Goal: Task Accomplishment & Management: Complete application form

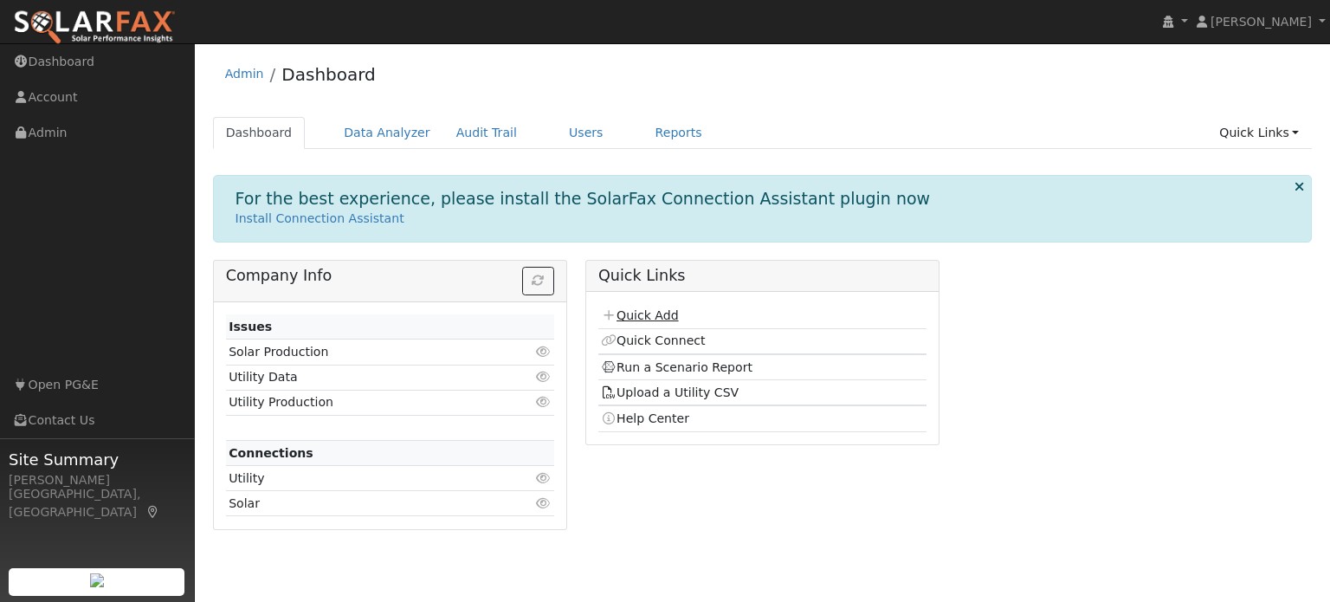
click at [636, 314] on link "Quick Add" at bounding box center [639, 315] width 77 height 14
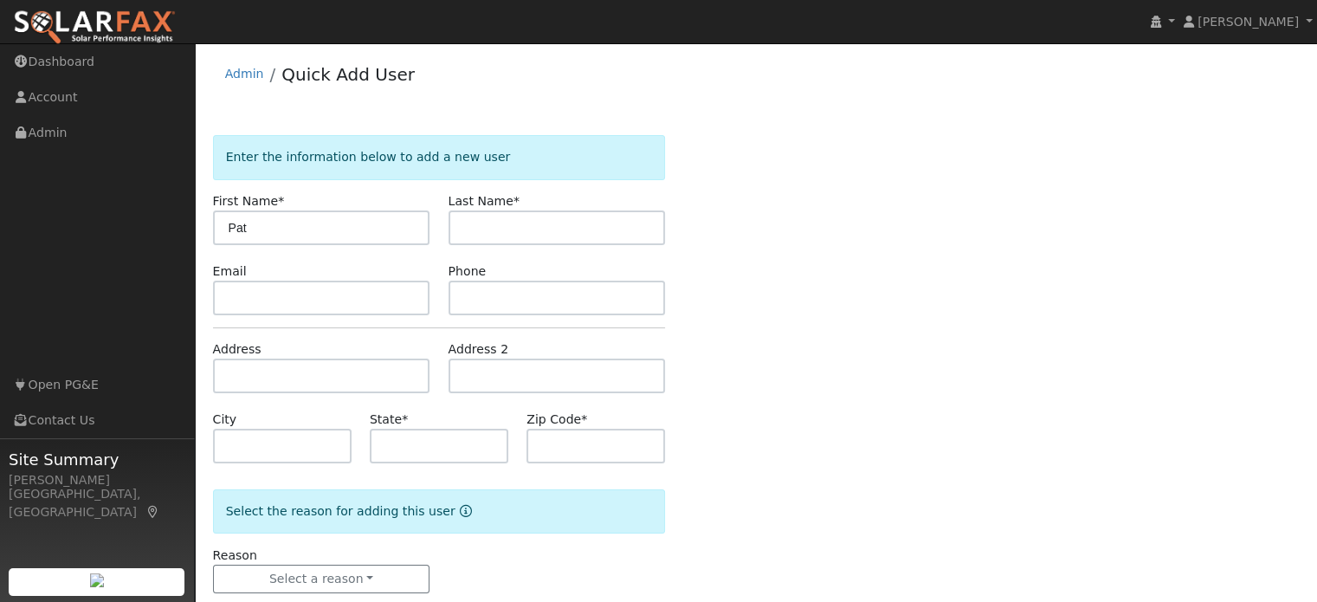
type input "Pat"
click at [515, 231] on input "text" at bounding box center [556, 227] width 217 height 35
type input "[PERSON_NAME]"
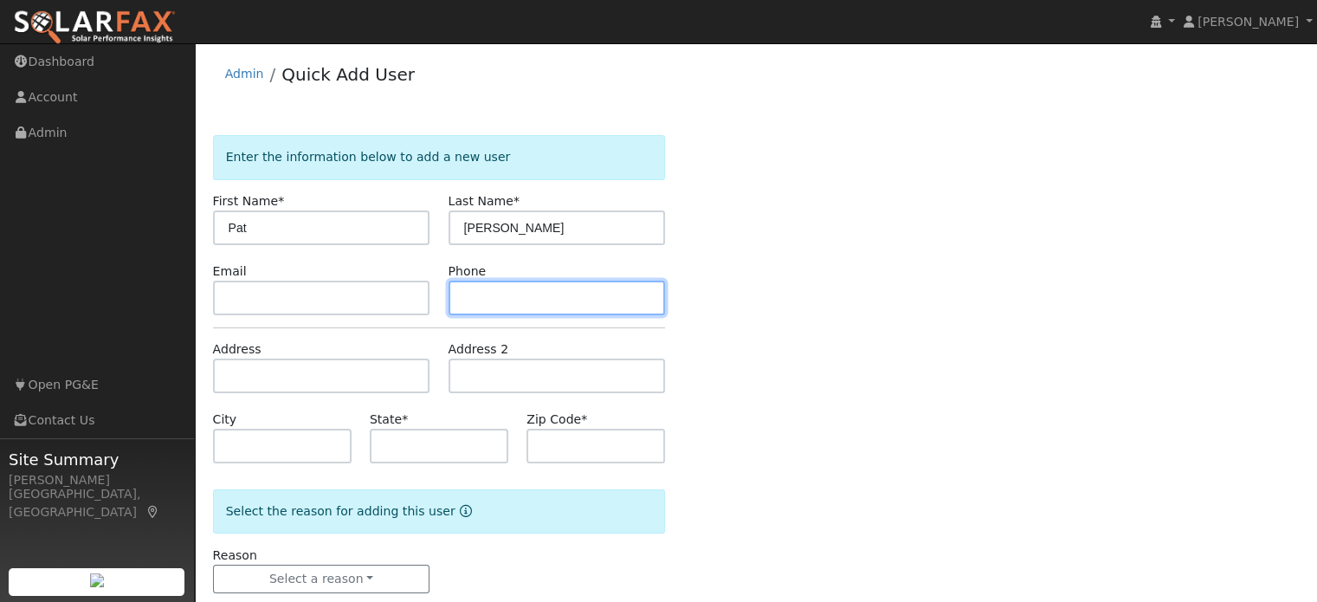
click at [494, 308] on input "text" at bounding box center [556, 297] width 217 height 35
type input "7073304631"
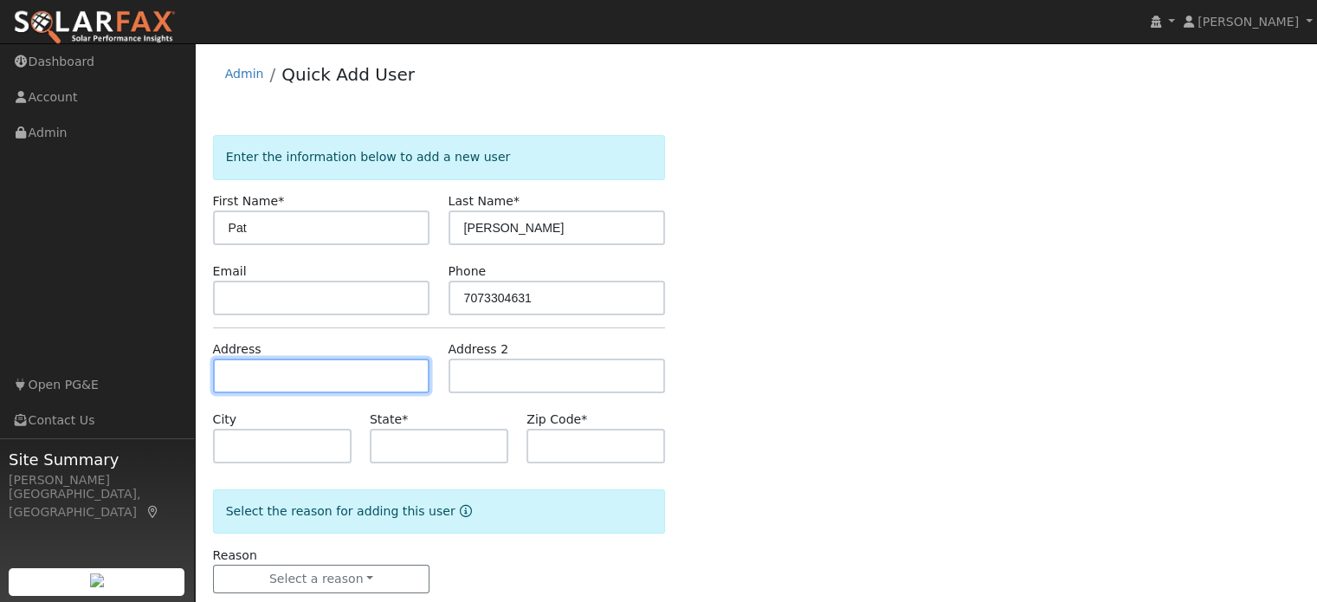
click at [291, 386] on input "text" at bounding box center [321, 375] width 217 height 35
type input "112 Main Street"
type input "Vacaville"
type input "CA"
type input "95688"
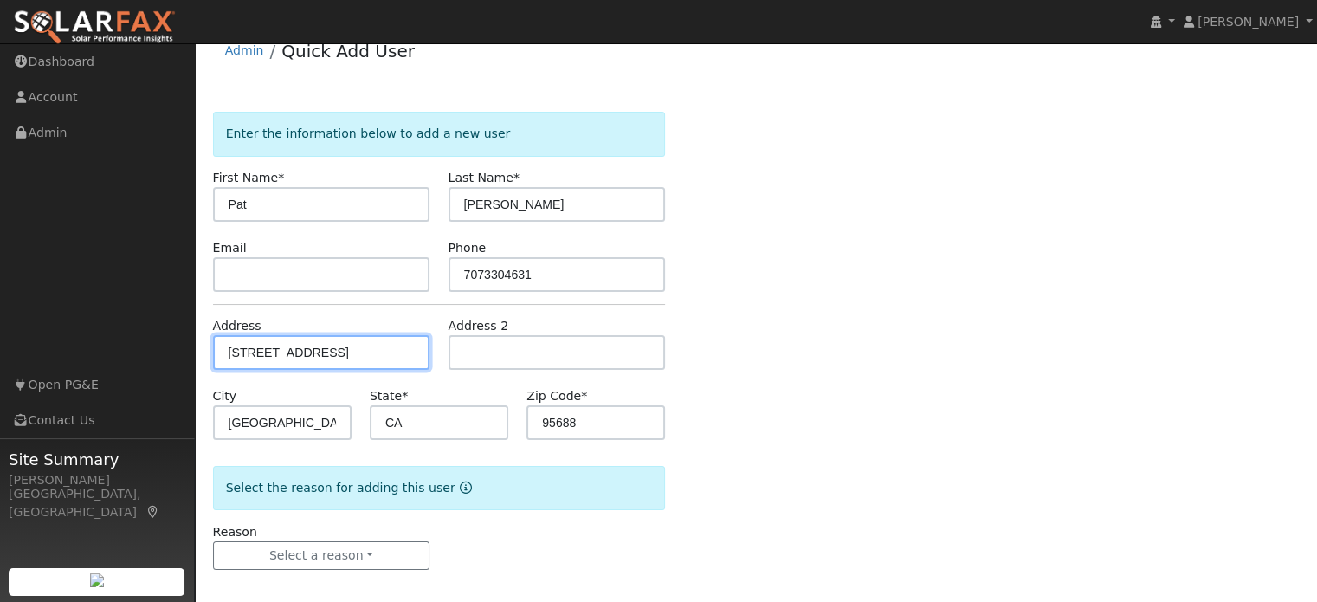
scroll to position [34, 0]
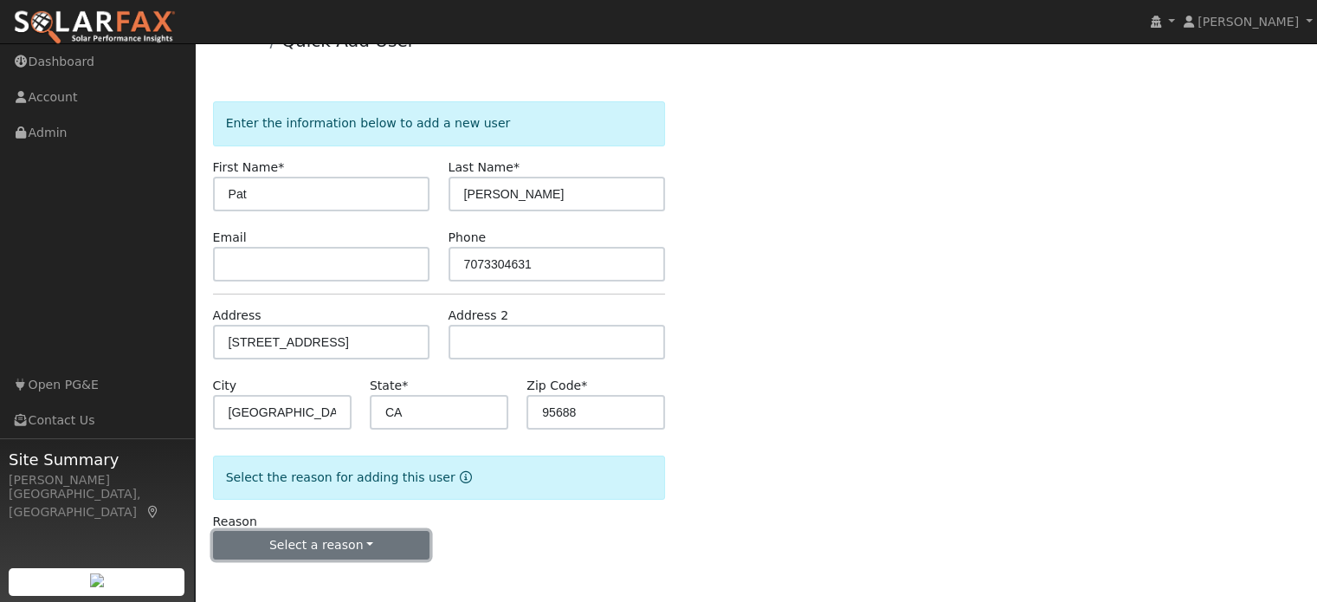
click at [319, 543] on button "Select a reason" at bounding box center [321, 545] width 217 height 29
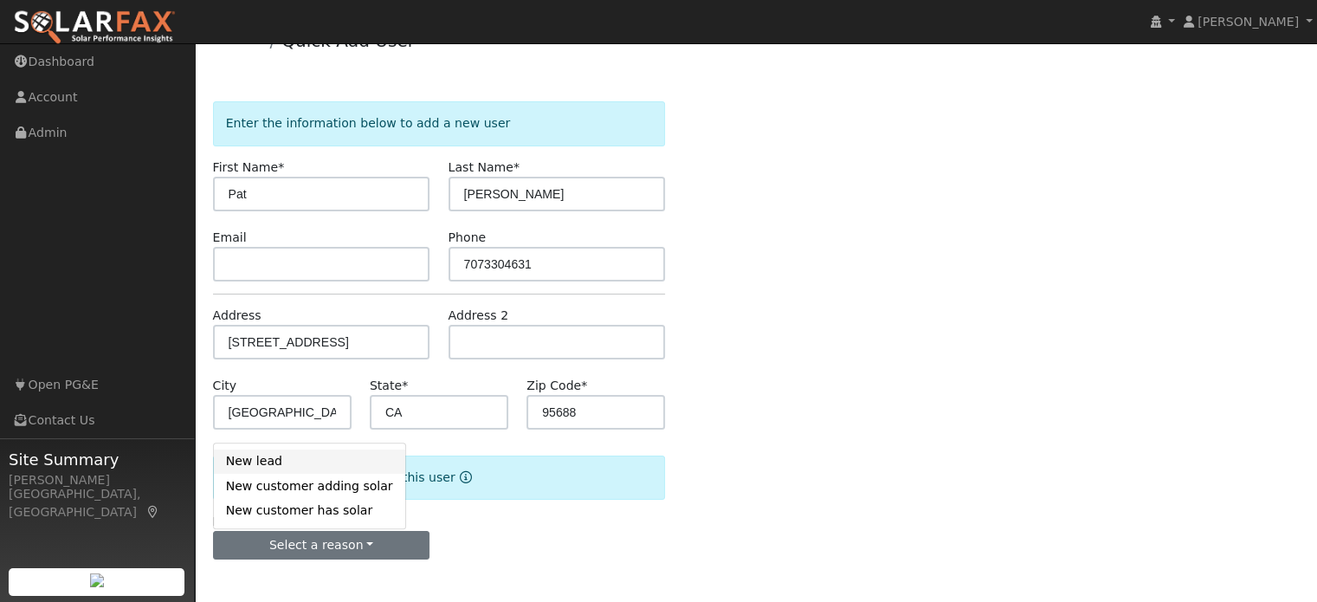
click at [266, 470] on link "New lead" at bounding box center [309, 461] width 191 height 24
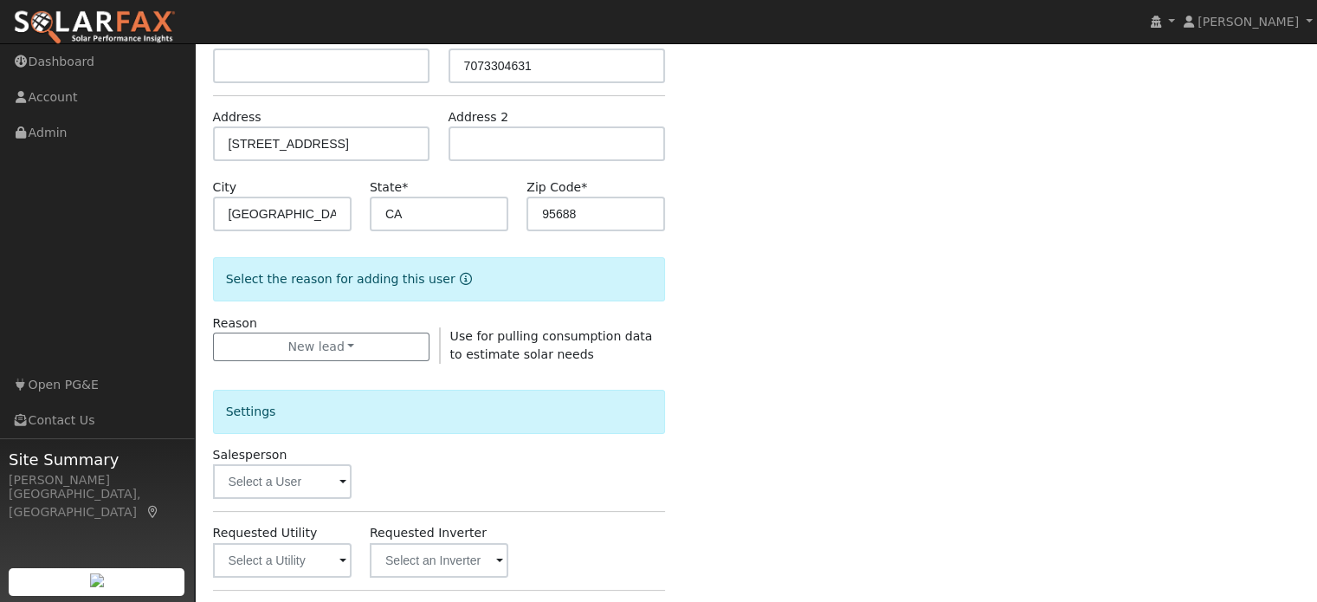
scroll to position [293, 0]
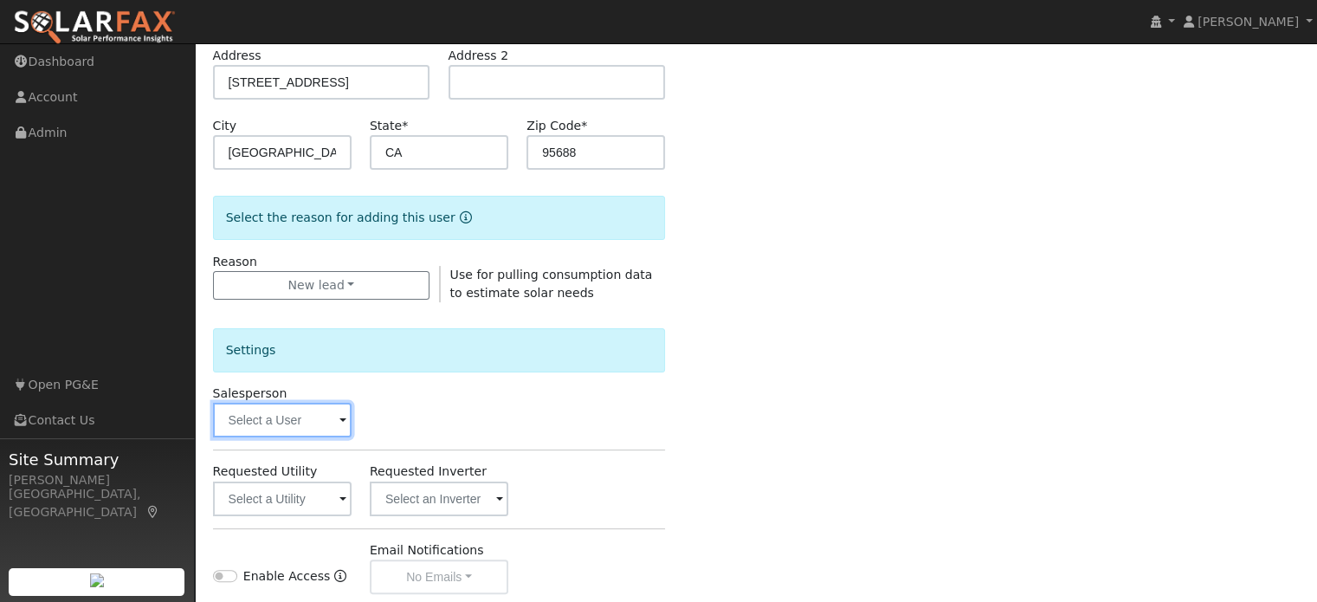
click at [274, 417] on input "text" at bounding box center [282, 420] width 139 height 35
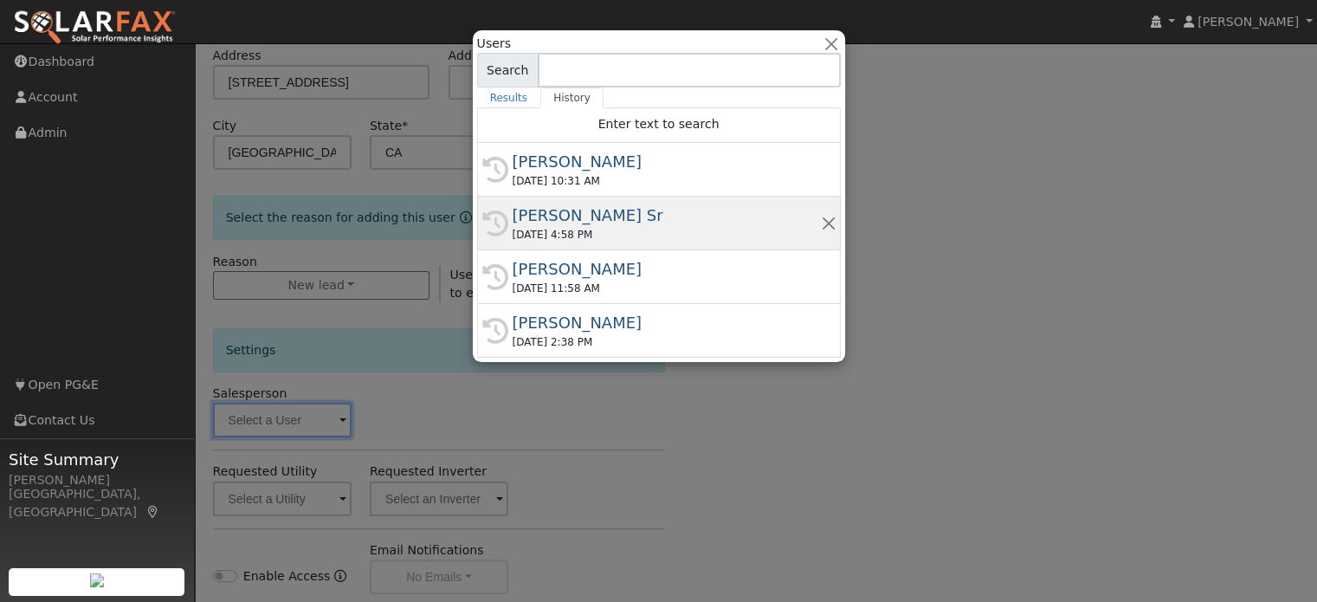
click at [578, 227] on div "09/18/2025 4:58 PM" at bounding box center [666, 235] width 308 height 16
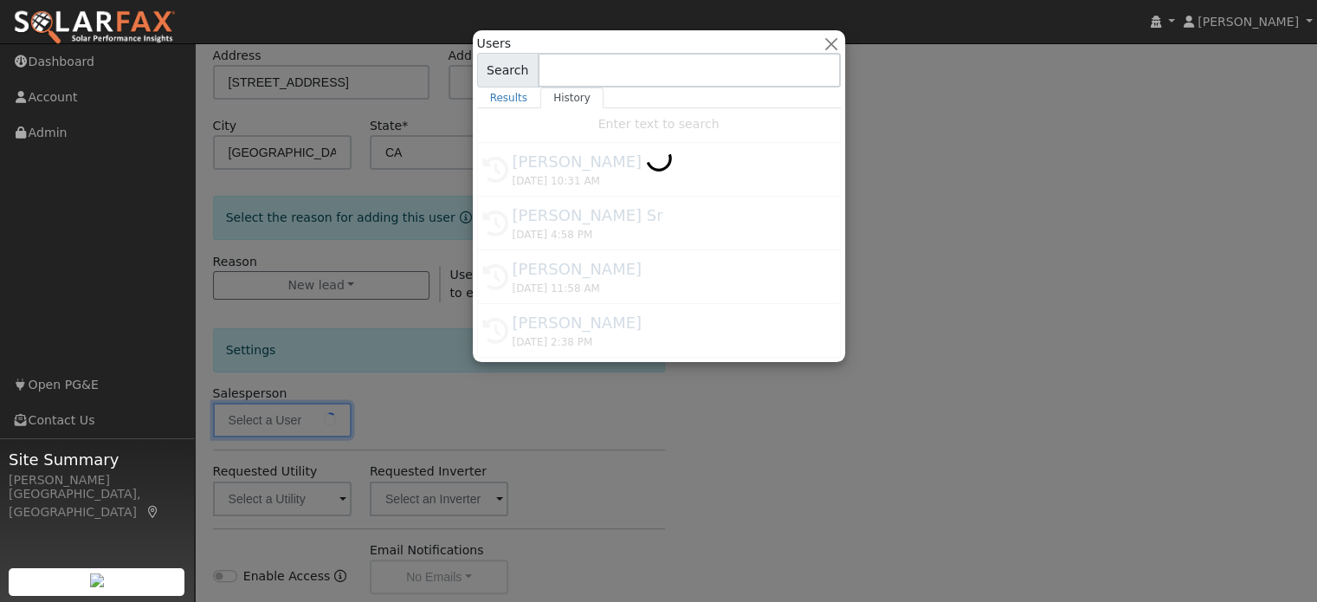
type input "Mark Schroeder Sr"
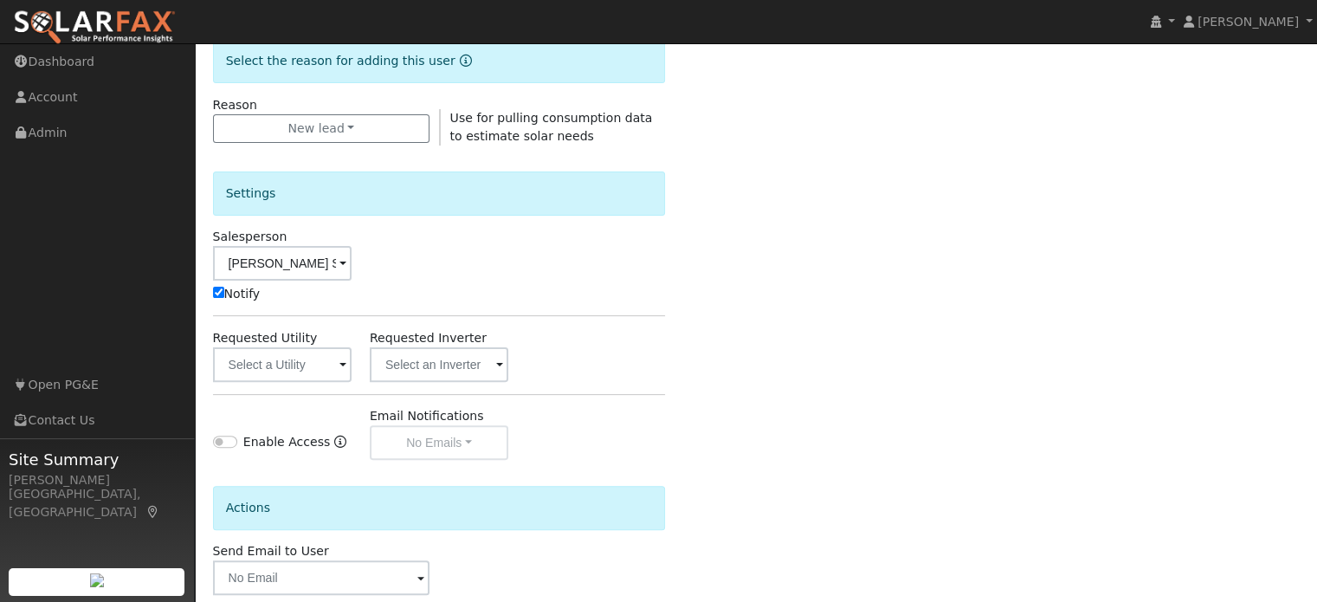
scroll to position [467, 0]
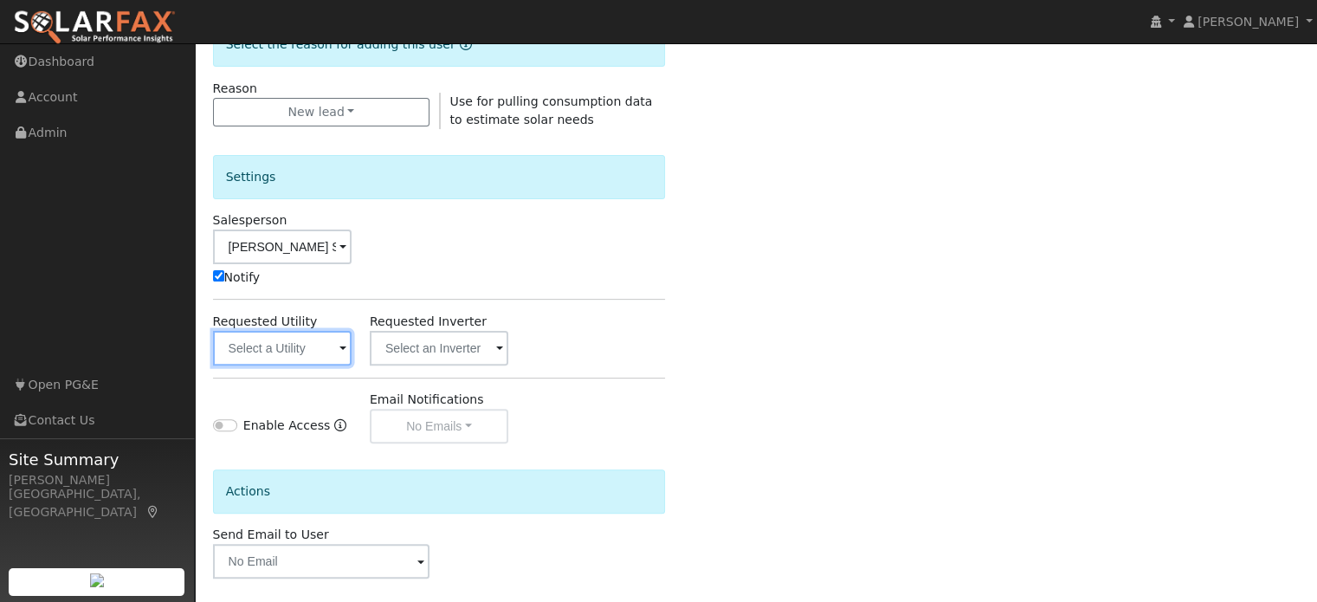
click at [259, 345] on input "text" at bounding box center [282, 348] width 139 height 35
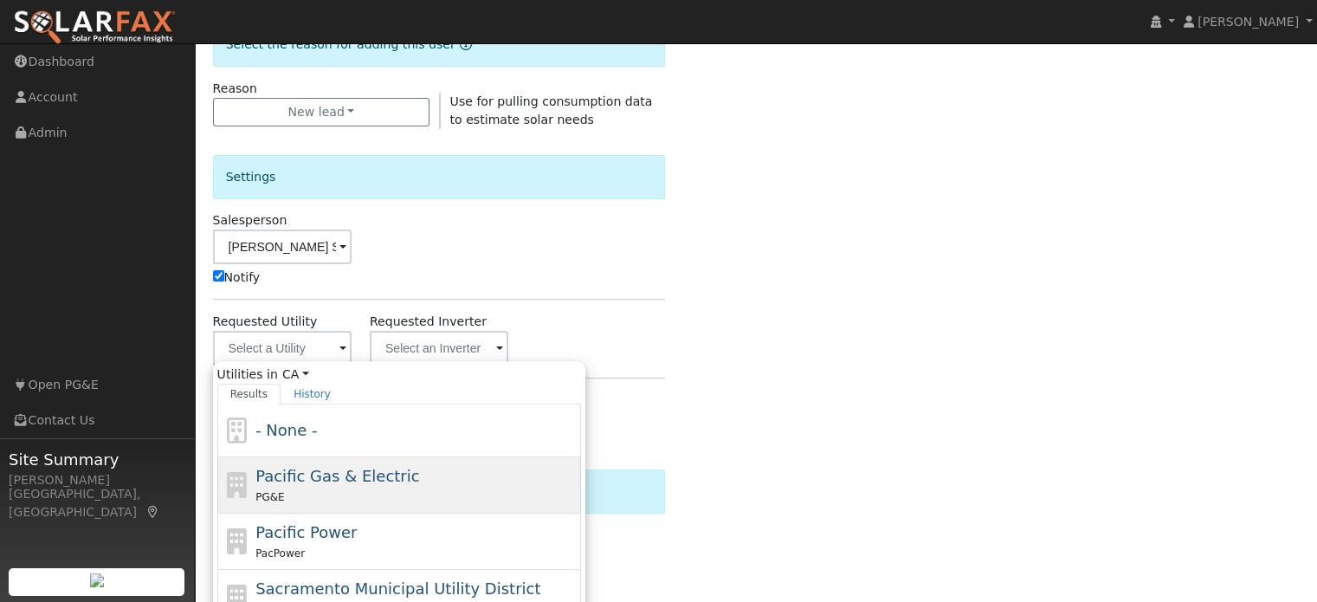
click at [369, 477] on span "Pacific Gas & Electric" at bounding box center [337, 476] width 164 height 18
type input "Pacific Gas & Electric"
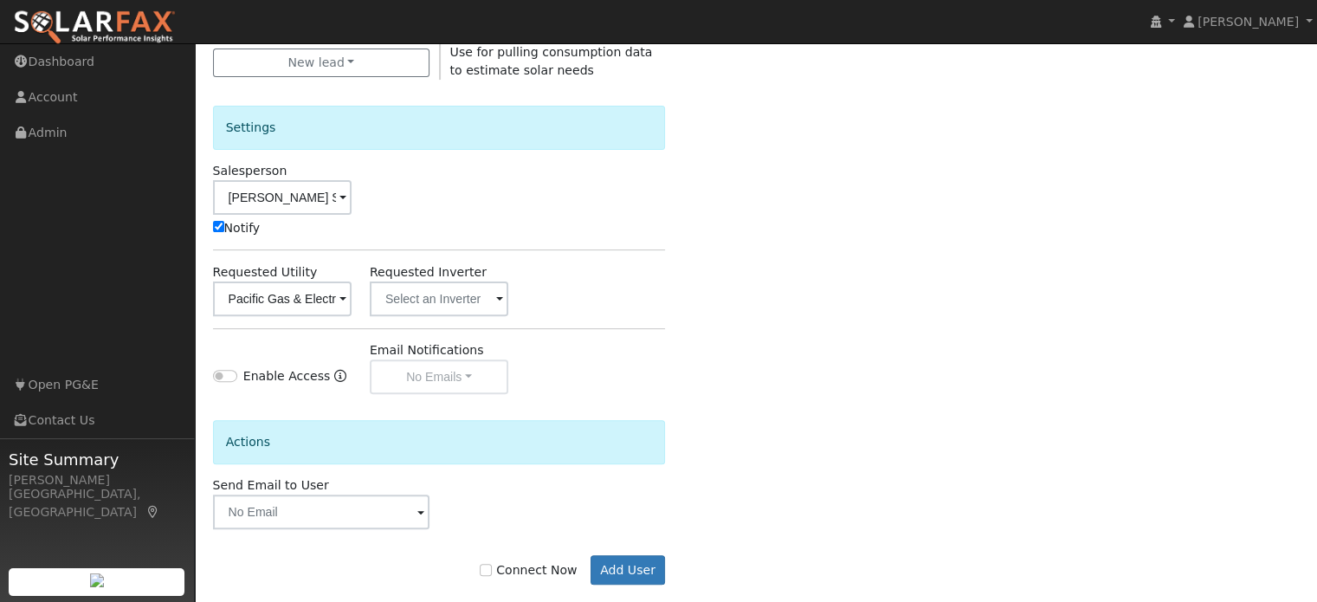
scroll to position [540, 0]
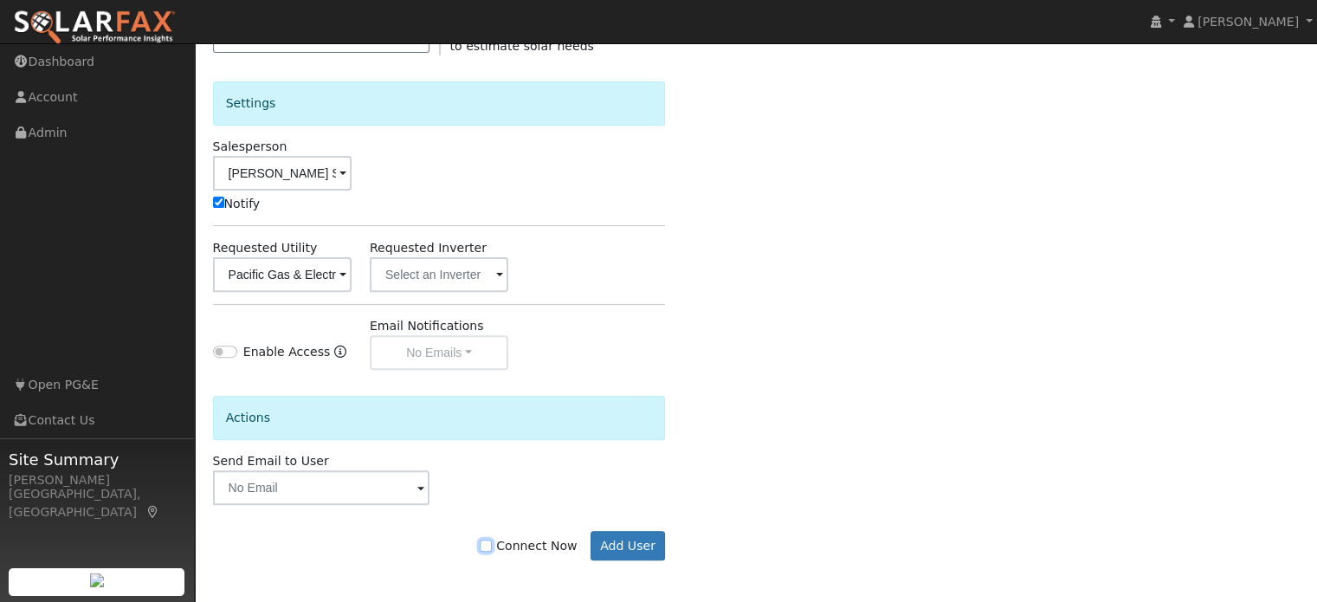
click at [492, 545] on input "Connect Now" at bounding box center [486, 545] width 12 height 12
checkbox input "true"
click at [630, 549] on button "Add User" at bounding box center [627, 545] width 75 height 29
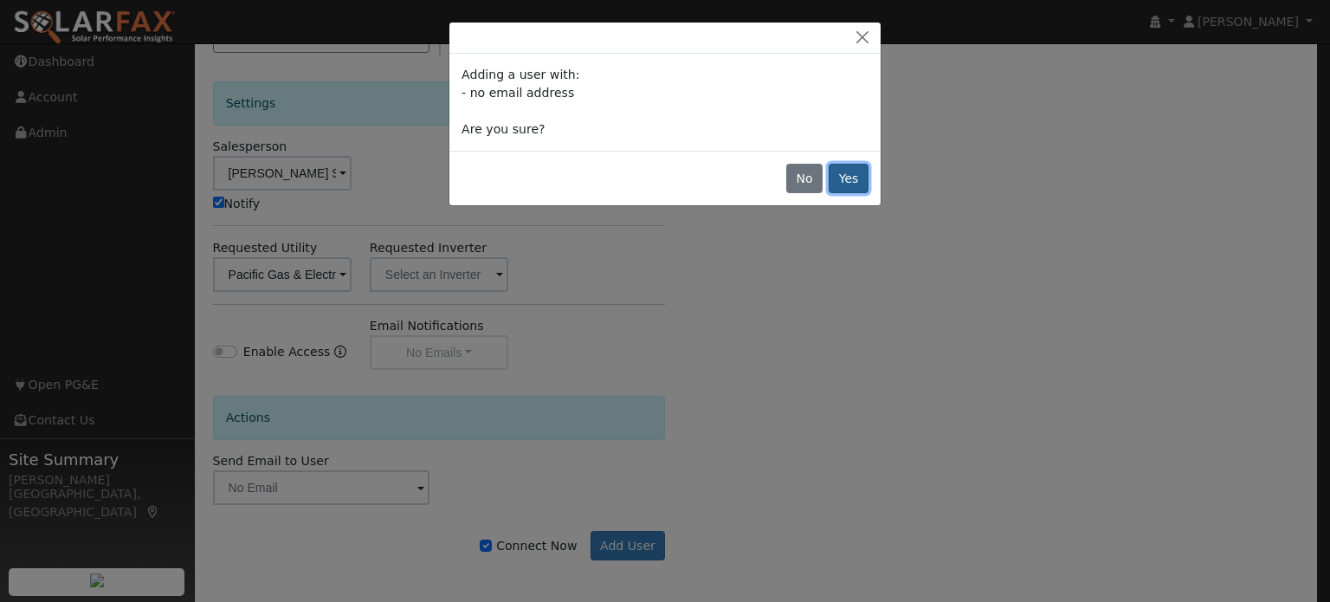
click at [848, 183] on button "Yes" at bounding box center [848, 178] width 40 height 29
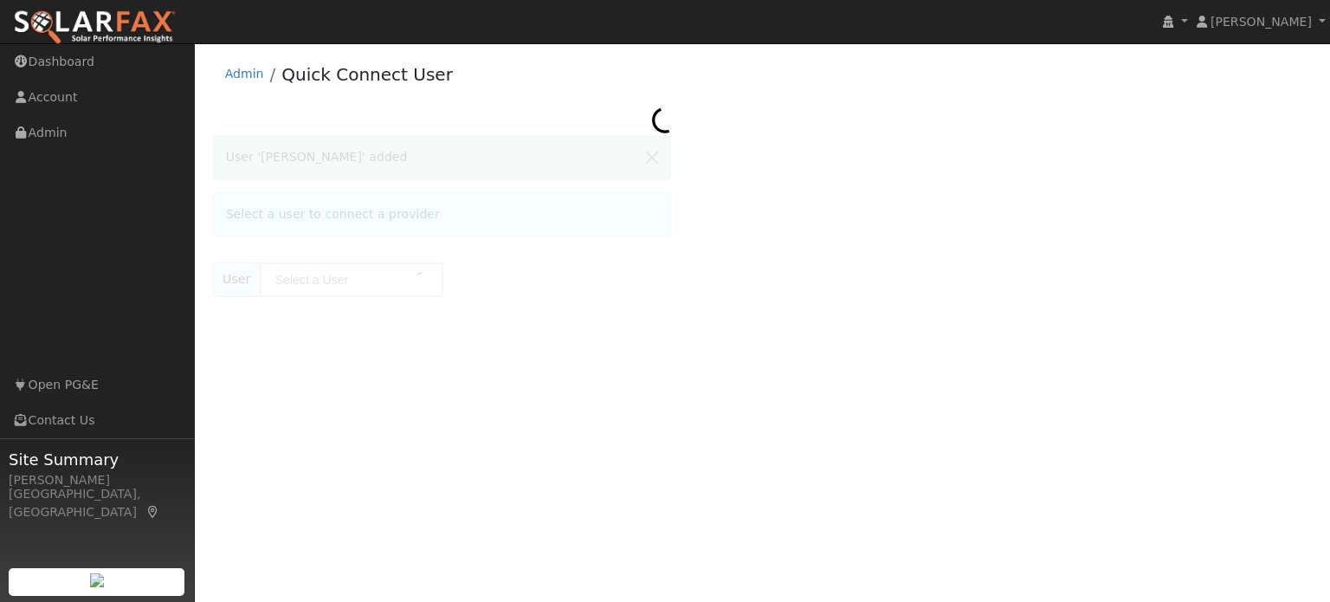
type input "[PERSON_NAME]"
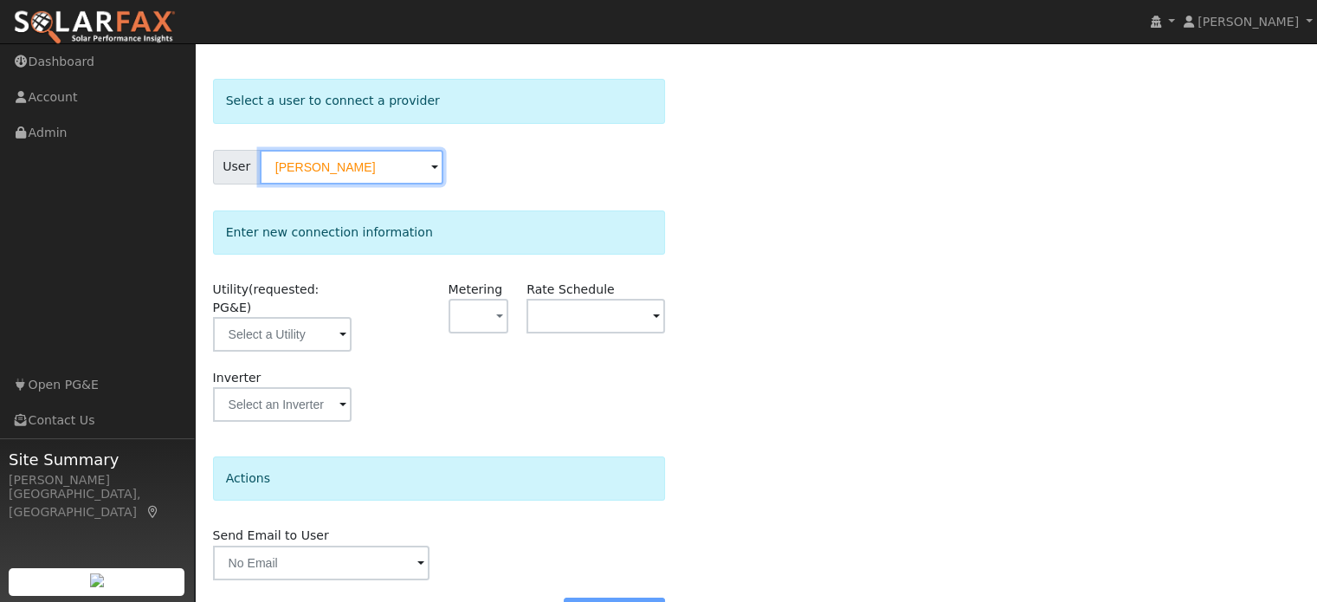
scroll to position [87, 0]
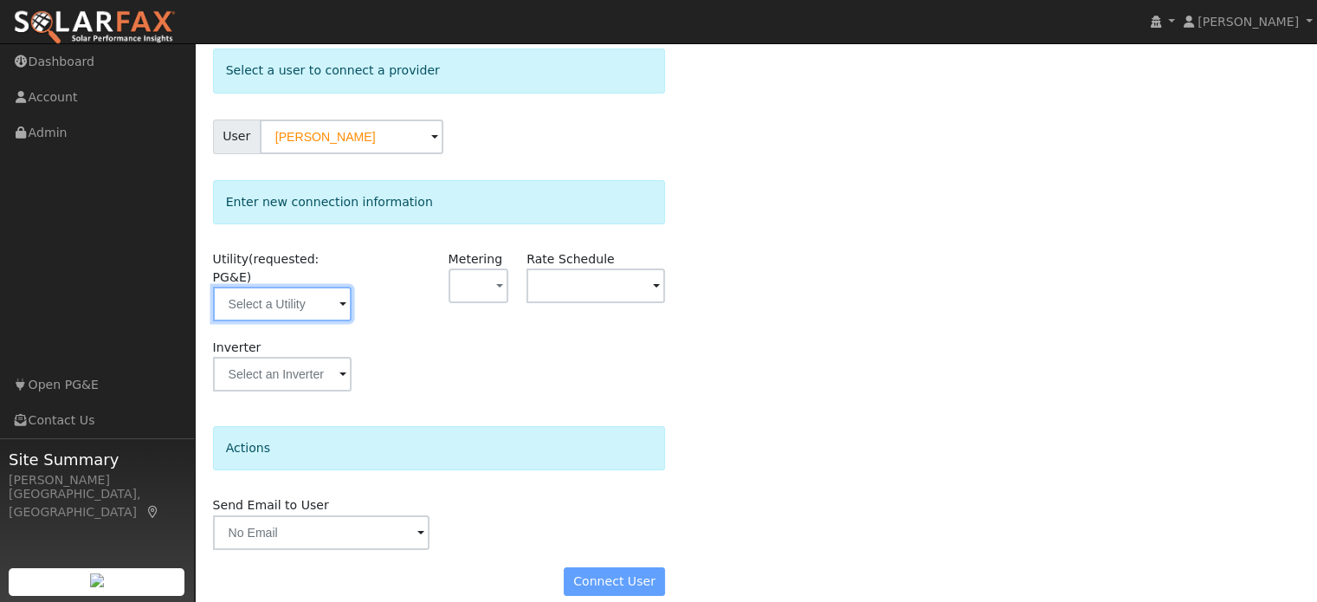
click at [302, 287] on input "text" at bounding box center [282, 304] width 139 height 35
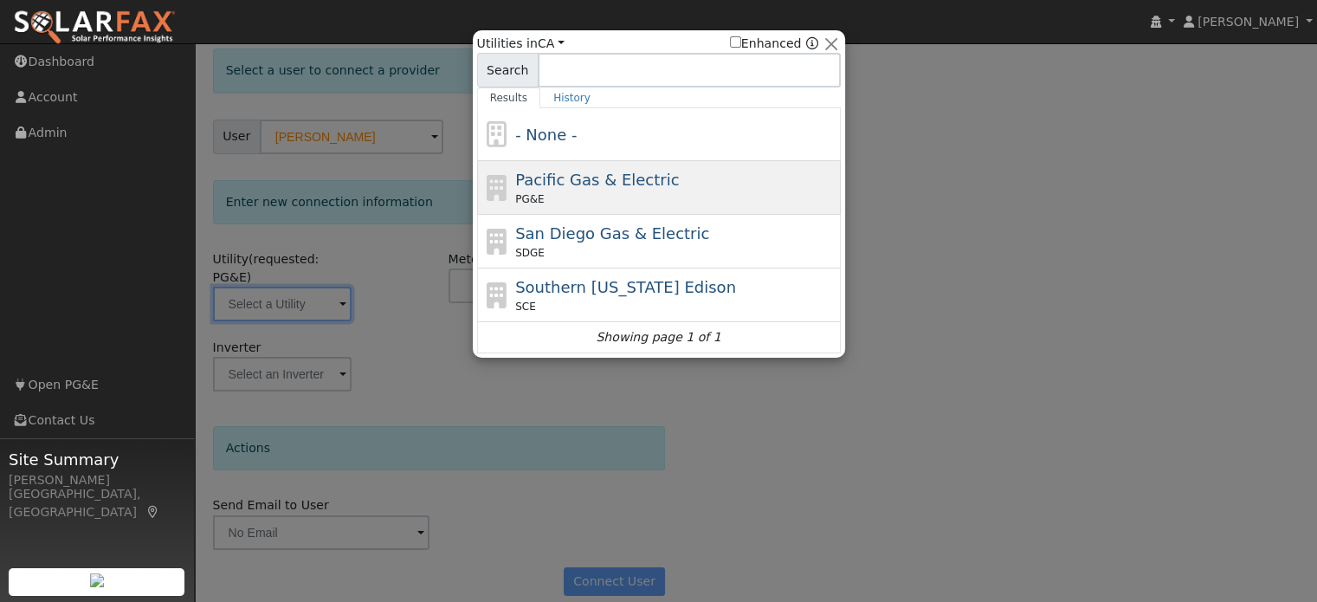
click at [547, 188] on span "Pacific Gas & Electric" at bounding box center [597, 180] width 164 height 18
type input "PG&E"
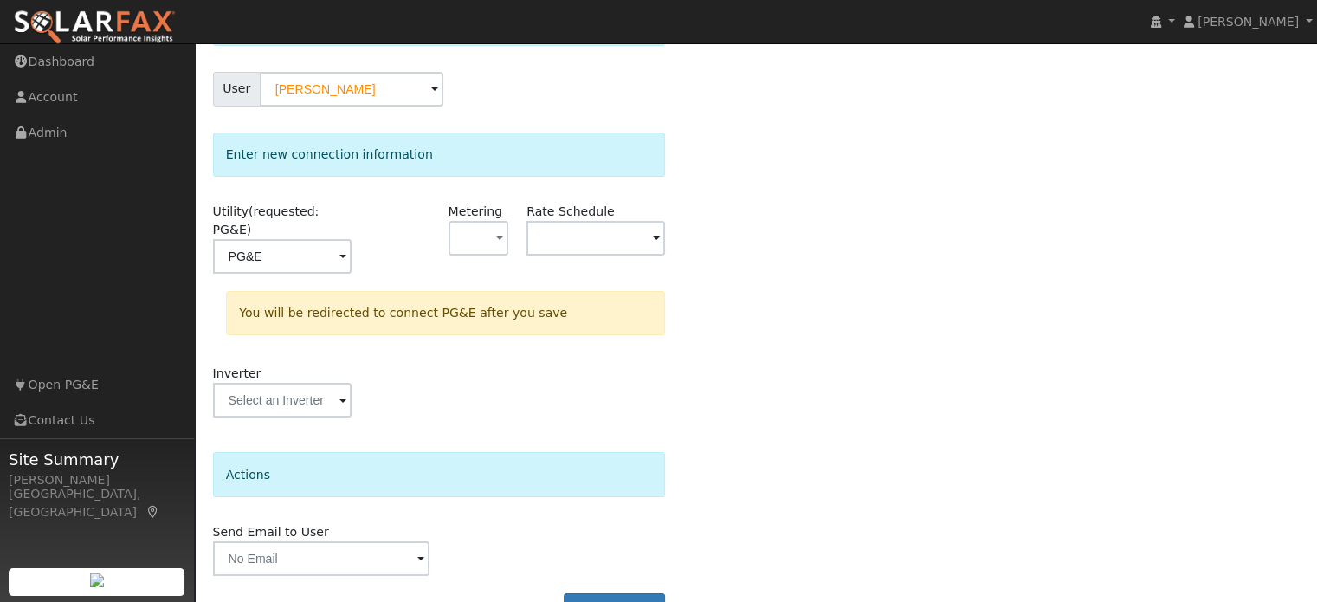
scroll to position [160, 0]
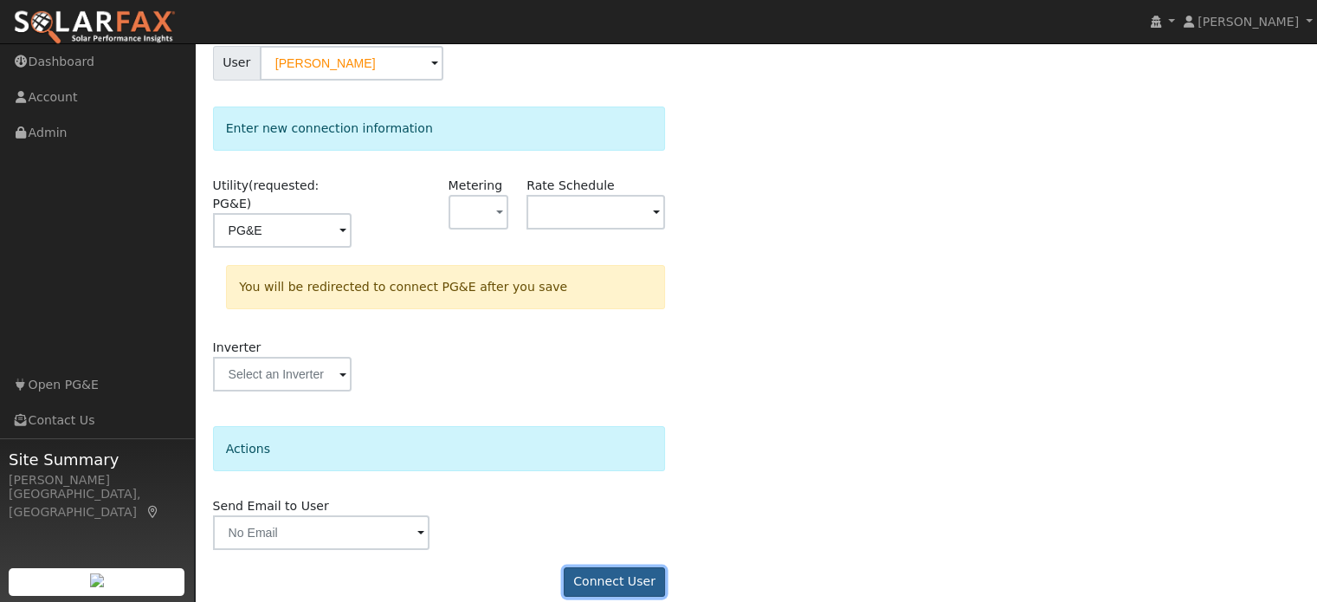
click at [623, 567] on button "Connect User" at bounding box center [615, 581] width 102 height 29
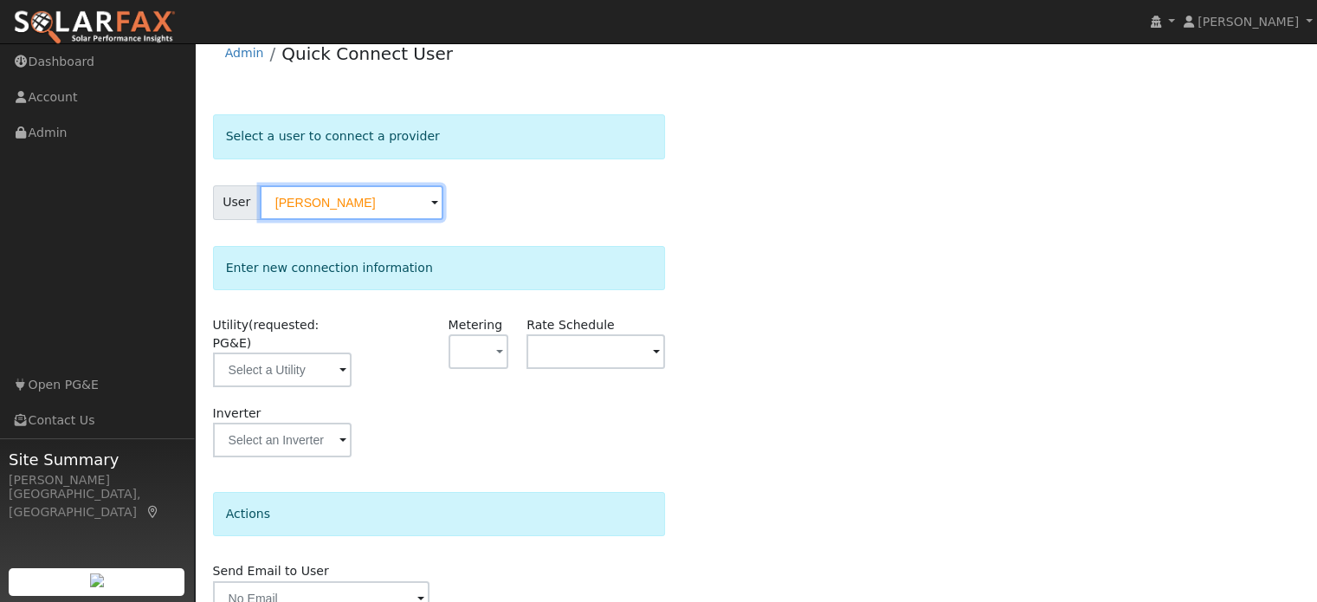
scroll to position [87, 0]
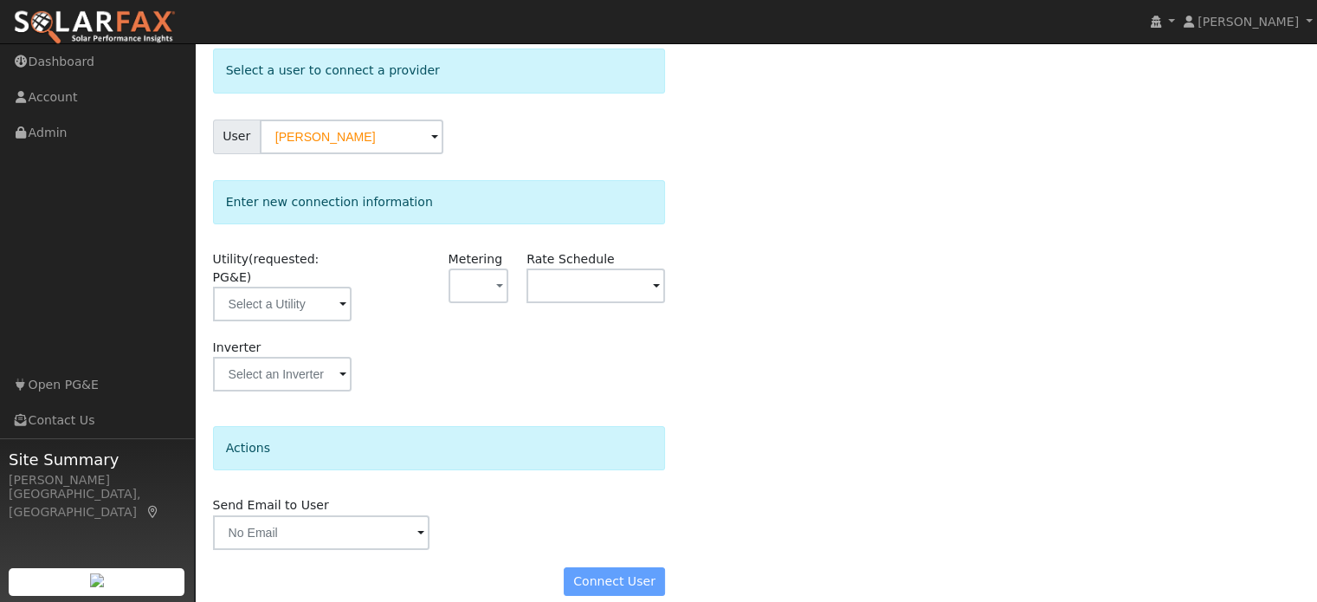
click at [610, 567] on div "Connect User" at bounding box center [438, 581] width 471 height 29
click at [613, 568] on div "Connect User" at bounding box center [438, 581] width 471 height 29
click at [592, 567] on div "Connect User" at bounding box center [438, 581] width 471 height 29
click at [247, 297] on input "text" at bounding box center [282, 304] width 139 height 35
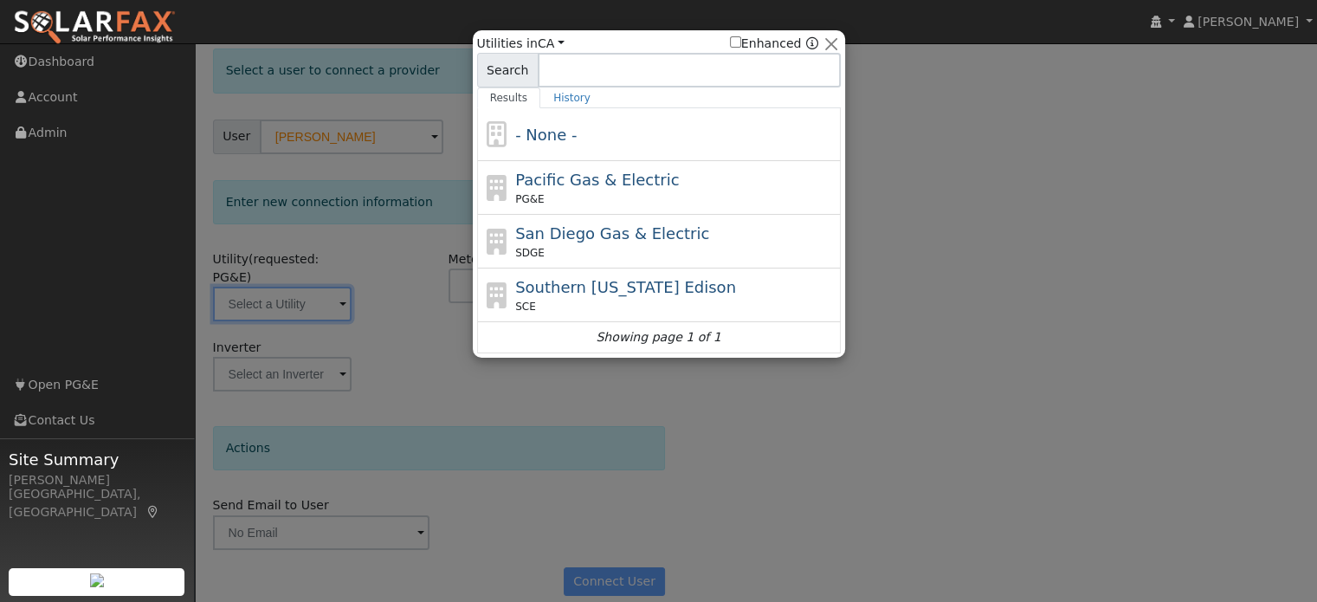
click at [508, 184] on div "Pacific Gas & Electric PG&E" at bounding box center [659, 188] width 364 height 54
type input "PG&E"
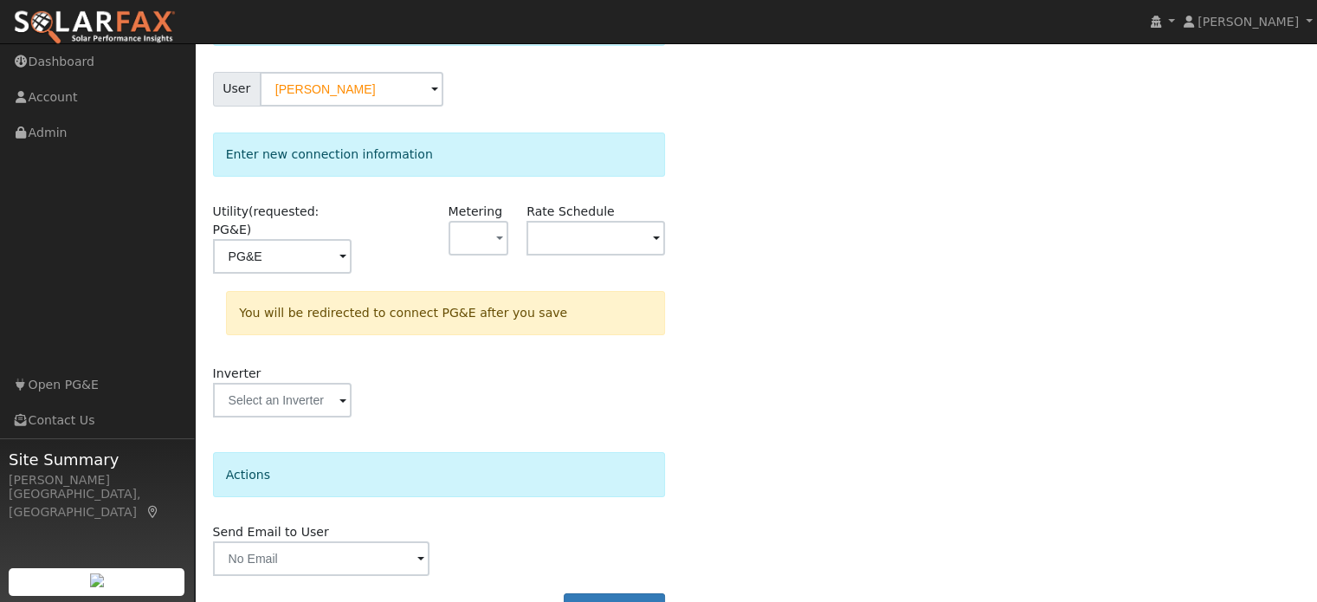
scroll to position [160, 0]
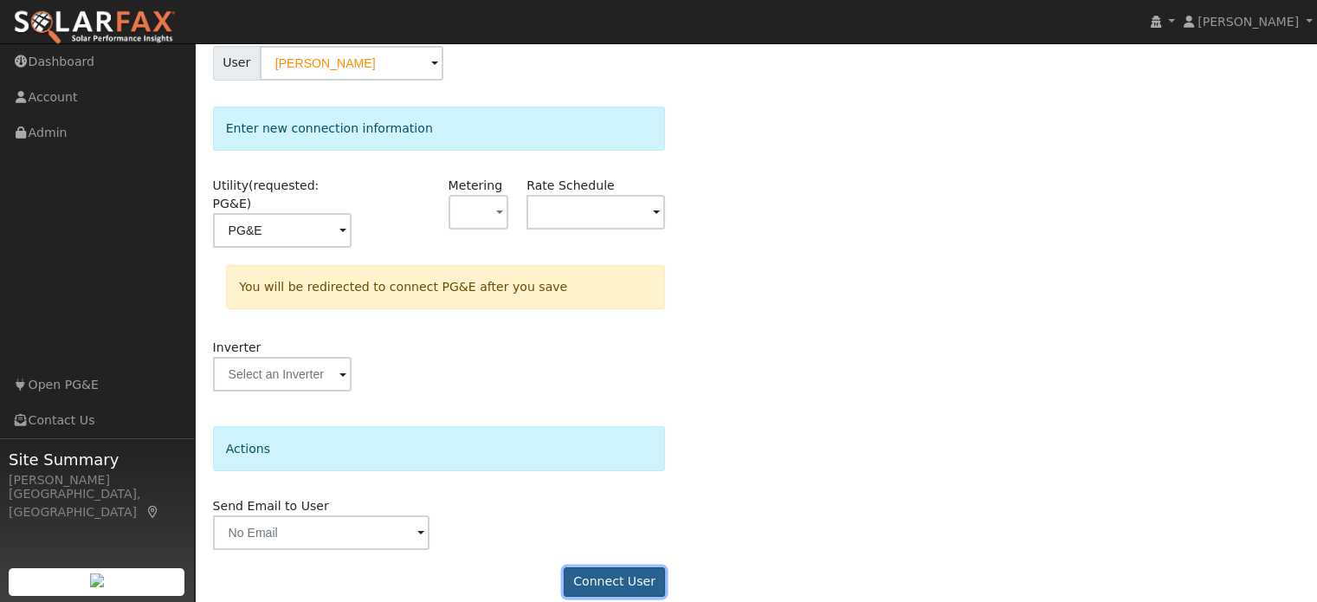
click at [596, 567] on button "Connect User" at bounding box center [615, 581] width 102 height 29
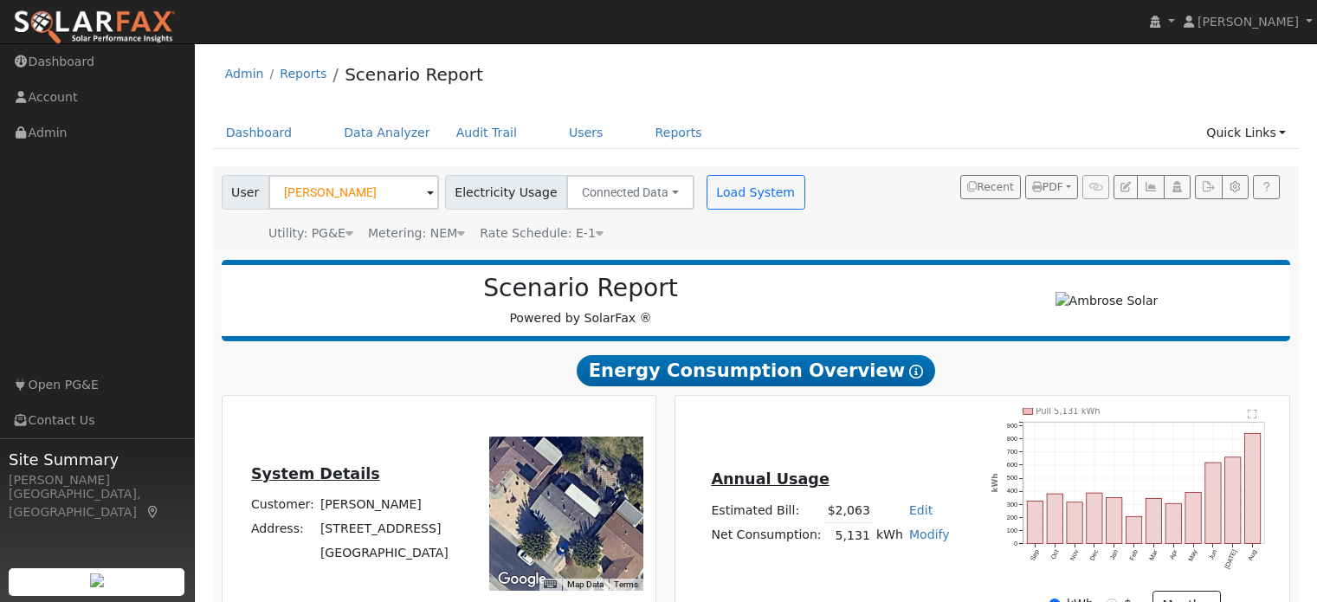
scroll to position [998, 0]
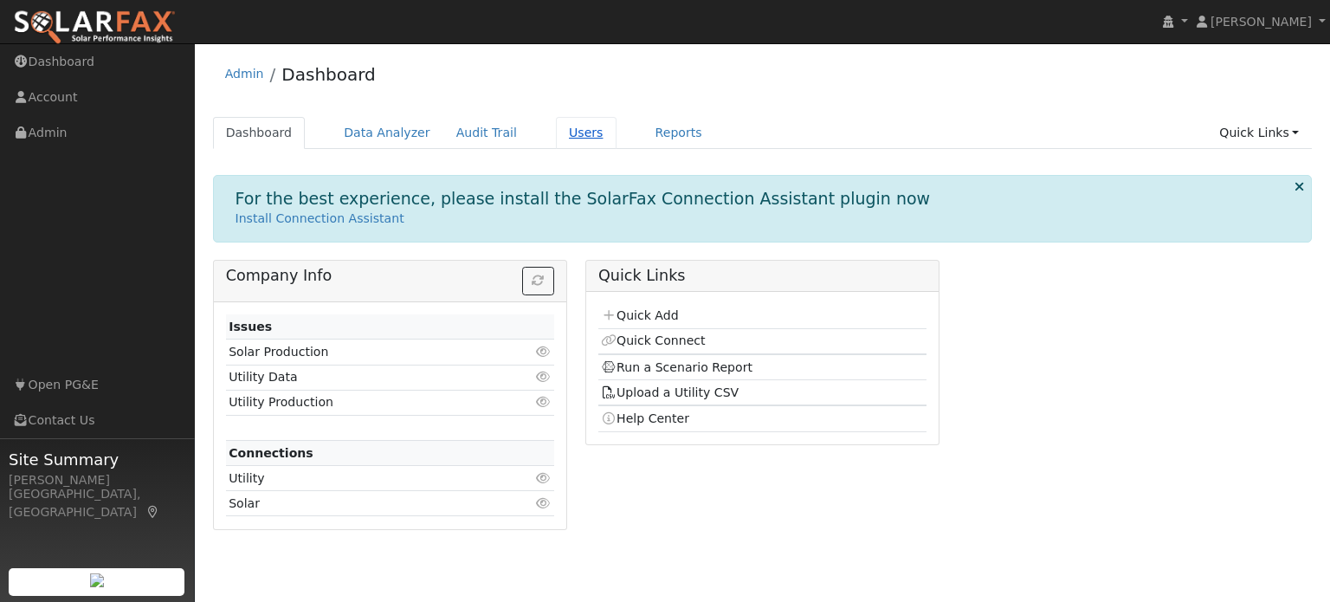
click at [557, 137] on link "Users" at bounding box center [586, 133] width 61 height 32
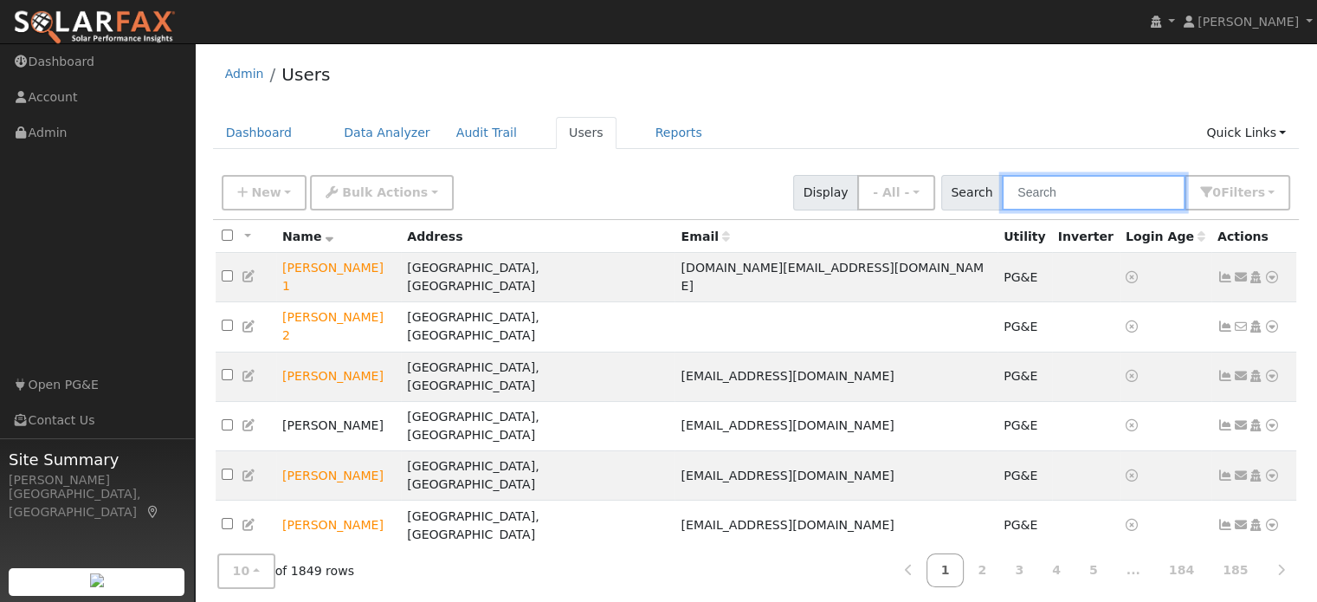
click at [1066, 198] on input "text" at bounding box center [1094, 192] width 184 height 35
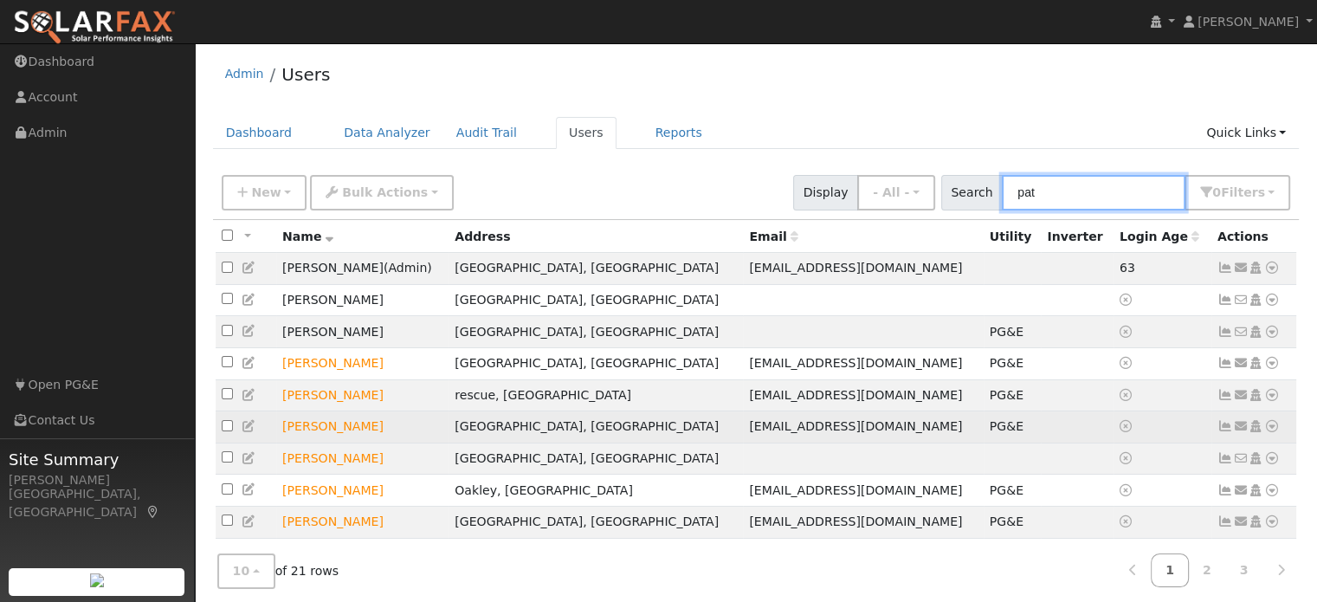
type input "pat"
click at [1272, 432] on icon at bounding box center [1272, 426] width 16 height 12
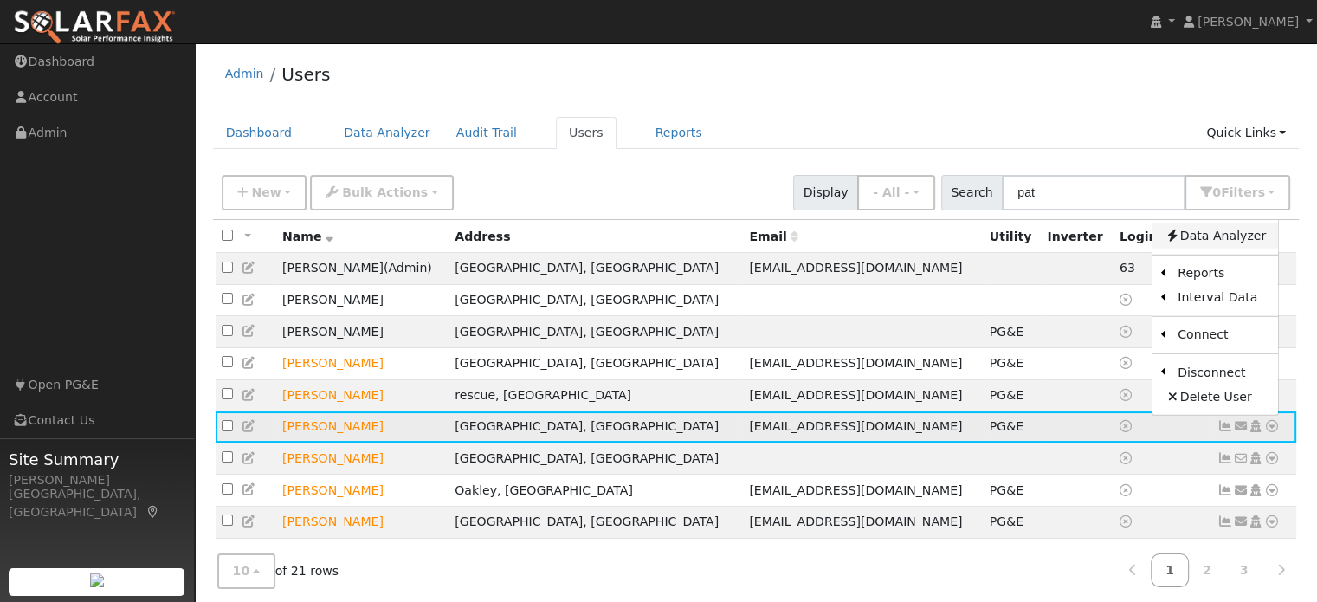
click at [1219, 237] on link "Data Analyzer" at bounding box center [1215, 235] width 126 height 24
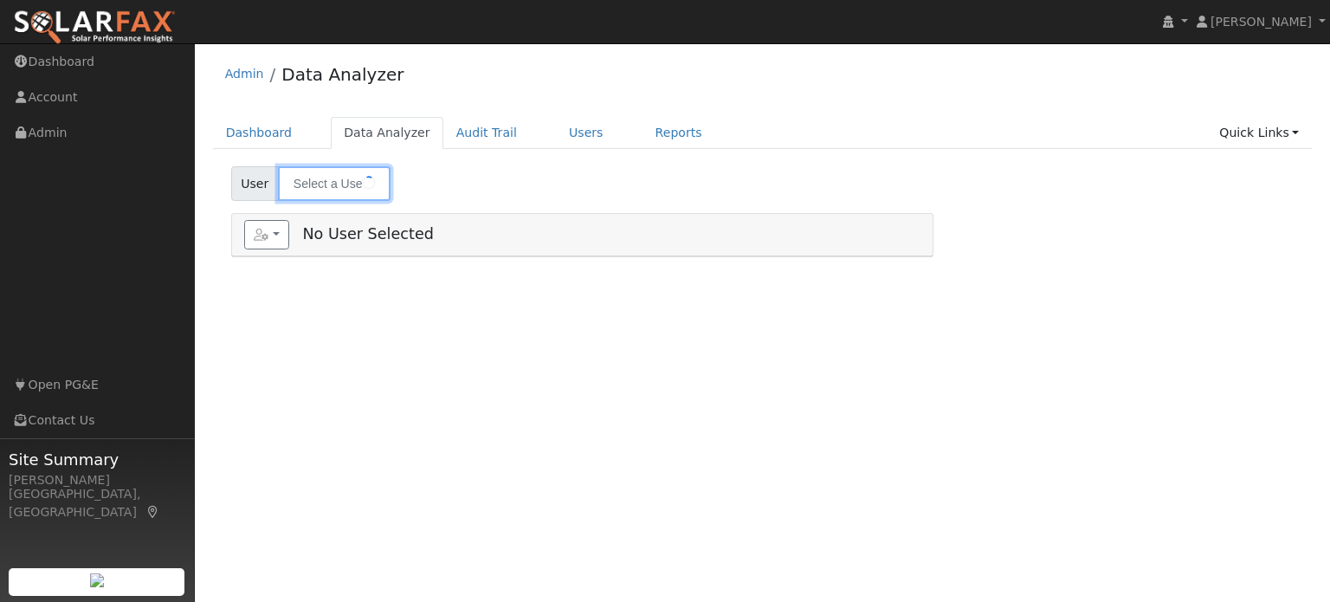
type input "[PERSON_NAME]"
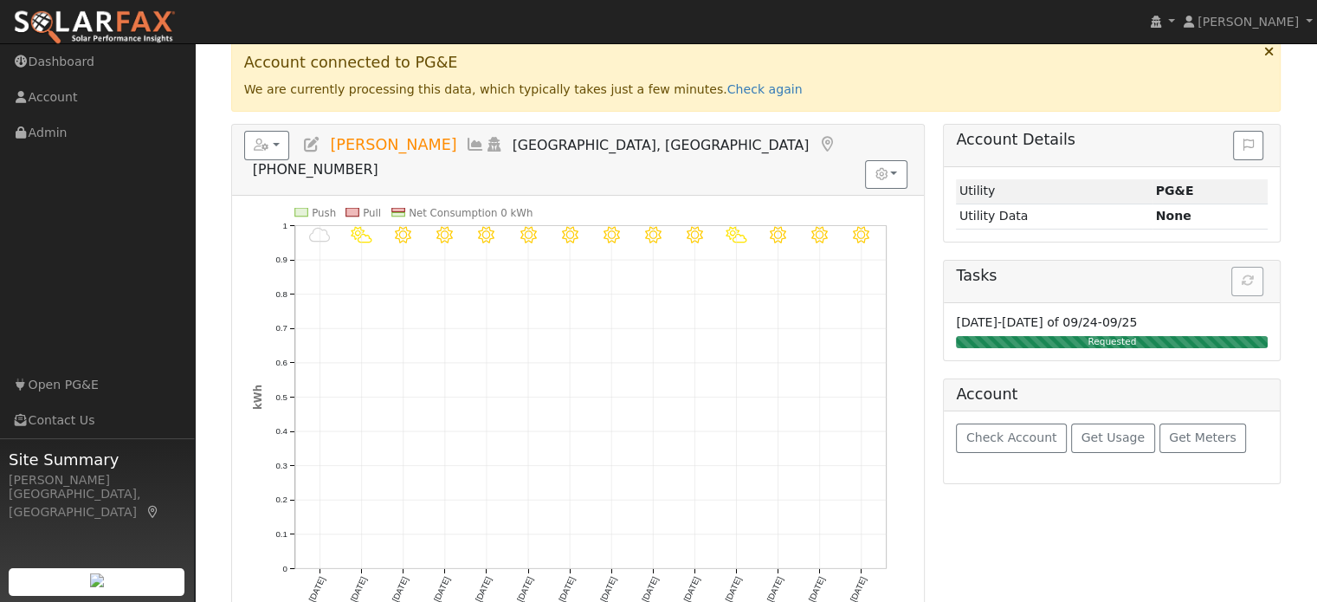
scroll to position [87, 0]
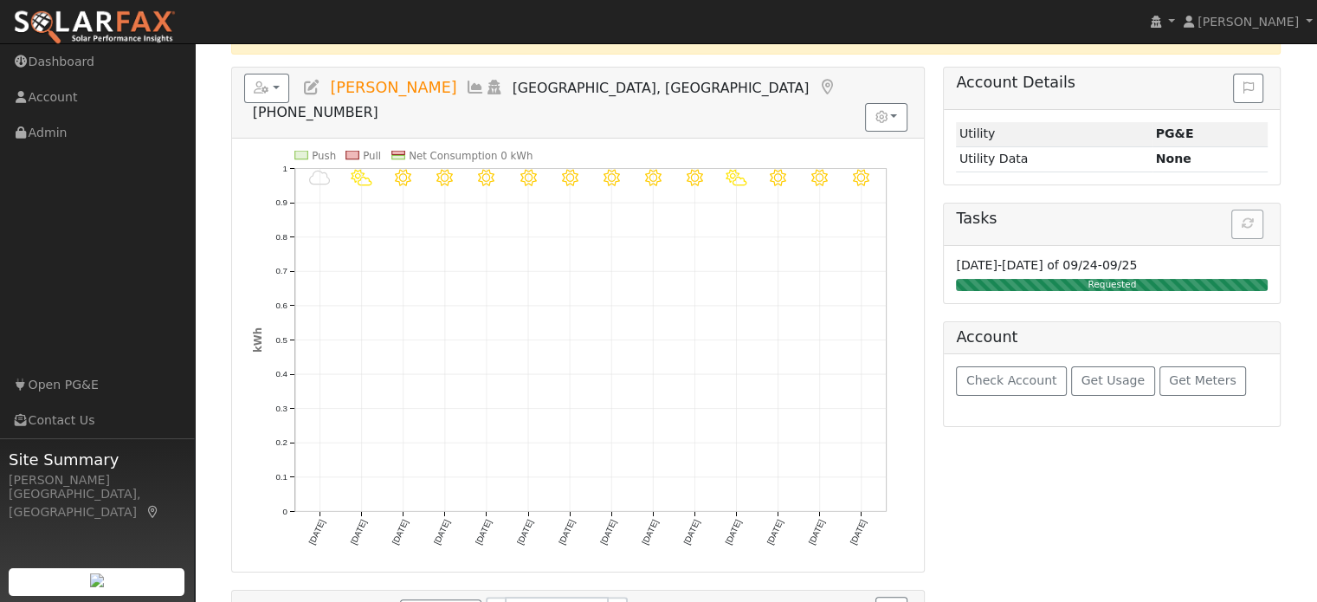
scroll to position [260, 0]
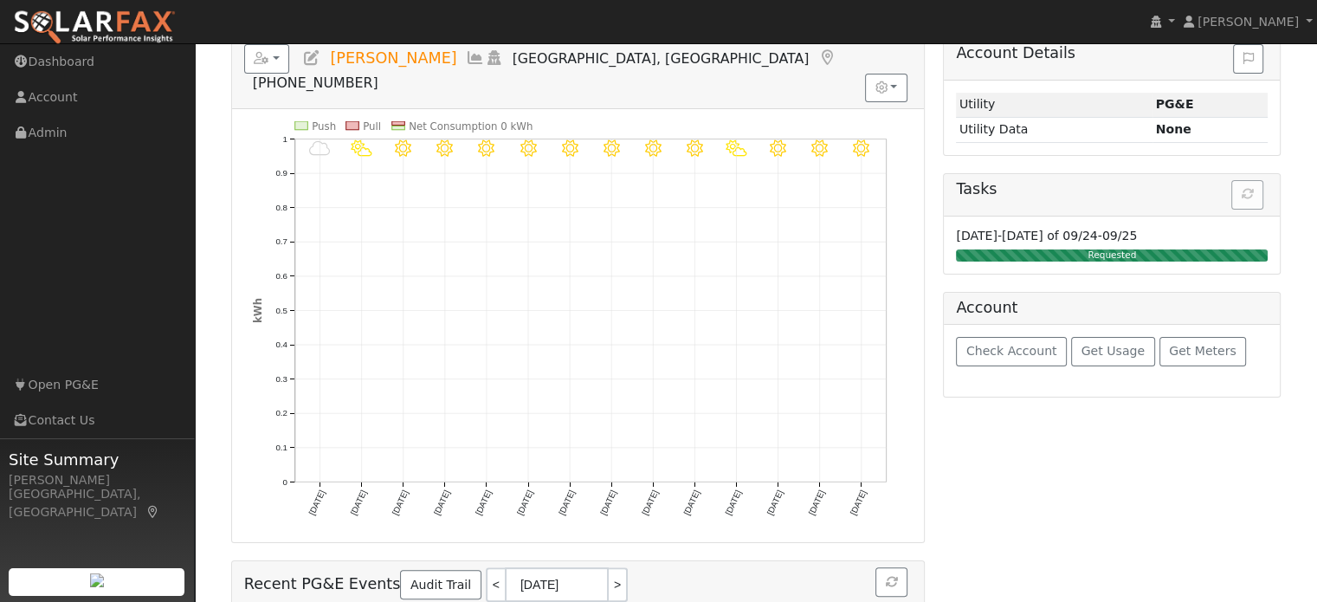
click at [1255, 195] on h5 "Tasks" at bounding box center [1112, 189] width 312 height 18
click at [1243, 192] on h5 "Tasks" at bounding box center [1112, 189] width 312 height 18
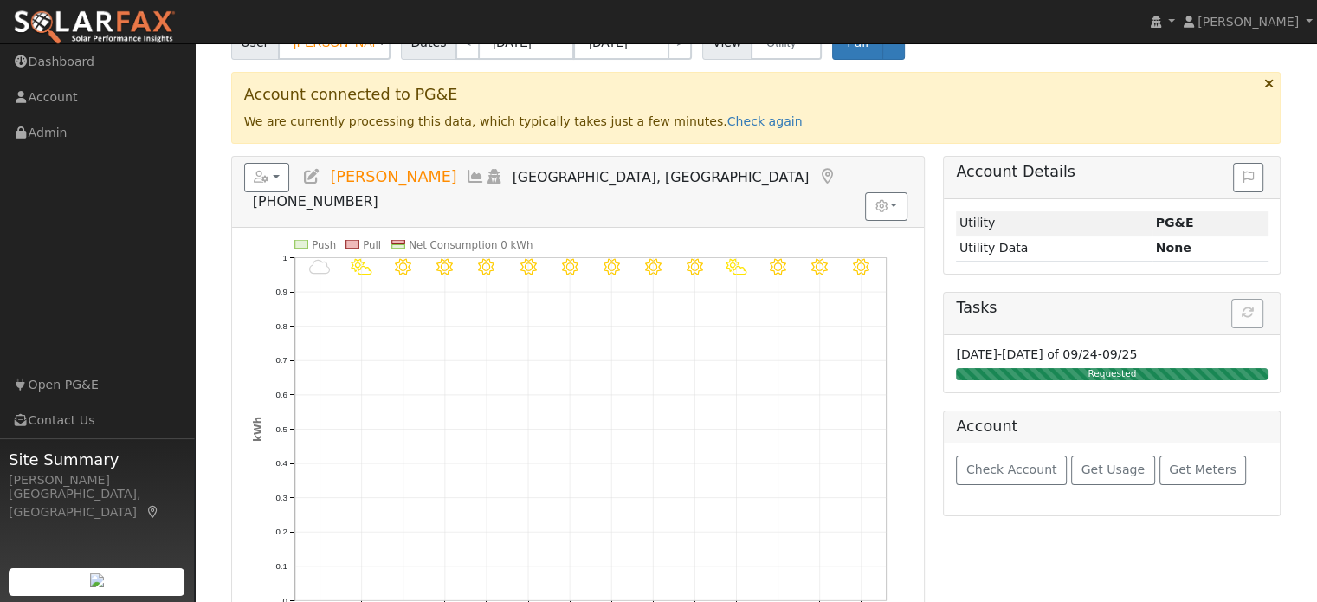
scroll to position [87, 0]
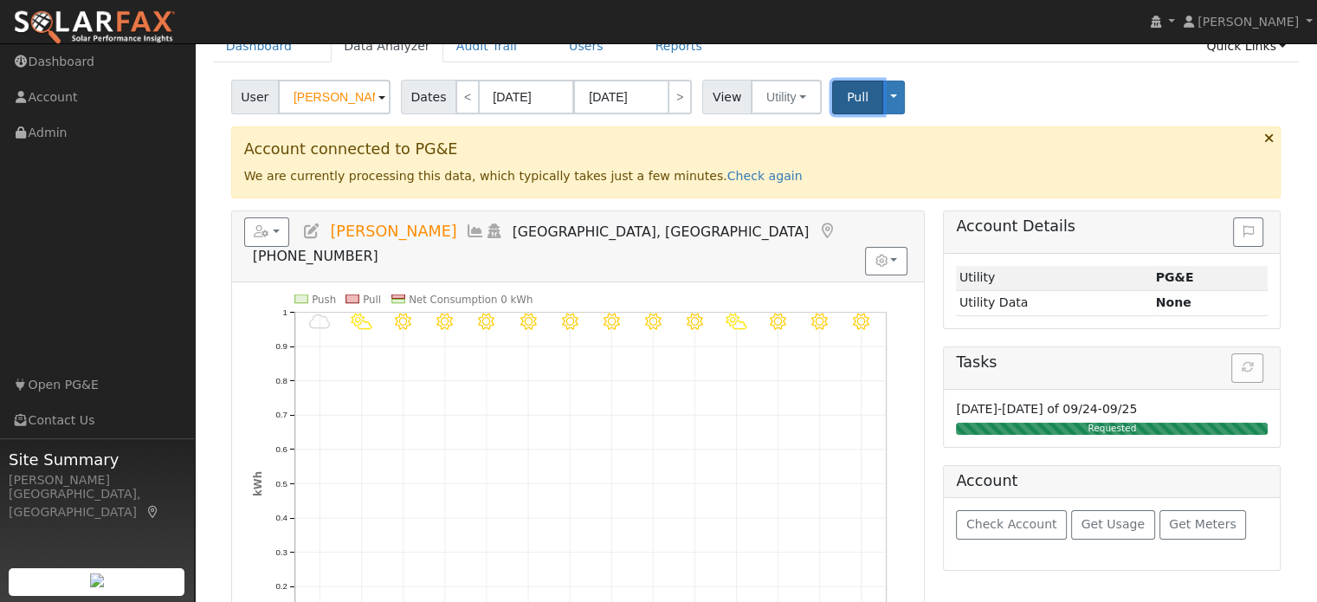
click at [847, 99] on span "Pull" at bounding box center [858, 97] width 22 height 14
click at [882, 103] on button "Toggle Dropdown" at bounding box center [893, 98] width 23 height 34
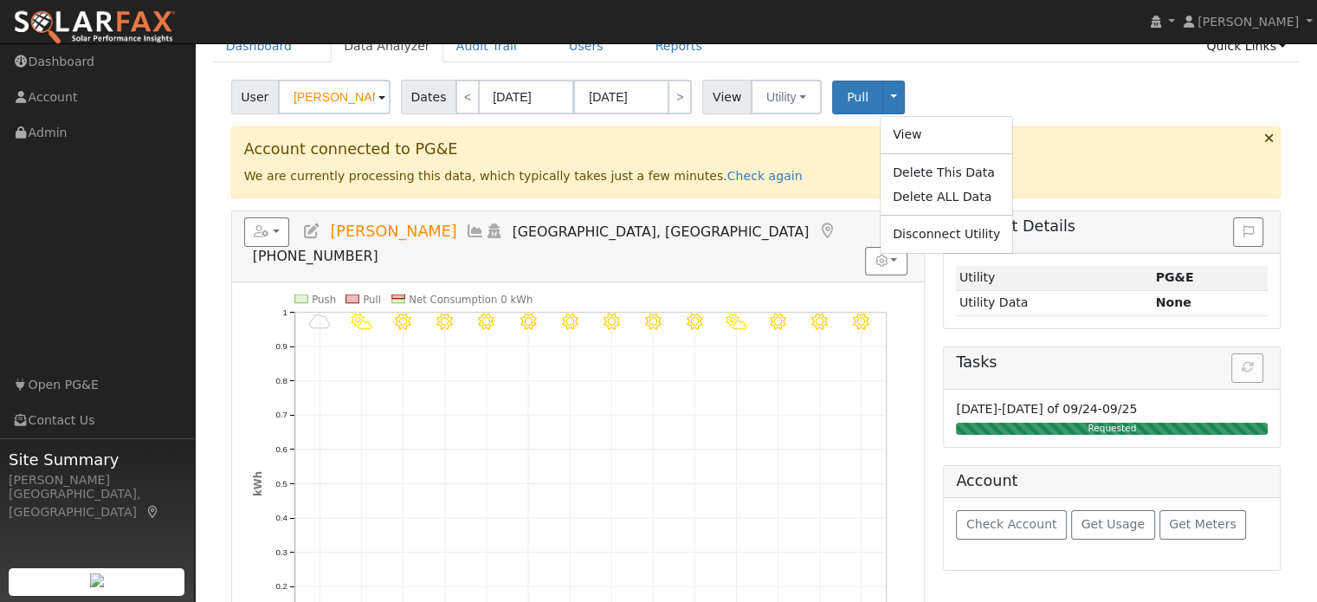
click at [945, 93] on div "User Pat Elliott Account Default Account Default Account 112 Main St, Vacaville…" at bounding box center [756, 94] width 1056 height 41
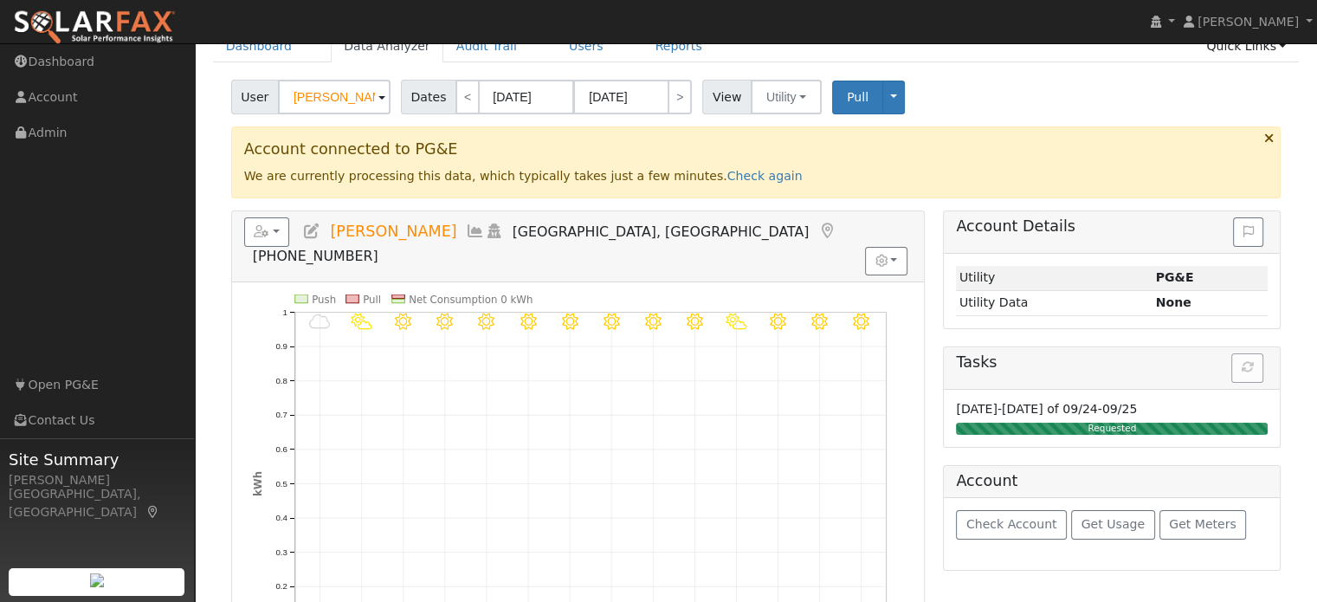
click at [1136, 422] on div "Requested" at bounding box center [1112, 428] width 312 height 12
click at [1071, 425] on div "Requested" at bounding box center [1112, 428] width 312 height 12
click at [762, 98] on button "Utility" at bounding box center [786, 97] width 71 height 35
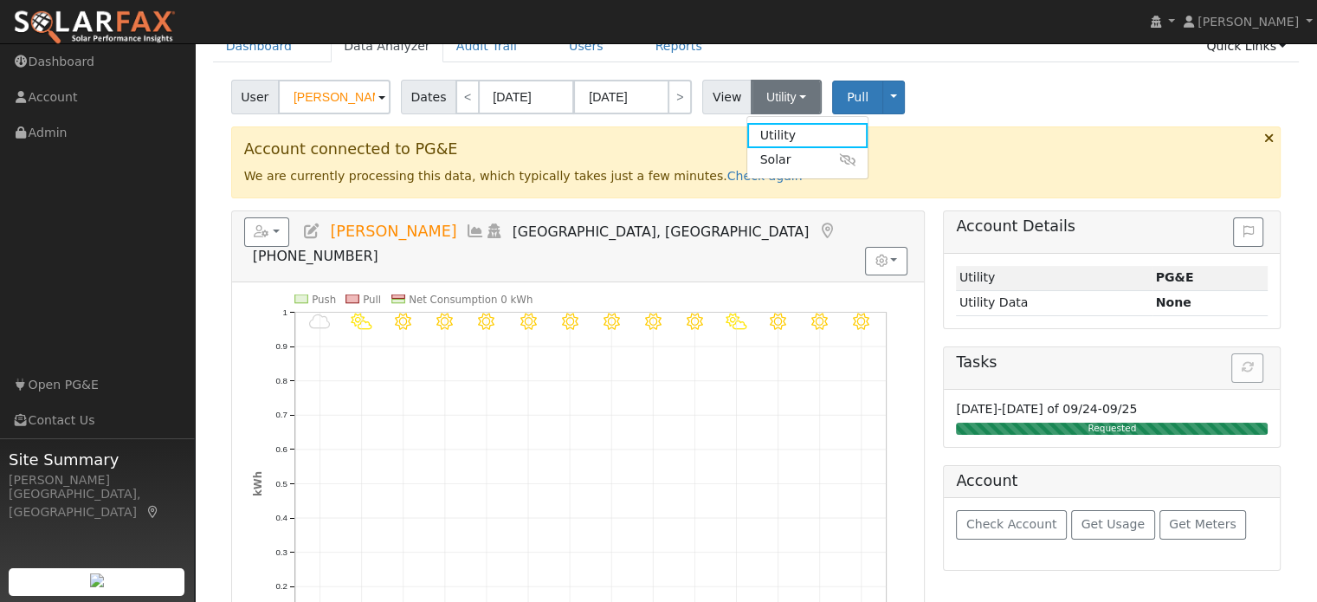
click at [905, 95] on div "User Pat Elliott Account Default Account Default Account 112 Main St, Vacaville…" at bounding box center [756, 94] width 1056 height 41
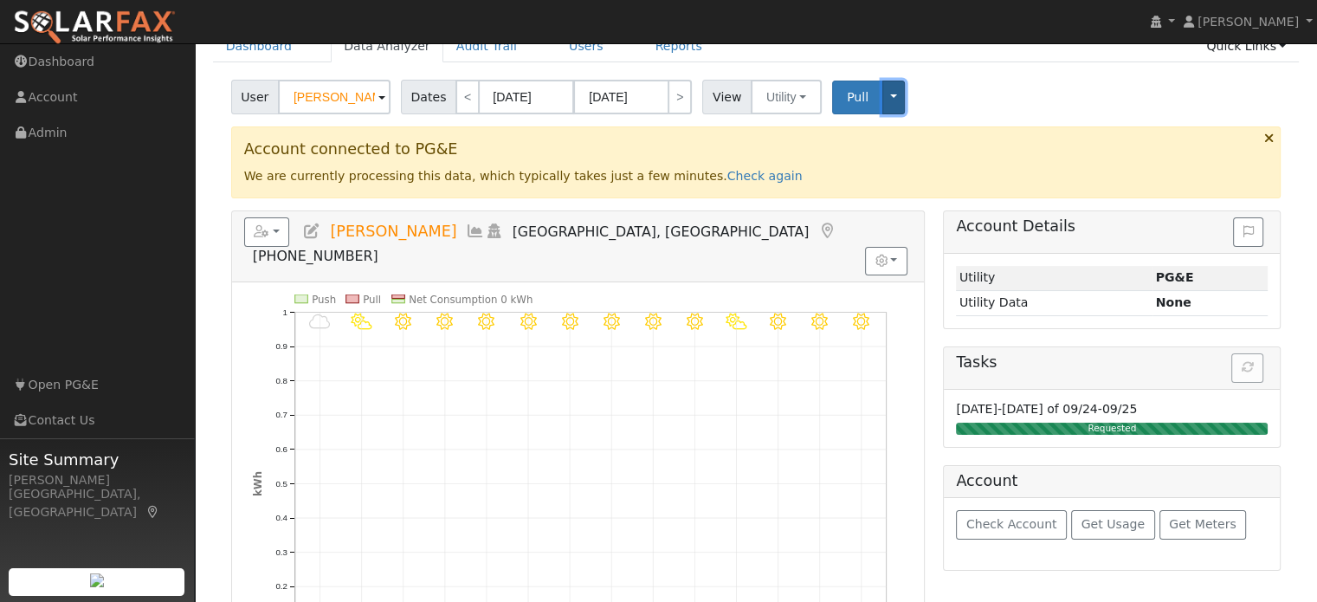
click at [882, 100] on button "Toggle Dropdown" at bounding box center [893, 98] width 23 height 34
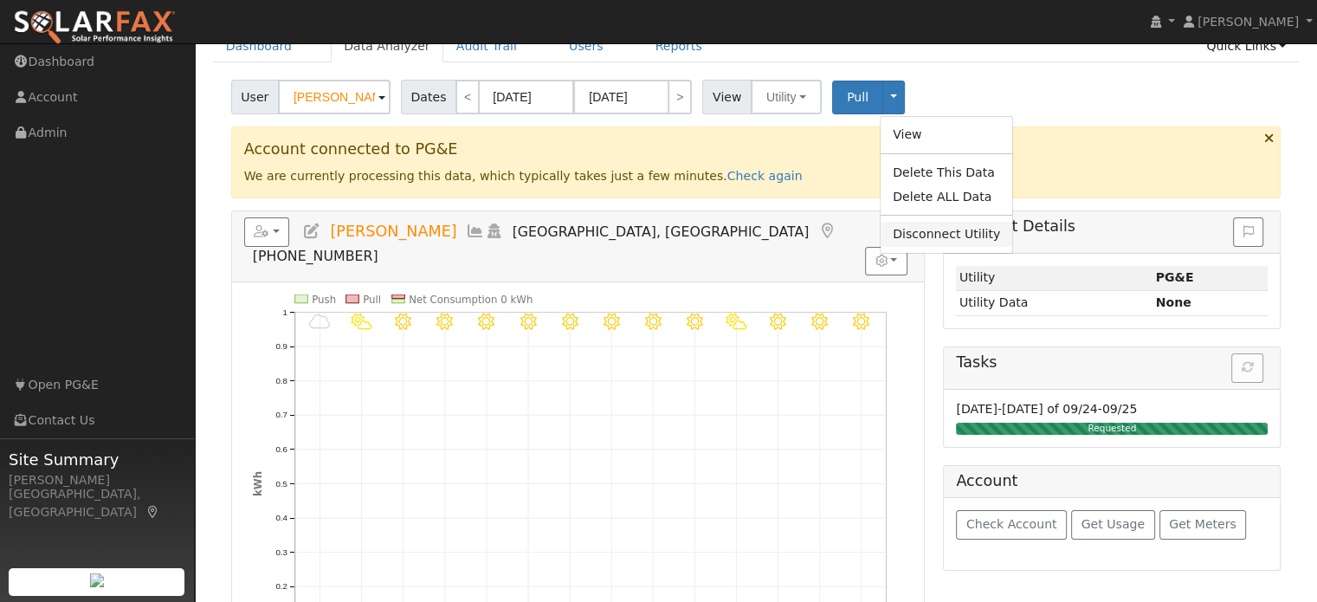
click at [931, 235] on link "Disconnect Utility" at bounding box center [946, 234] width 132 height 24
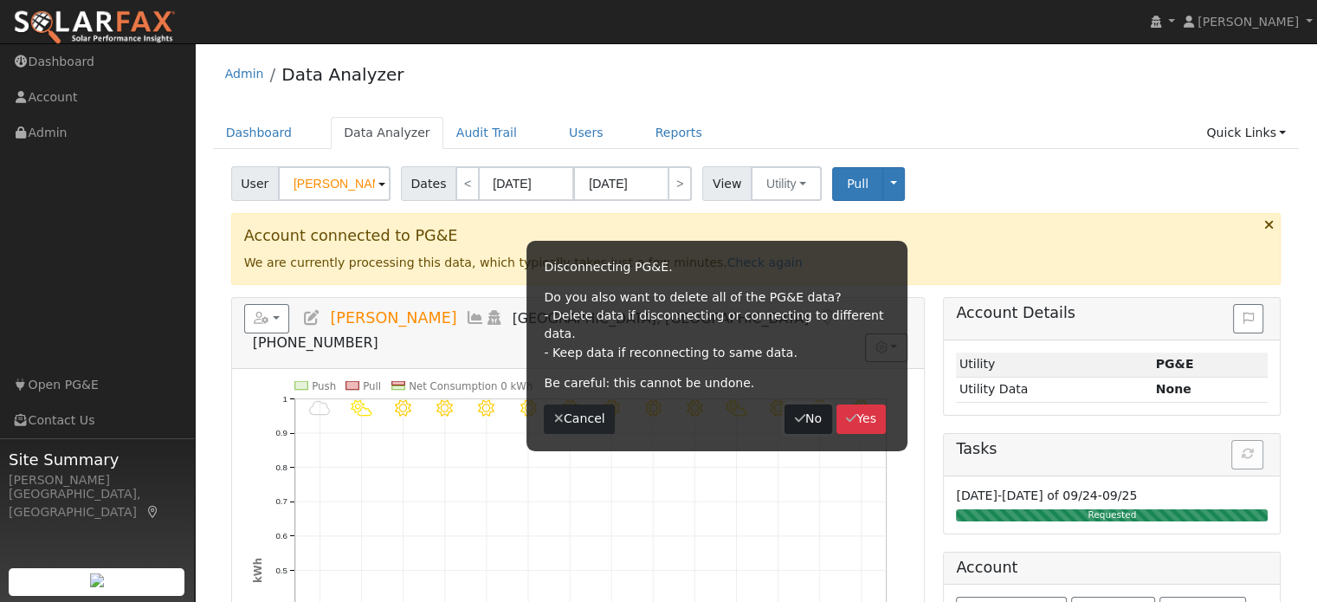
click at [795, 412] on icon "button" at bounding box center [800, 418] width 10 height 12
click at [591, 404] on button "Cancel" at bounding box center [579, 418] width 71 height 29
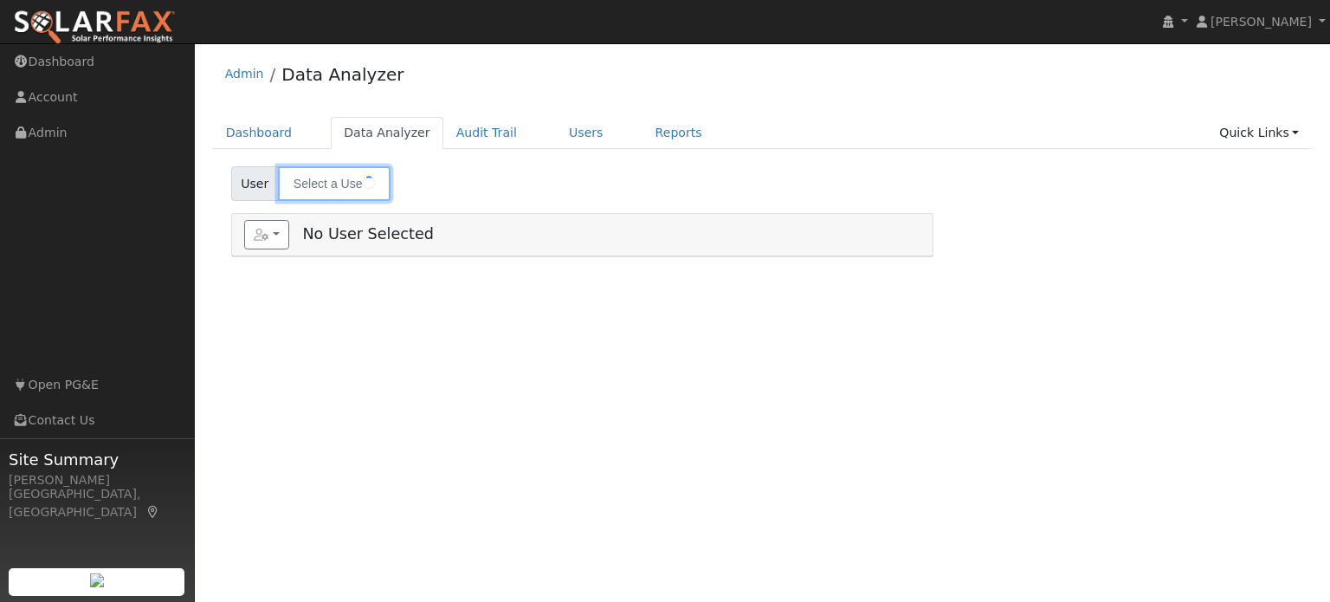
type input "[PERSON_NAME]"
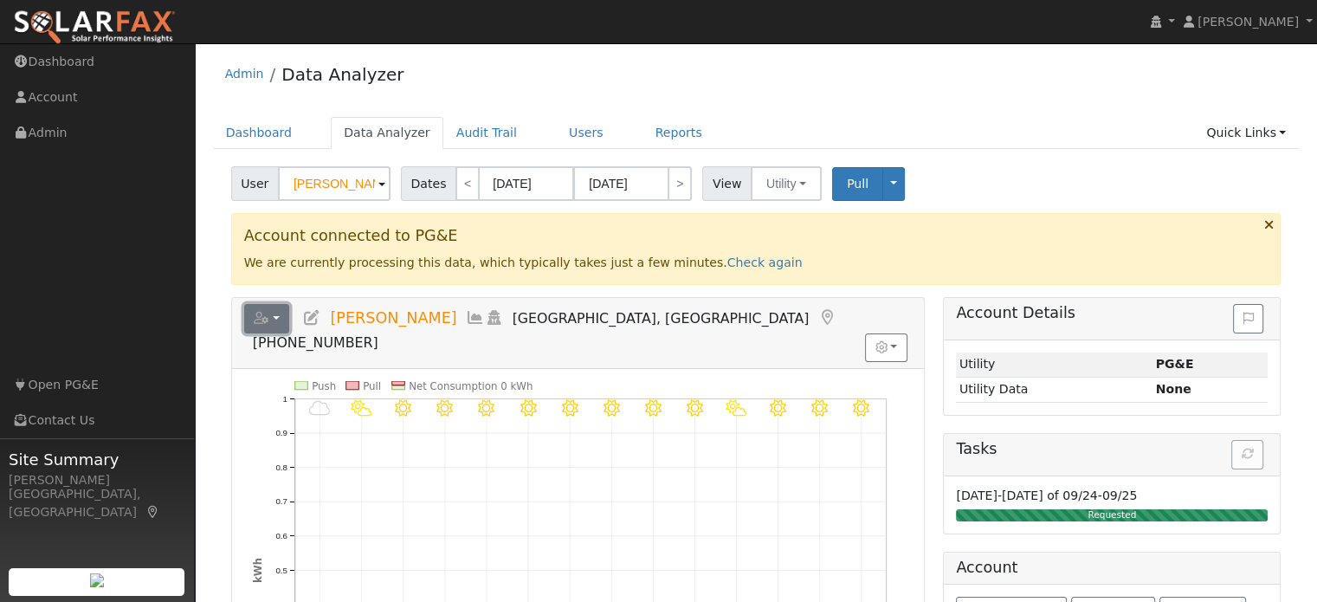
click at [270, 319] on button "button" at bounding box center [267, 318] width 46 height 29
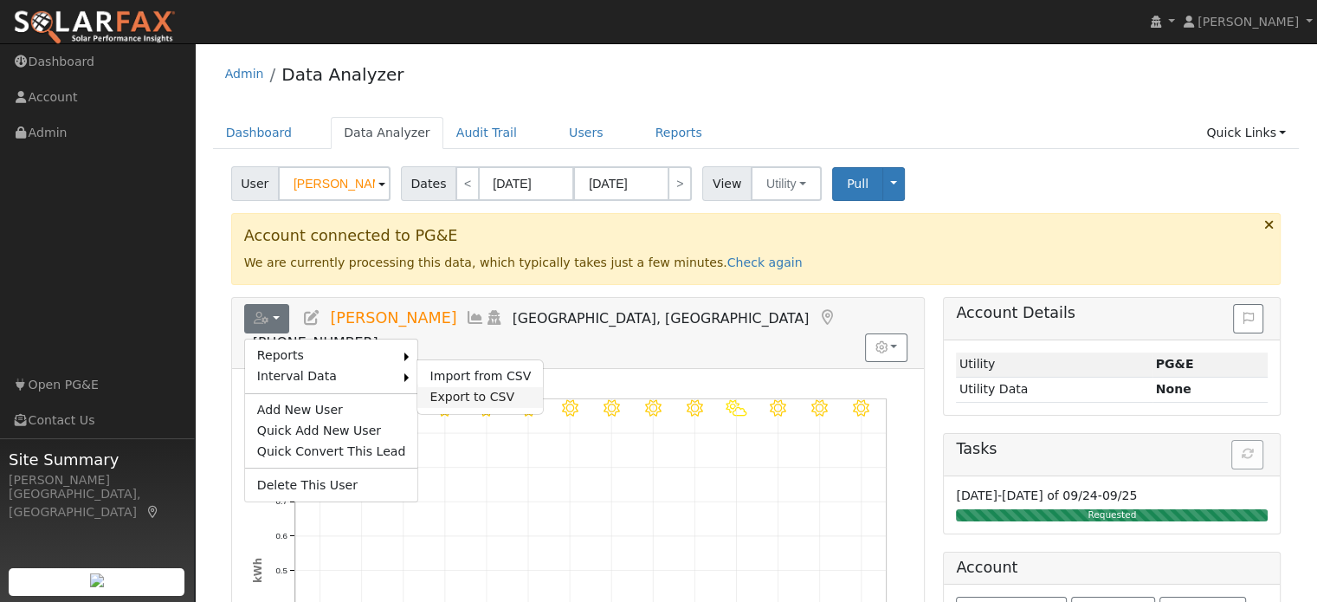
click at [482, 394] on link "Export to CSV" at bounding box center [480, 397] width 126 height 21
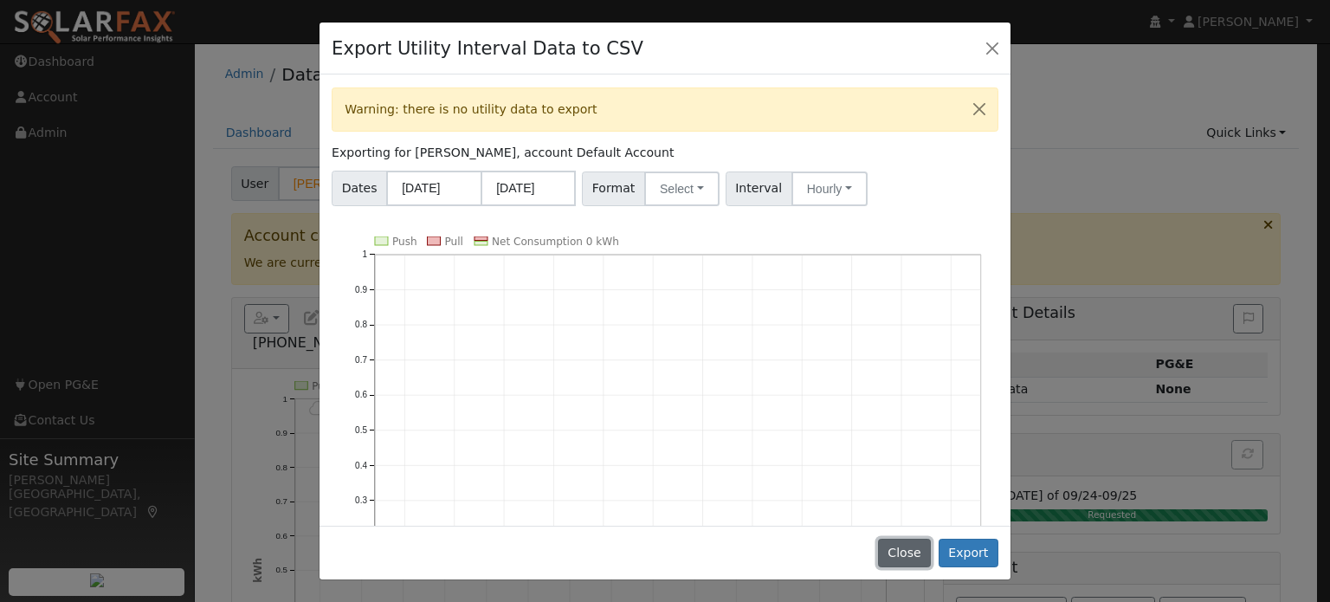
click at [905, 552] on button "Close" at bounding box center [904, 552] width 53 height 29
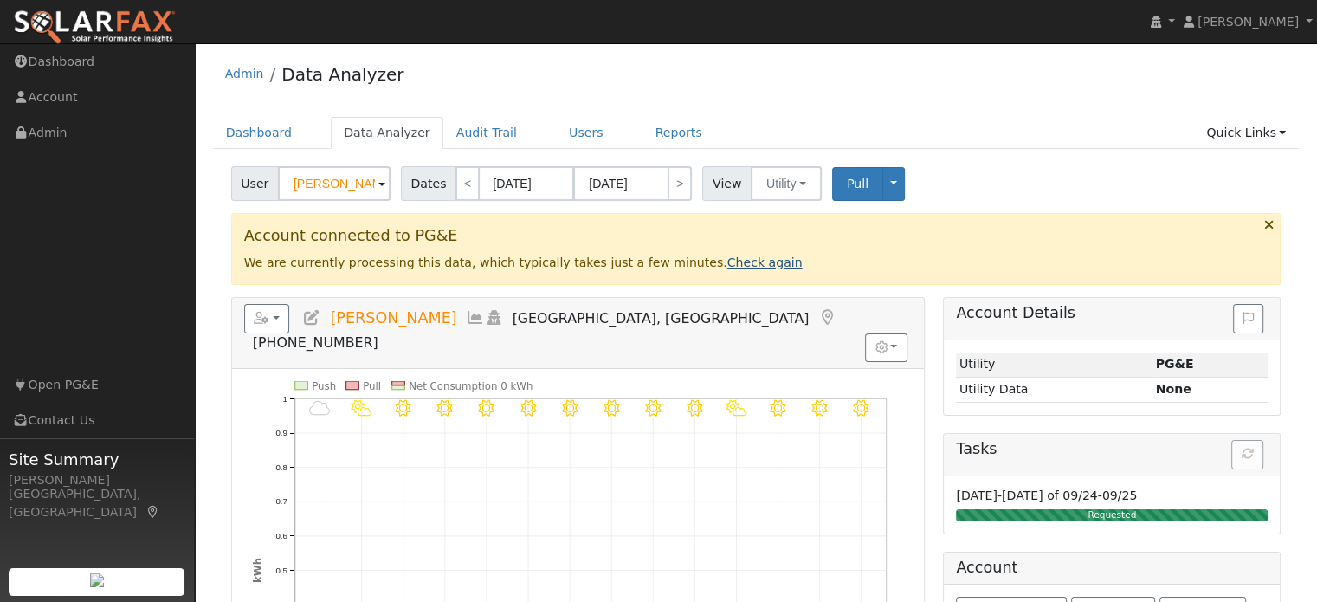
click at [727, 259] on link "Check again" at bounding box center [764, 262] width 75 height 14
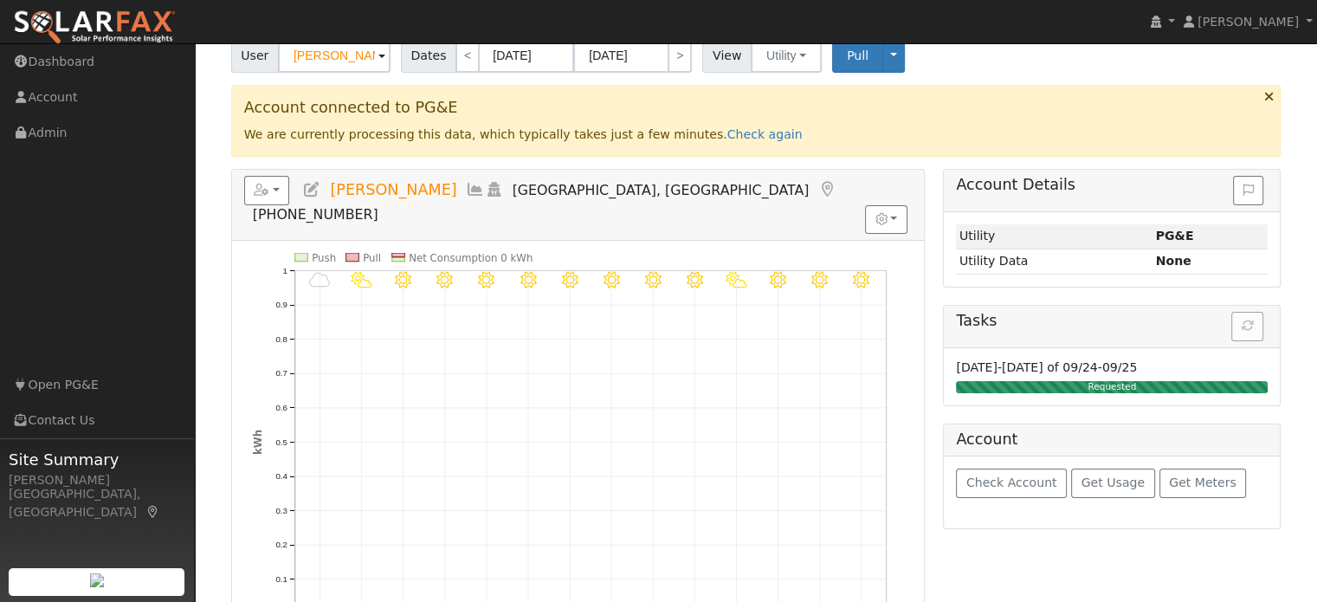
scroll to position [173, 0]
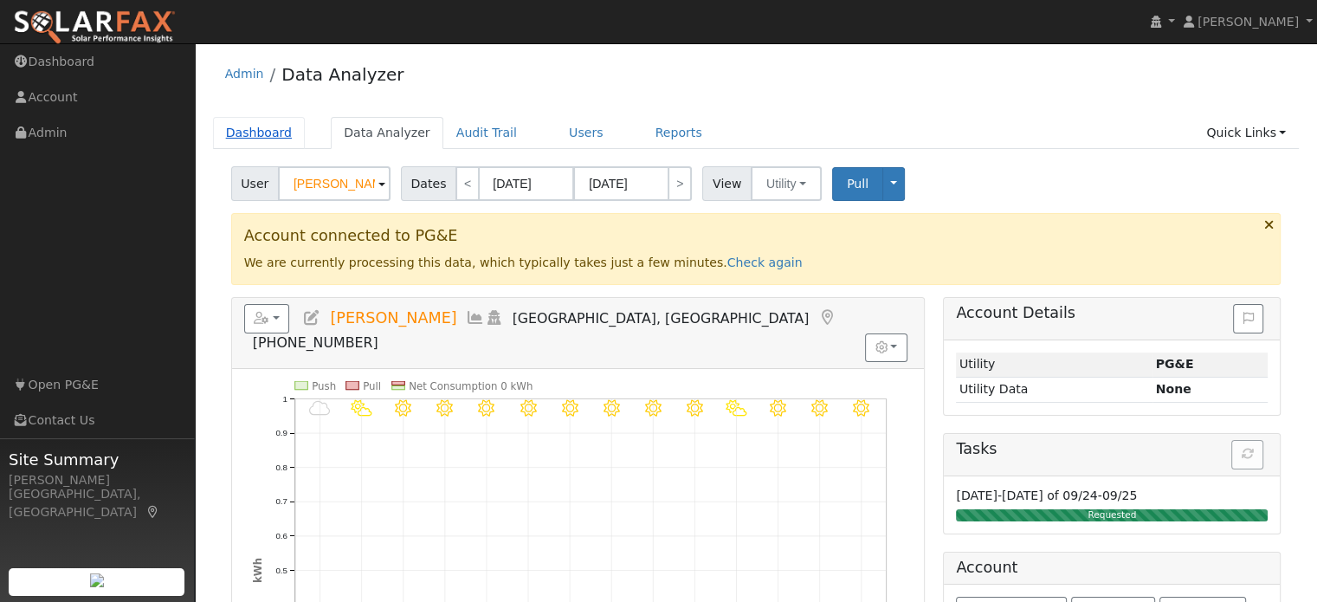
click at [290, 133] on link "Dashboard" at bounding box center [259, 133] width 93 height 32
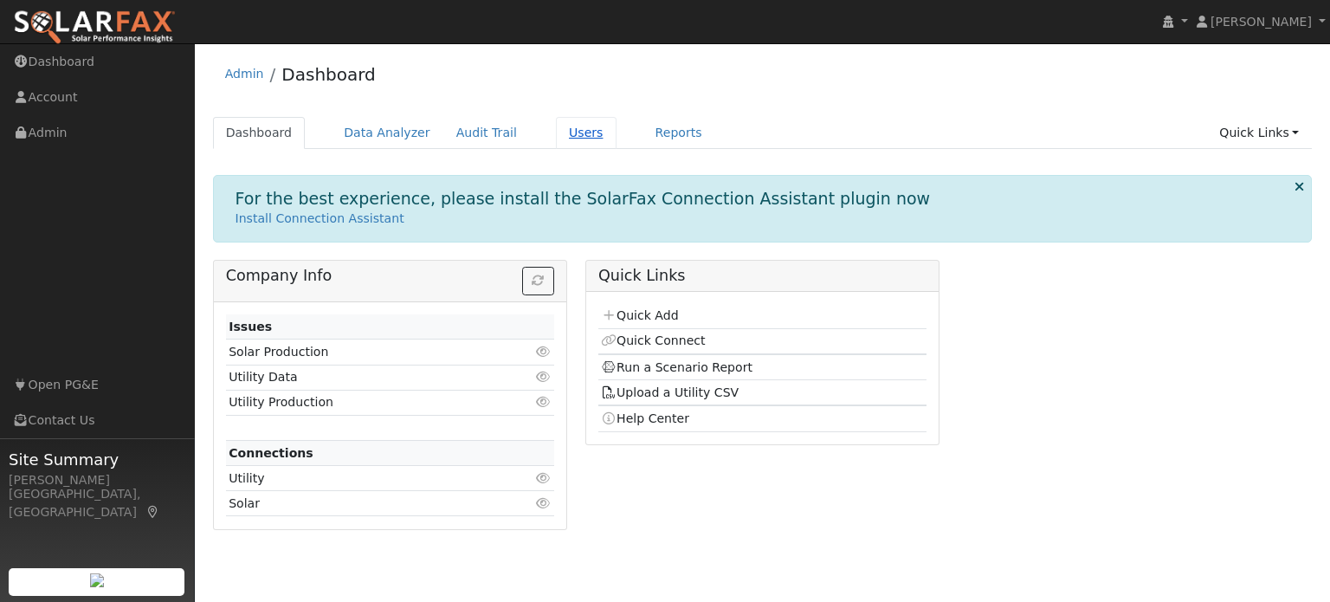
click at [556, 127] on link "Users" at bounding box center [586, 133] width 61 height 32
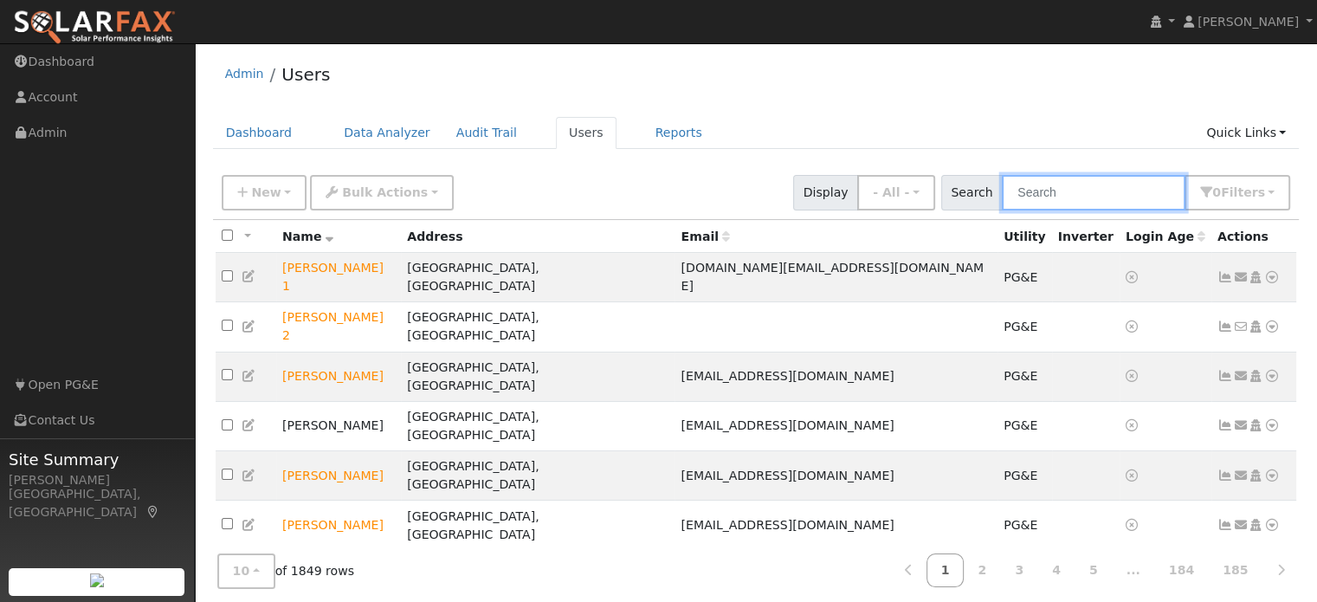
click at [1046, 198] on input "text" at bounding box center [1094, 192] width 184 height 35
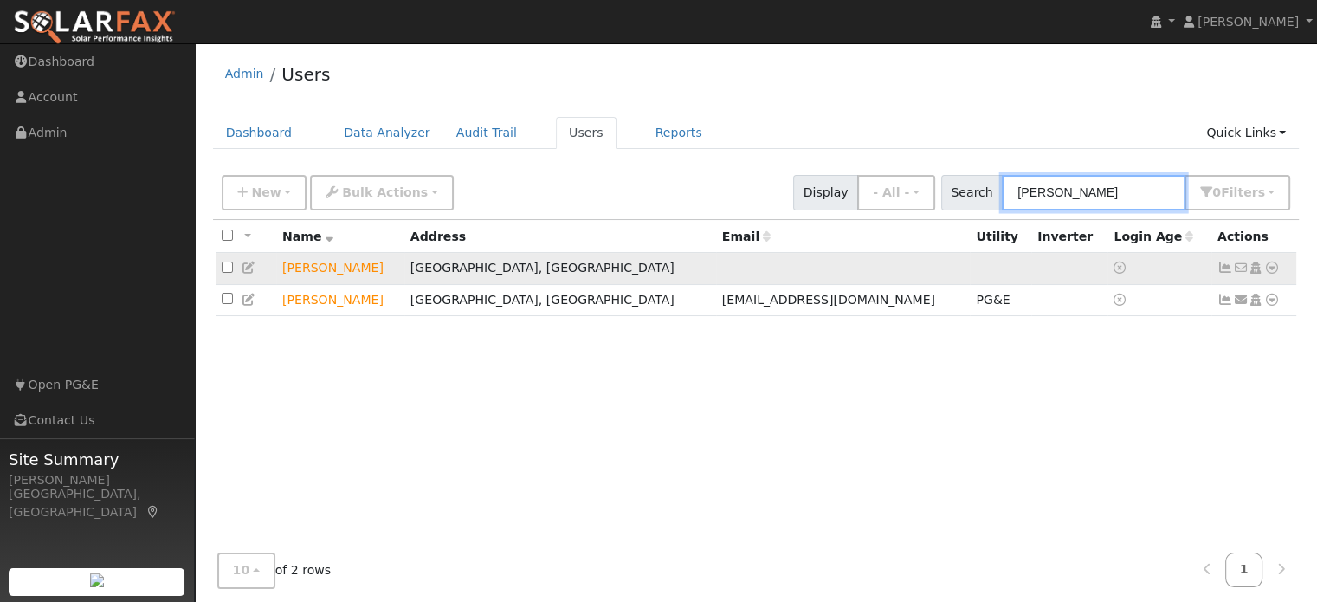
type input "[PERSON_NAME]"
click at [1271, 269] on icon at bounding box center [1272, 267] width 16 height 12
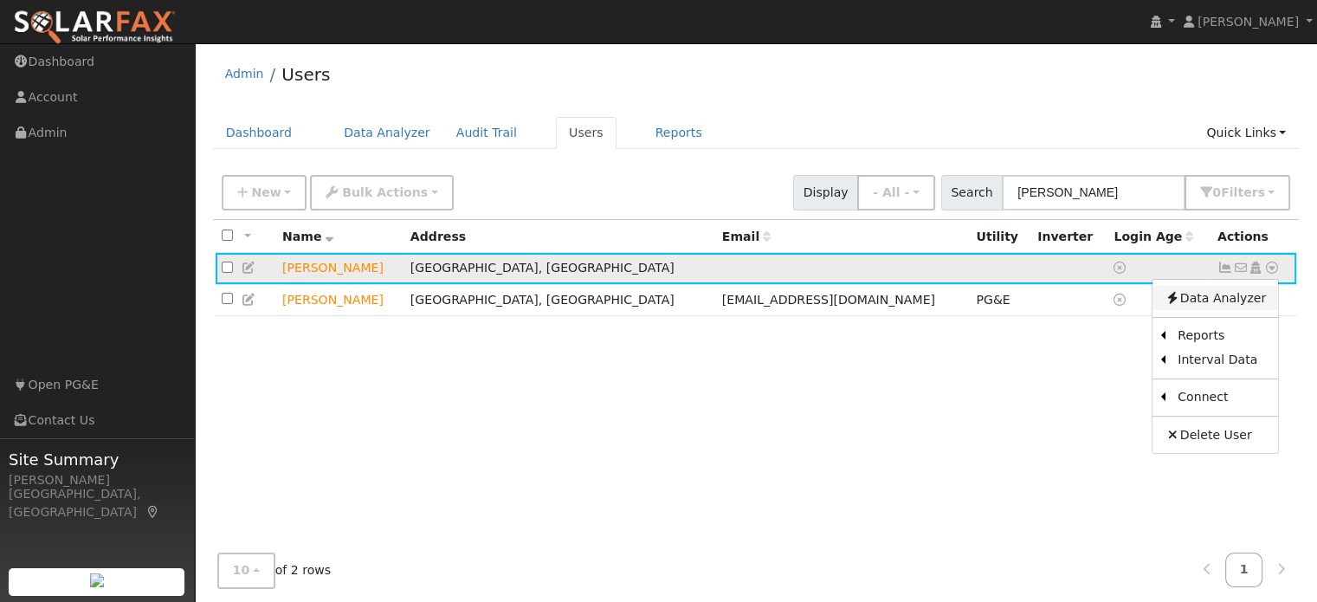
click at [1243, 301] on link "Data Analyzer" at bounding box center [1215, 298] width 126 height 24
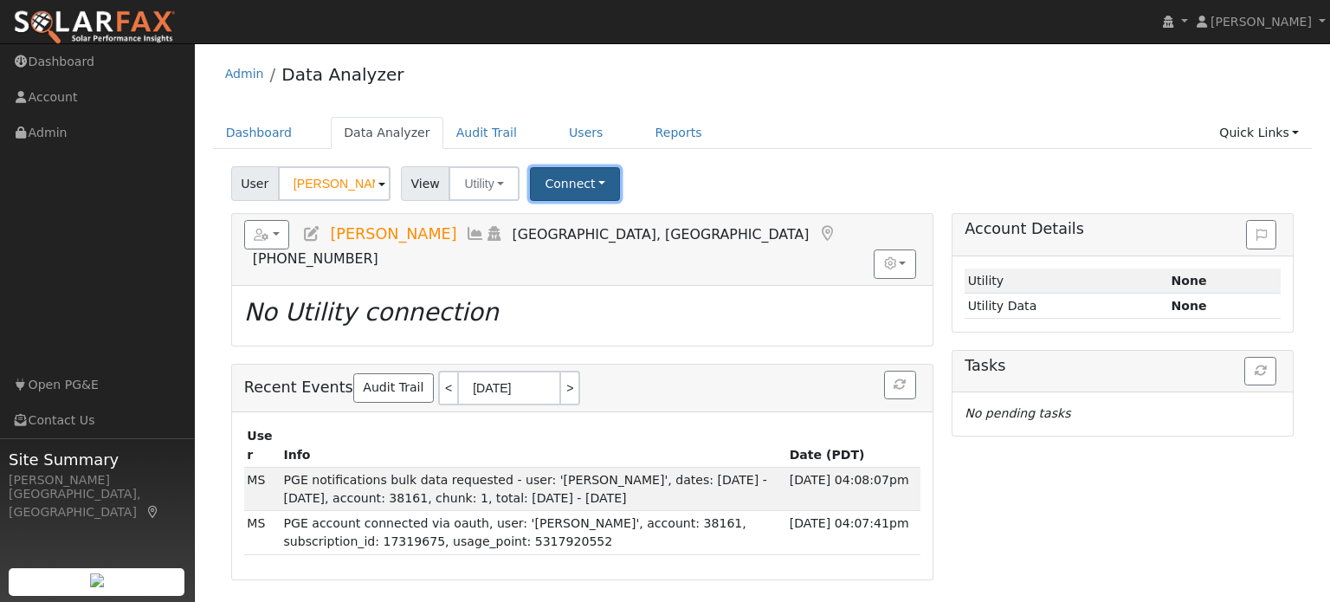
click at [561, 187] on button "Connect" at bounding box center [575, 184] width 90 height 34
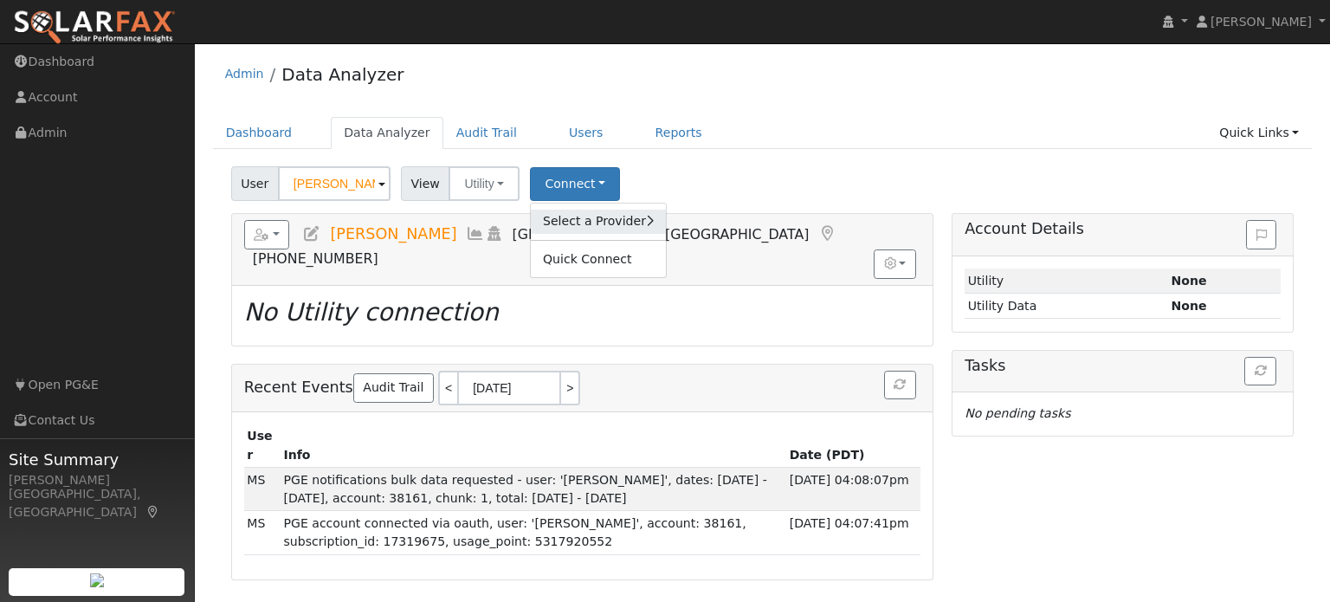
click at [578, 220] on link "Select a Provider" at bounding box center [598, 221] width 135 height 24
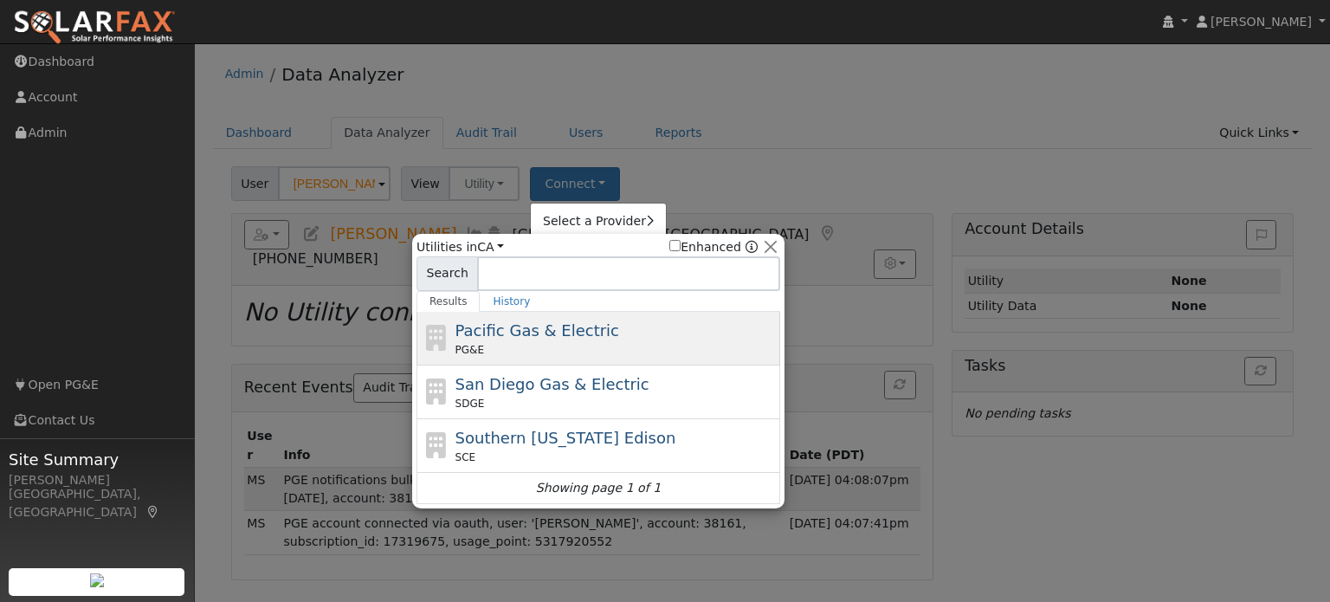
click at [523, 343] on div "PG&E" at bounding box center [615, 350] width 321 height 16
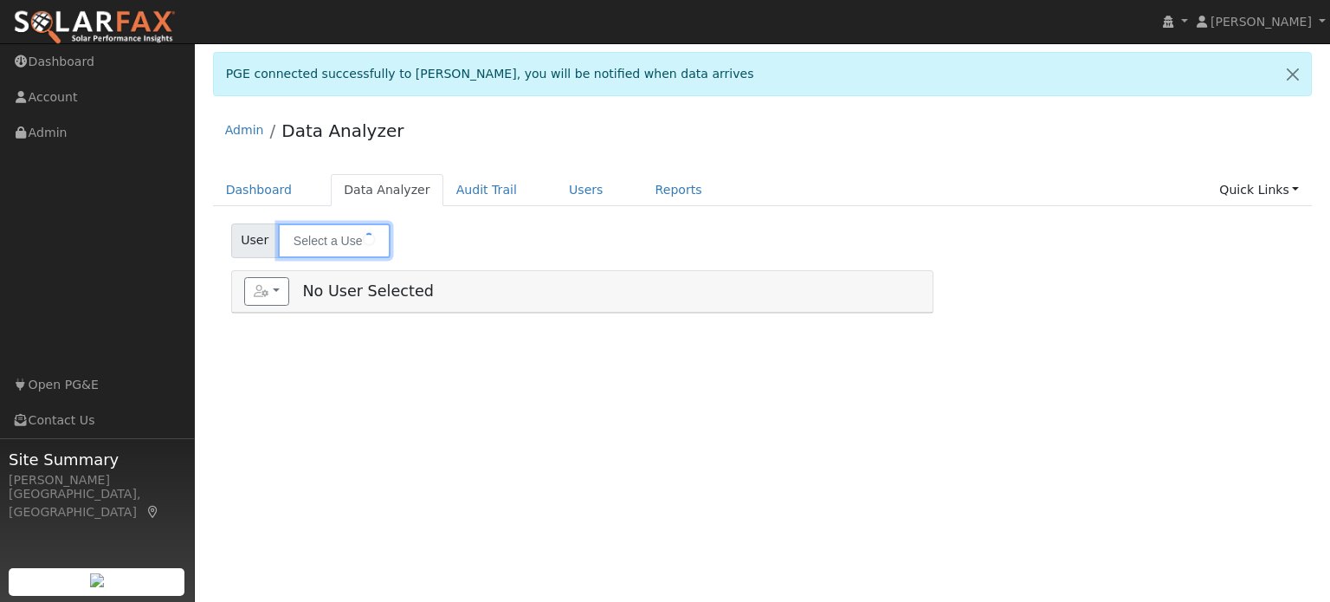
type input "[PERSON_NAME]"
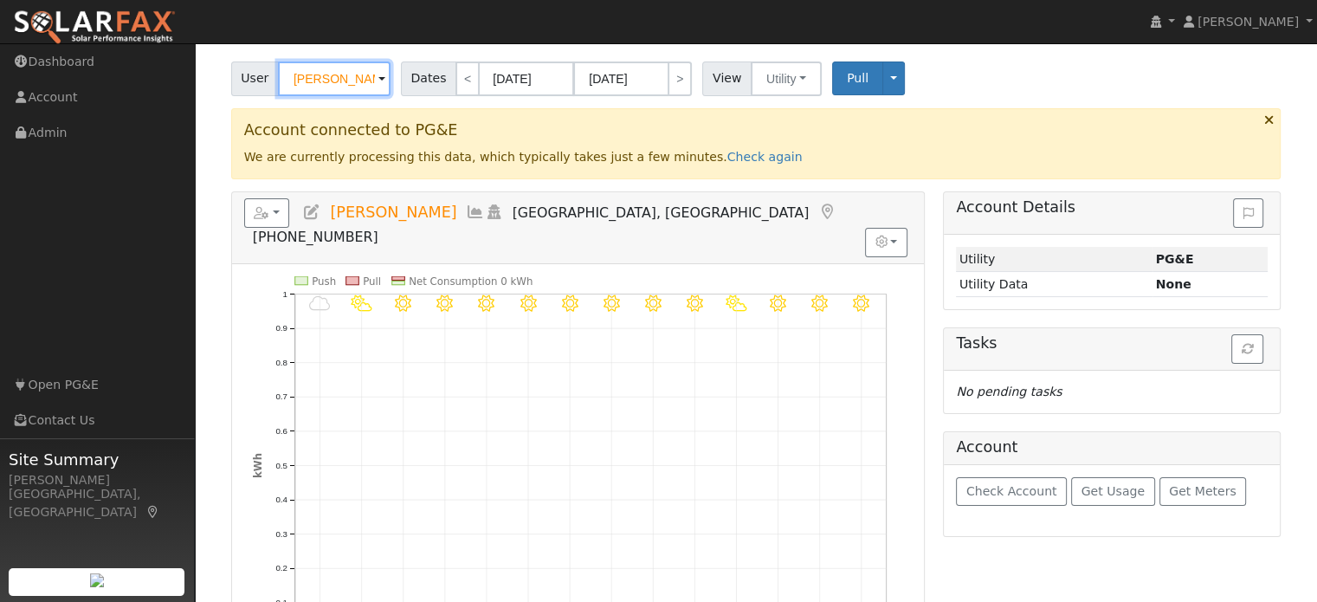
scroll to position [173, 0]
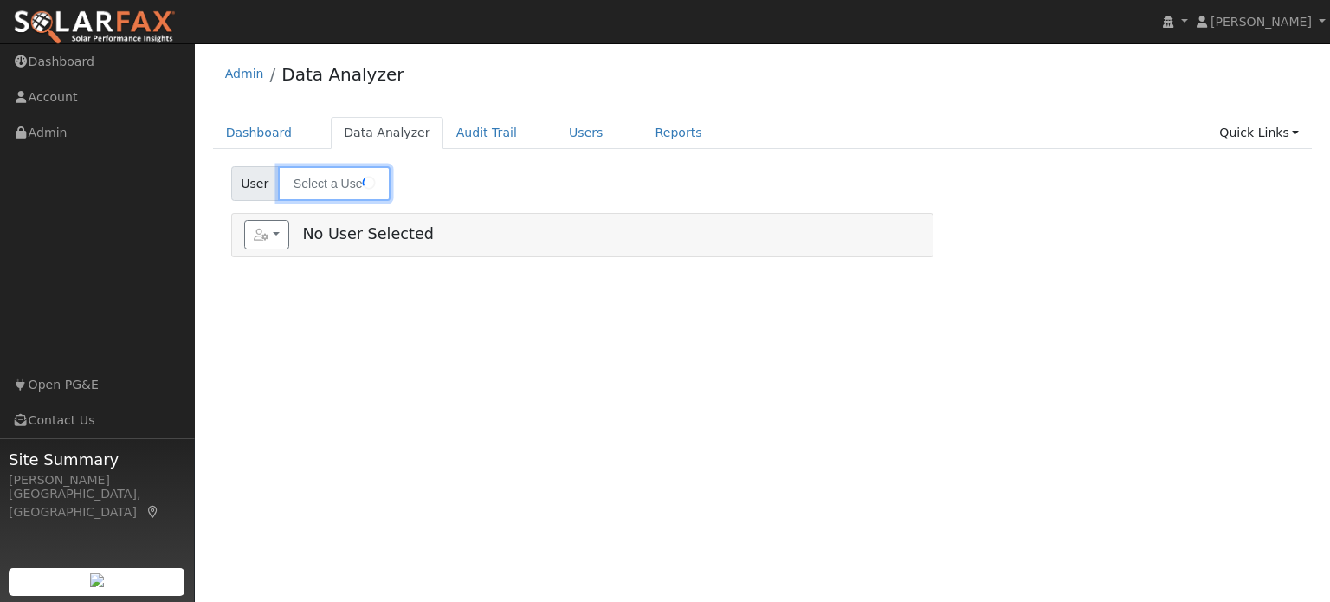
type input "[PERSON_NAME]"
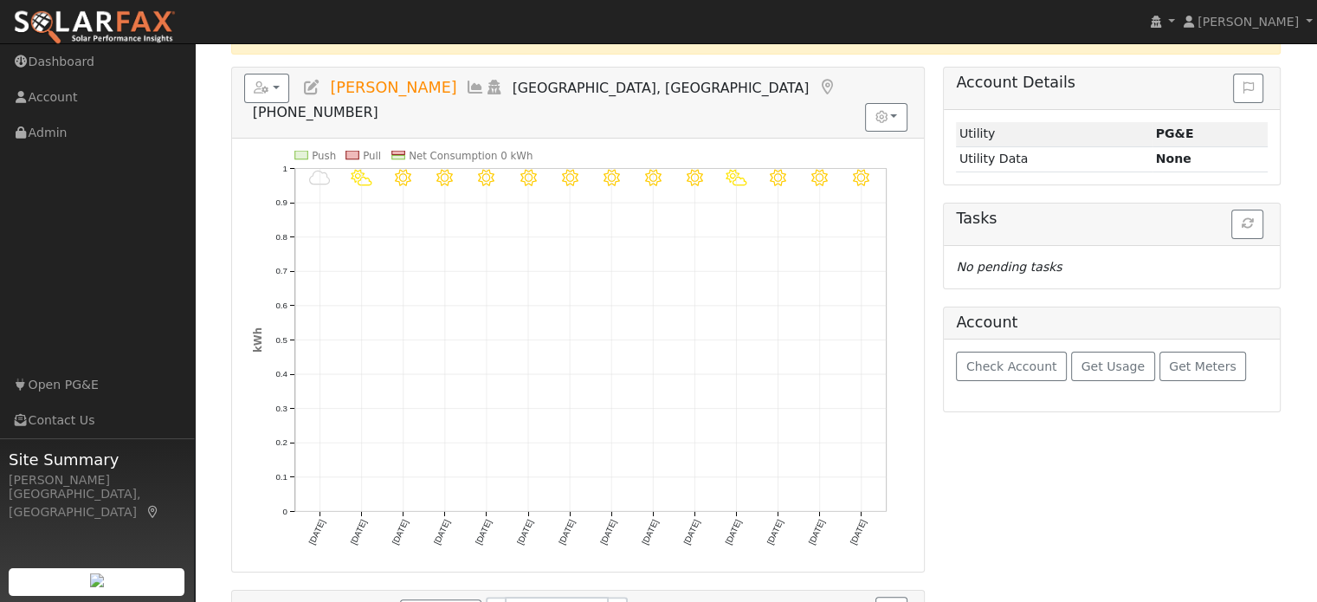
scroll to position [173, 0]
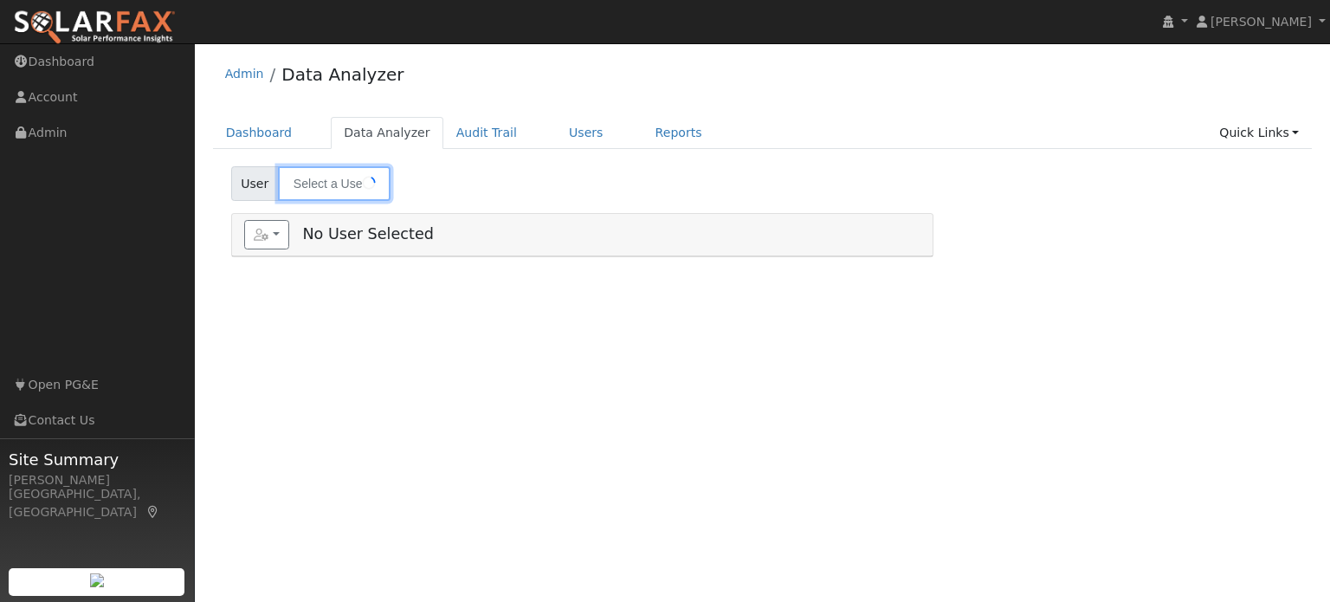
type input "[PERSON_NAME]"
type input "Pat Elliott"
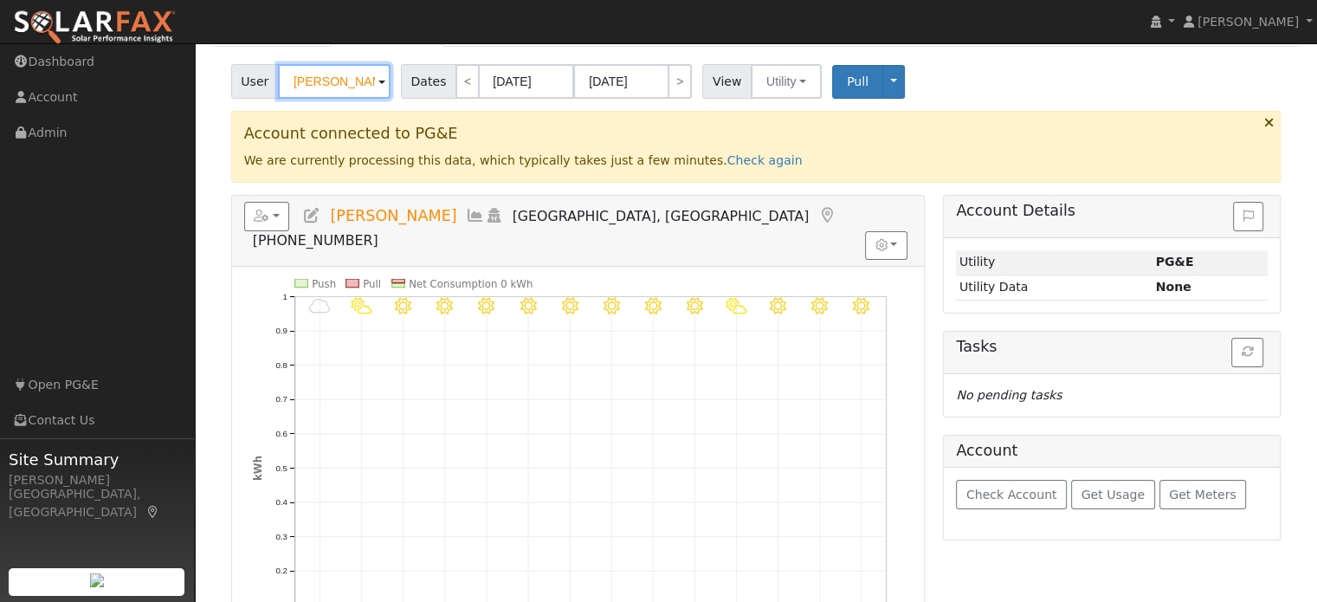
scroll to position [46, 0]
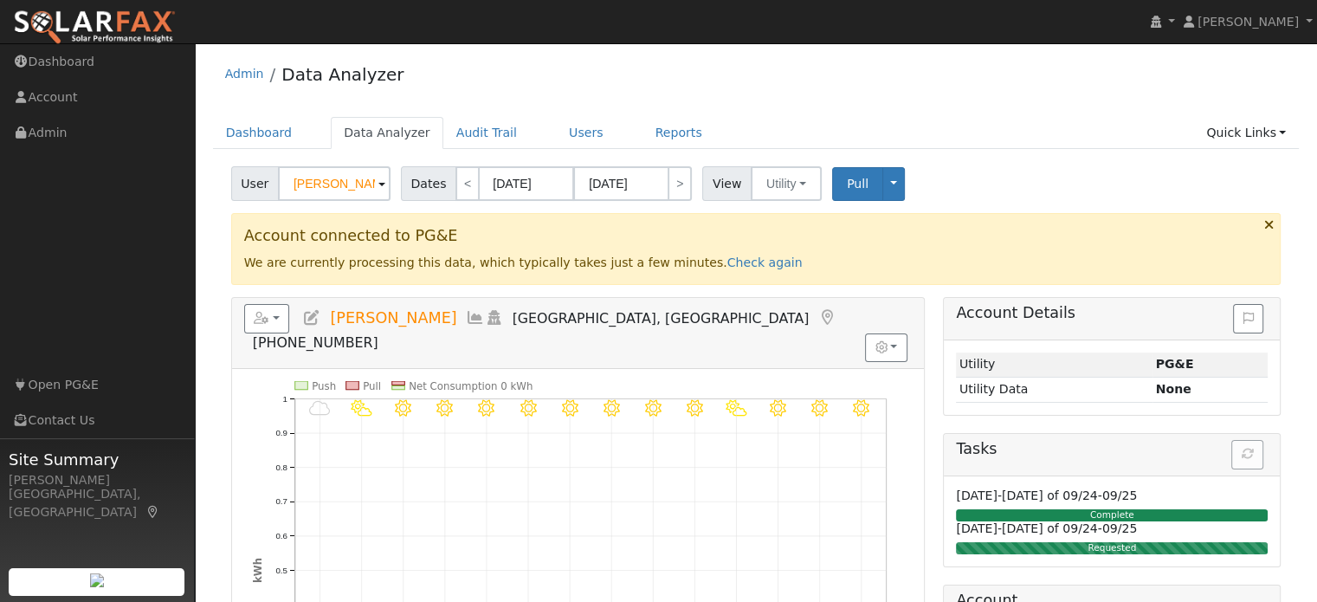
click at [971, 186] on div "User Pat Elliott Account Default Account Default Account 112 Main Street, Vacav…" at bounding box center [756, 180] width 1056 height 41
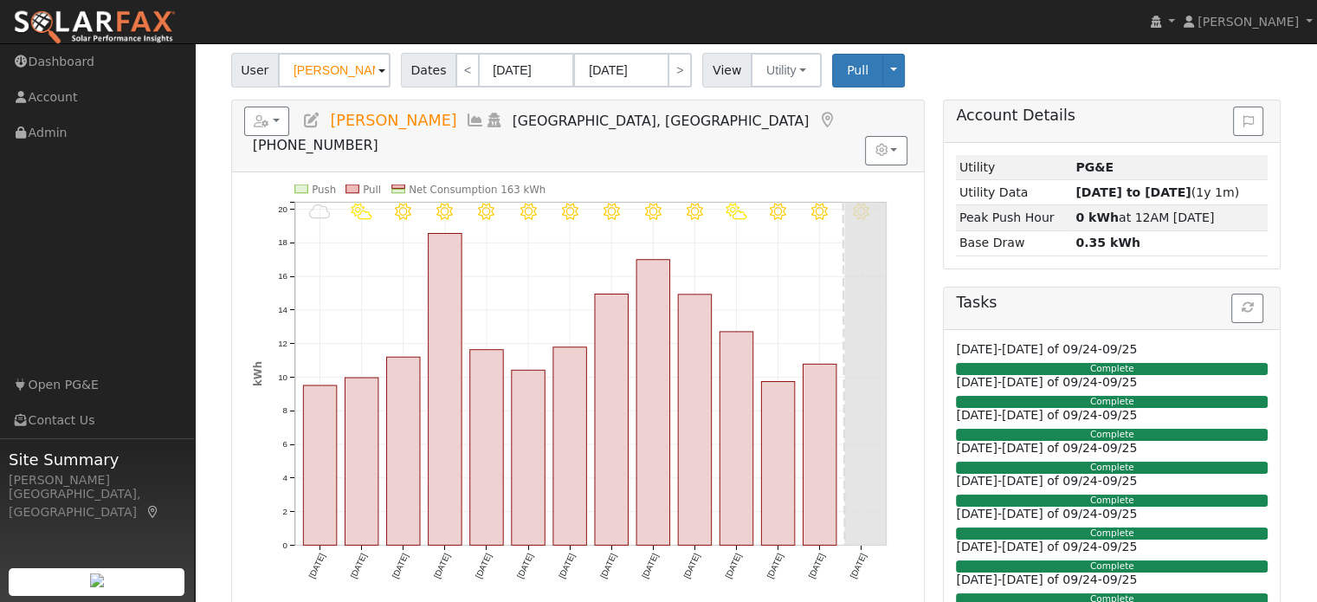
scroll to position [3, 0]
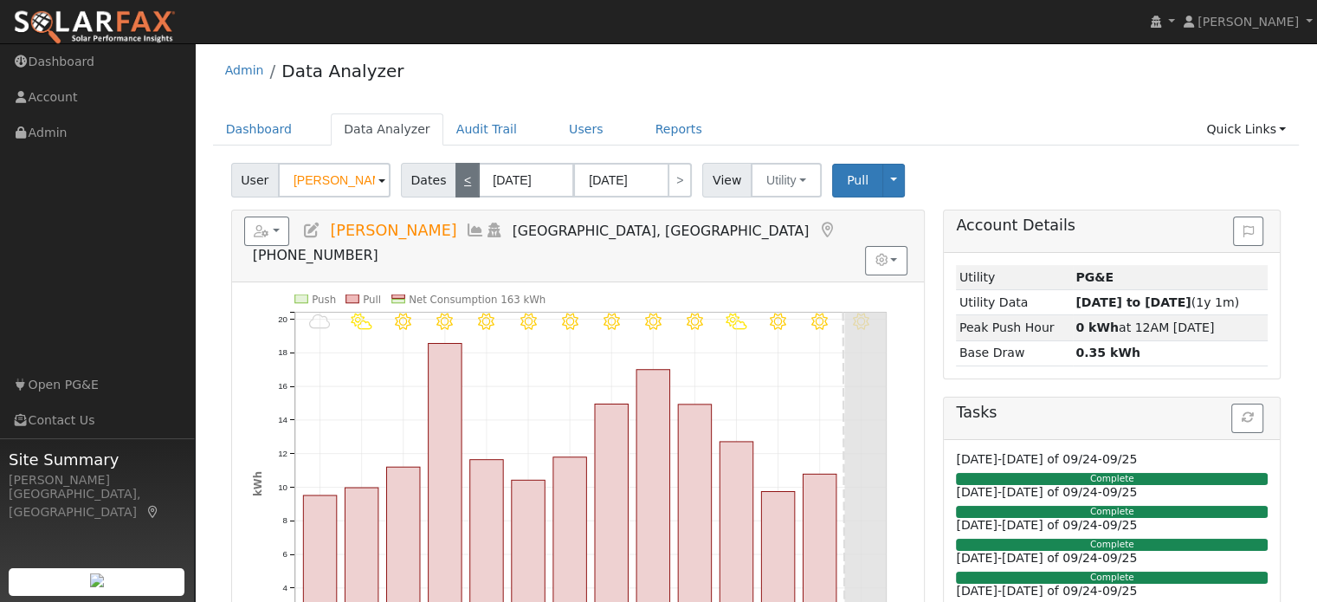
click at [458, 186] on link "<" at bounding box center [467, 180] width 24 height 35
type input "[DATE]"
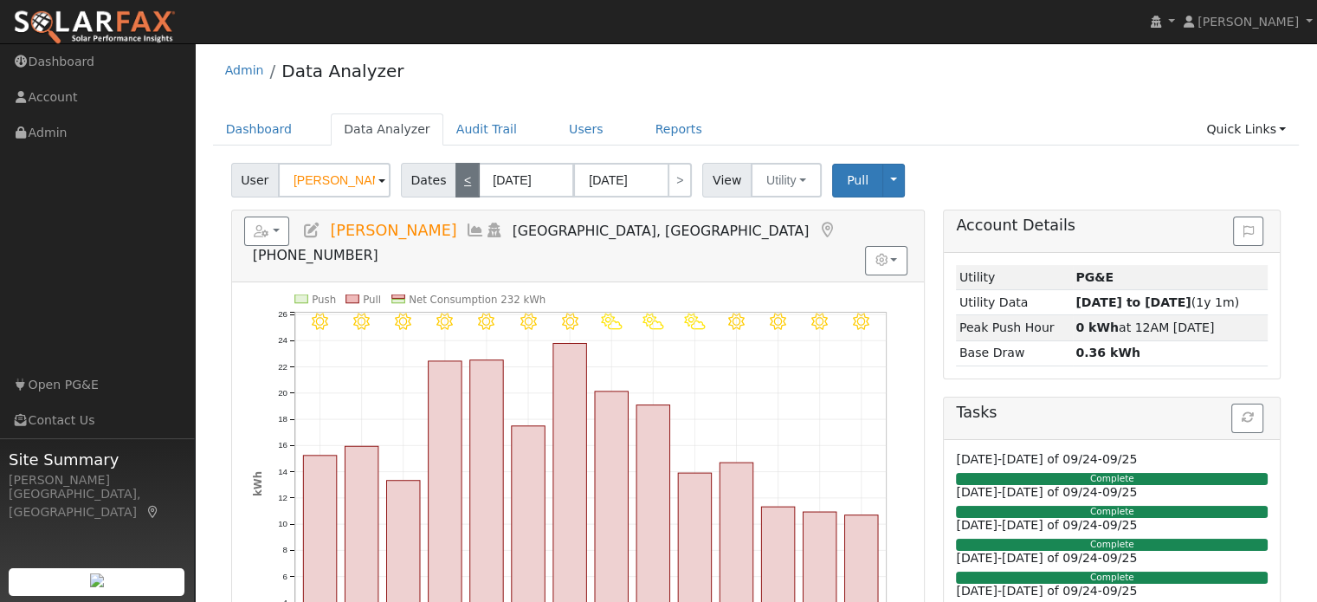
click at [458, 186] on link "<" at bounding box center [467, 180] width 24 height 35
type input "08/12/2025"
type input "08/25/2025"
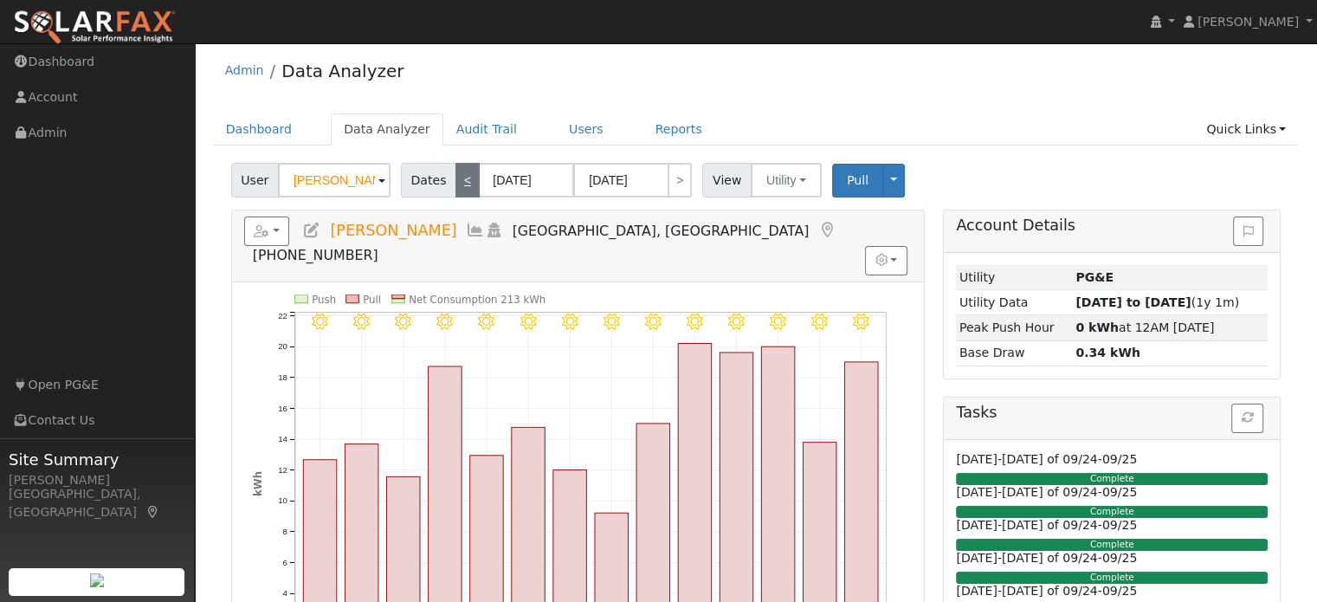
click at [458, 186] on link "<" at bounding box center [467, 180] width 24 height 35
type input "07/29/2025"
type input "08/11/2025"
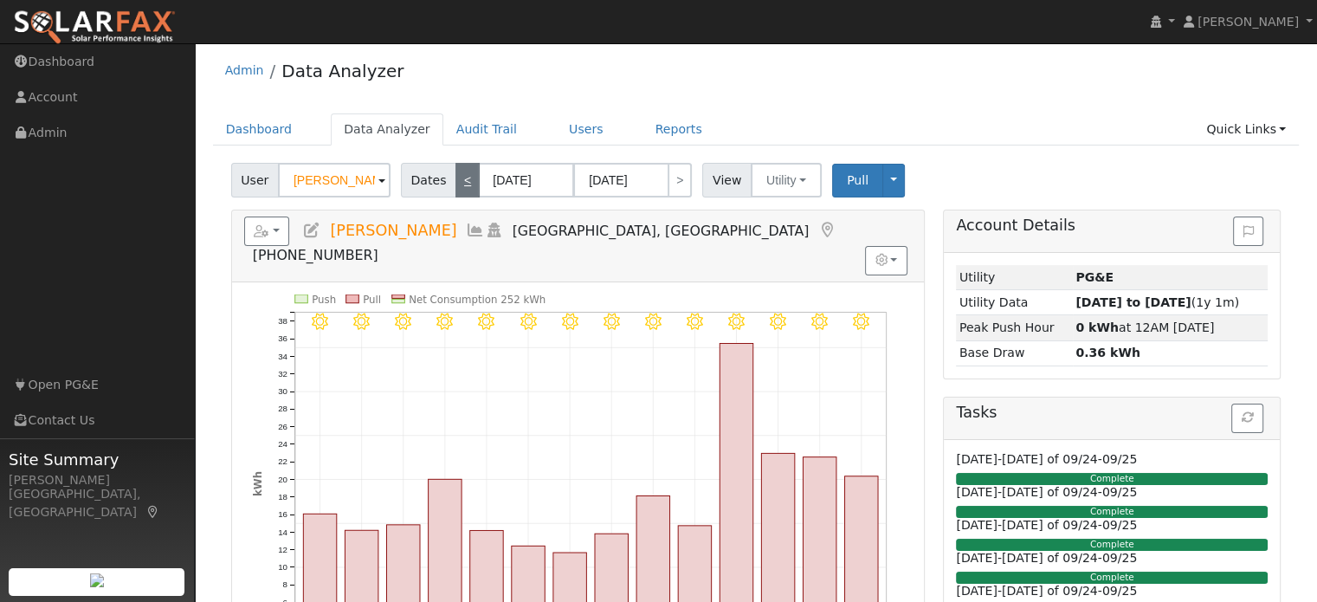
click at [458, 186] on link "<" at bounding box center [467, 180] width 24 height 35
type input "07/15/2025"
type input "07/28/2025"
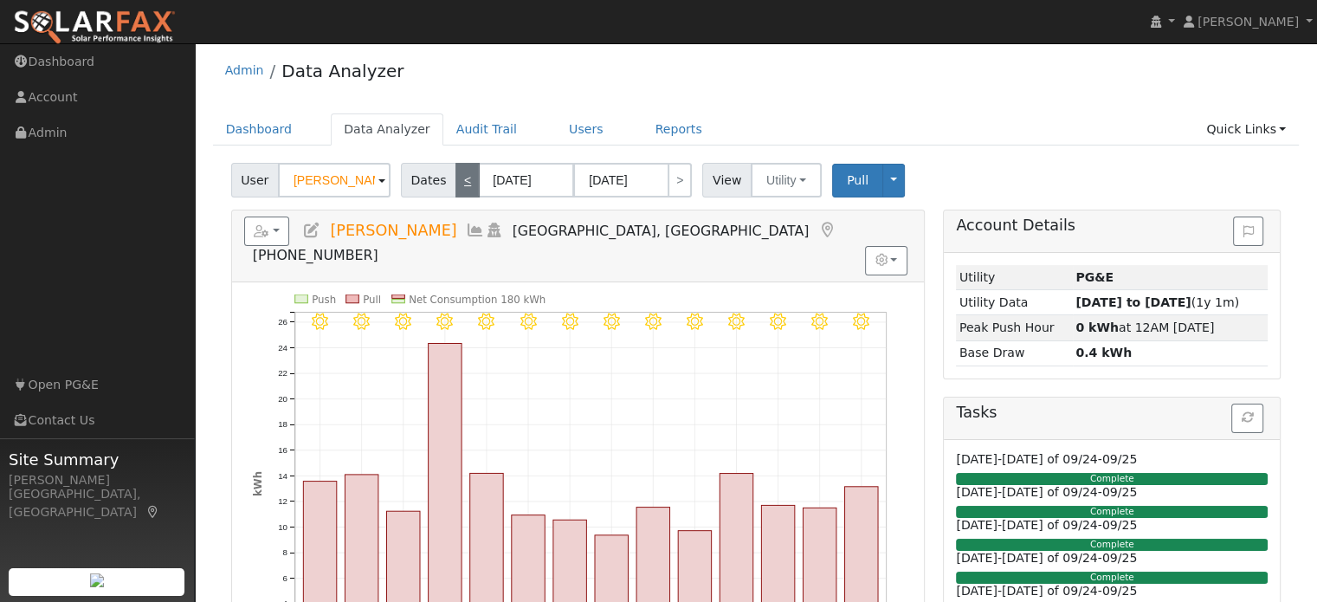
click at [458, 186] on link "<" at bounding box center [467, 180] width 24 height 35
type input "07/01/2025"
type input "07/14/2025"
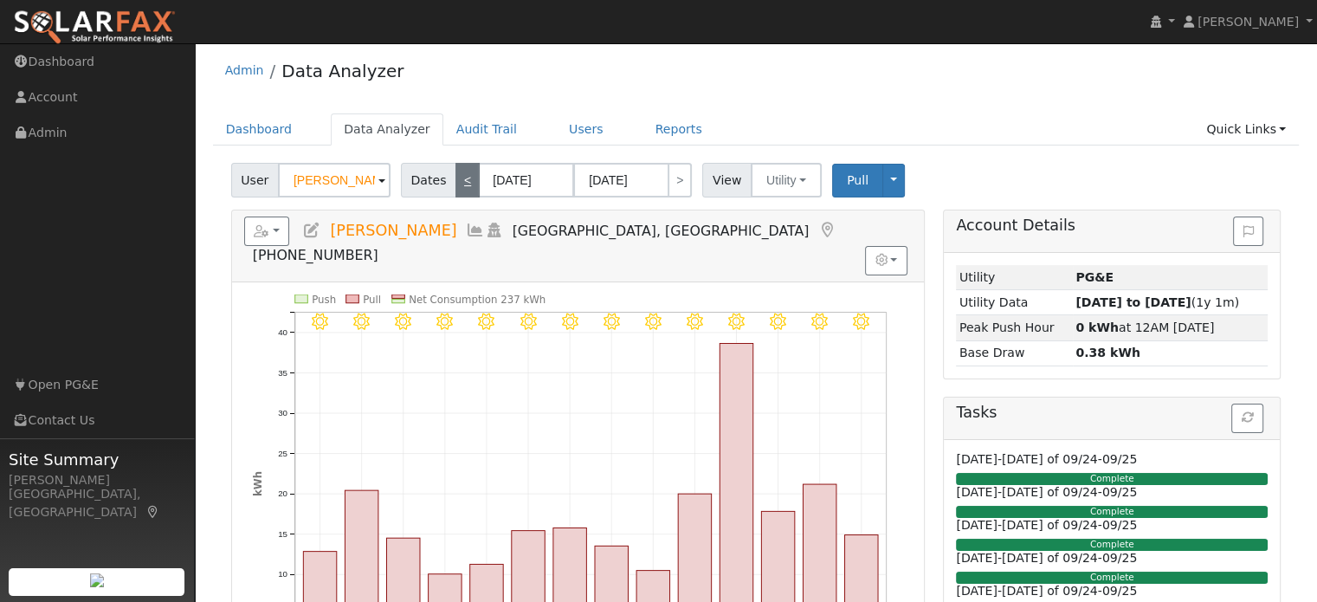
click at [458, 186] on link "<" at bounding box center [467, 180] width 24 height 35
type input "06/17/2025"
type input "06/30/2025"
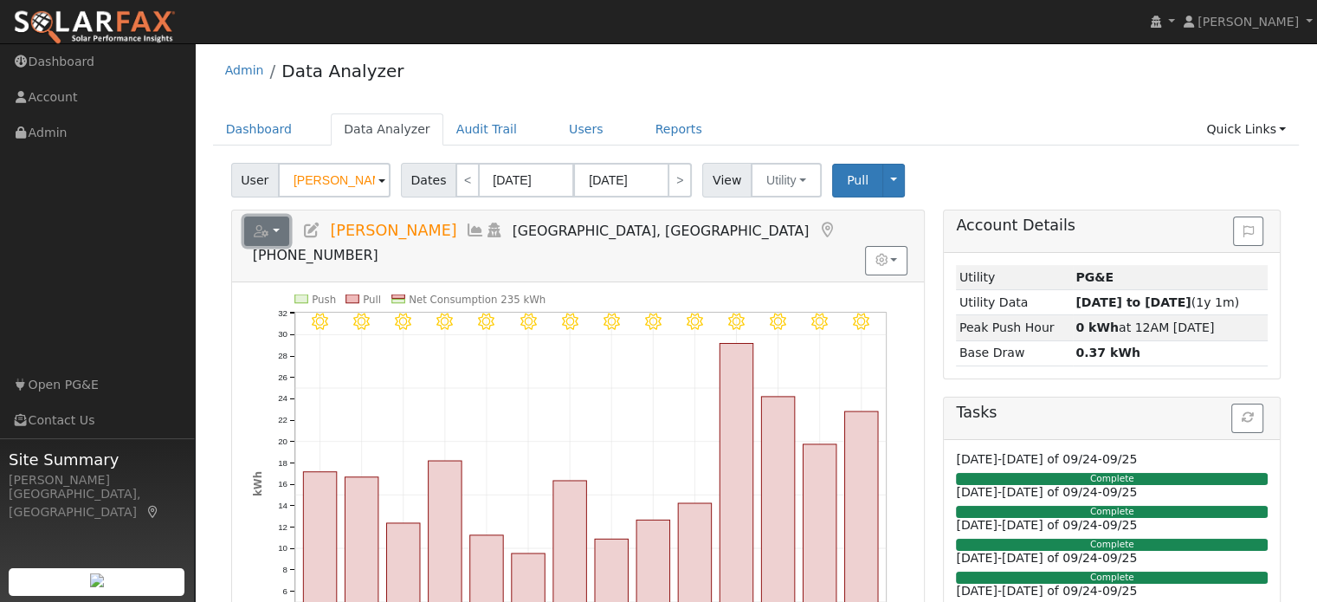
click at [276, 229] on button "button" at bounding box center [267, 230] width 46 height 29
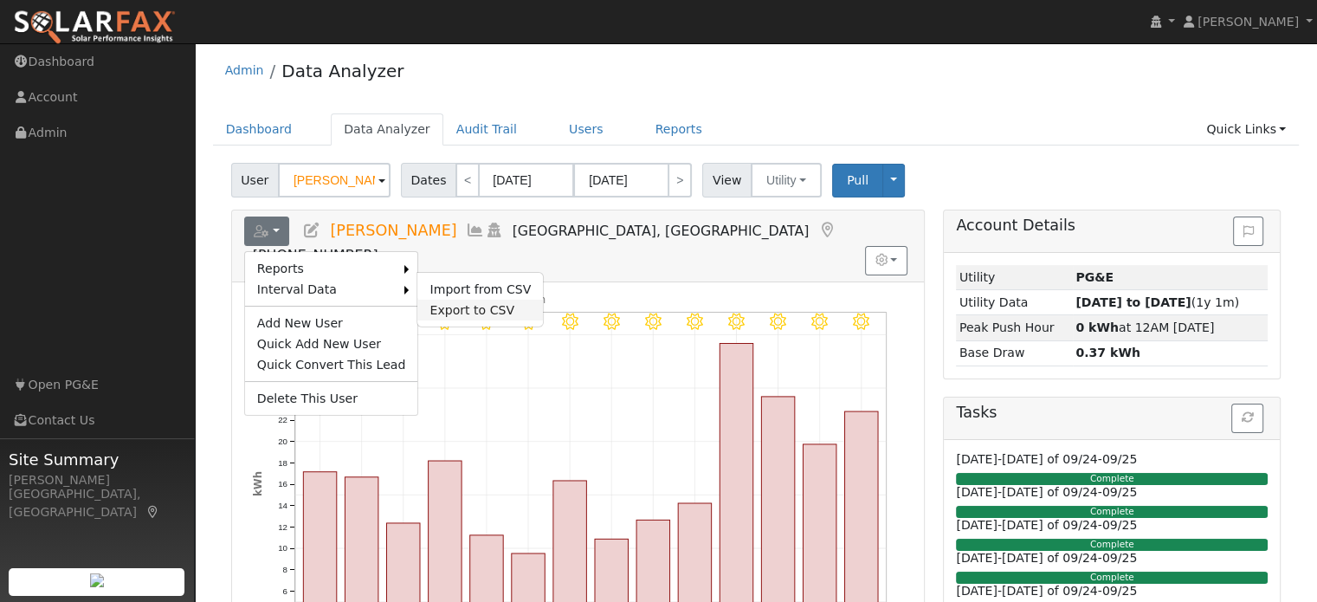
click at [445, 308] on link "Export to CSV" at bounding box center [480, 310] width 126 height 21
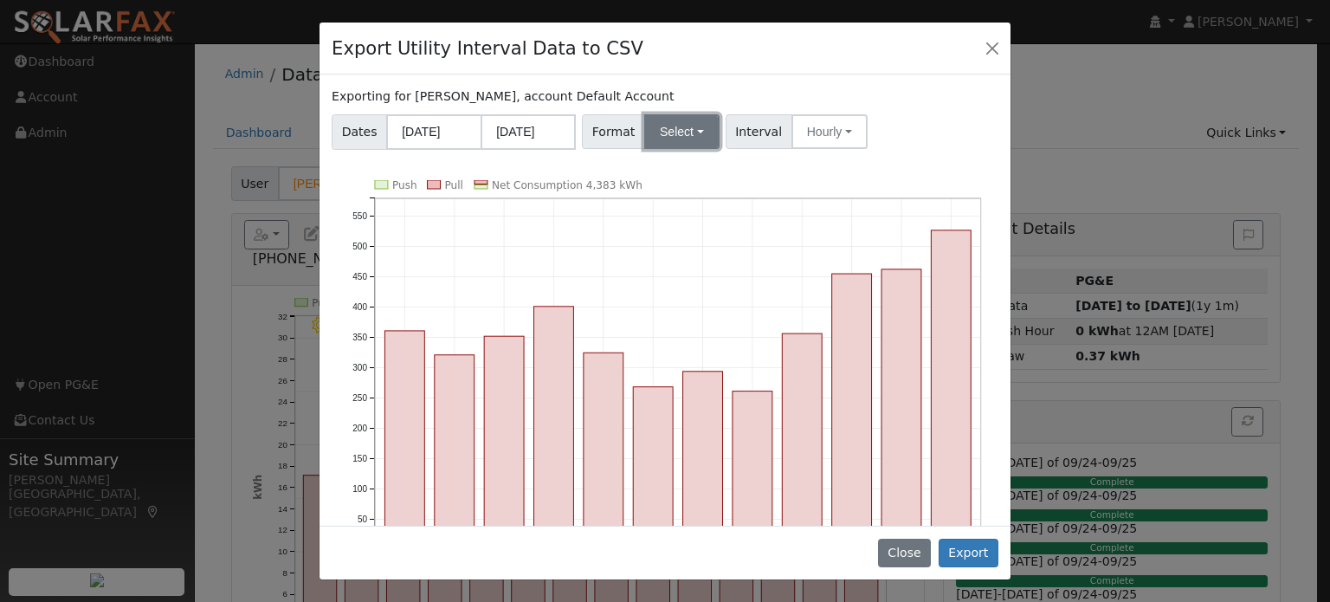
click at [662, 127] on button "Select" at bounding box center [681, 131] width 75 height 35
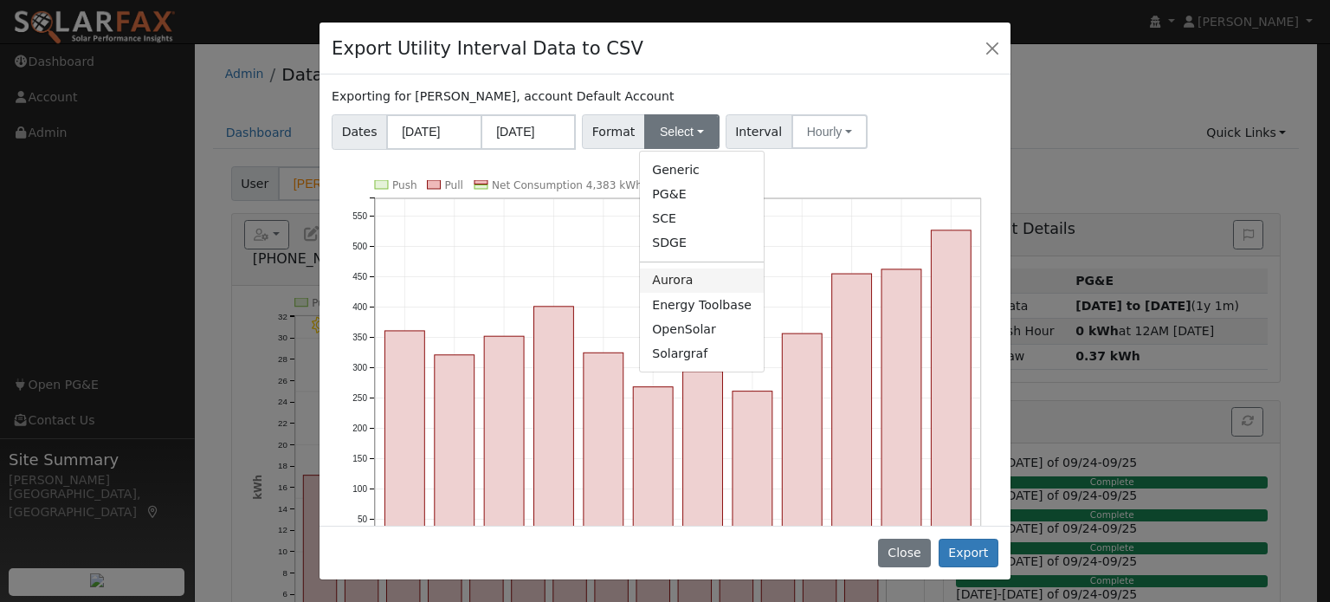
click at [665, 279] on link "Aurora" at bounding box center [702, 280] width 124 height 24
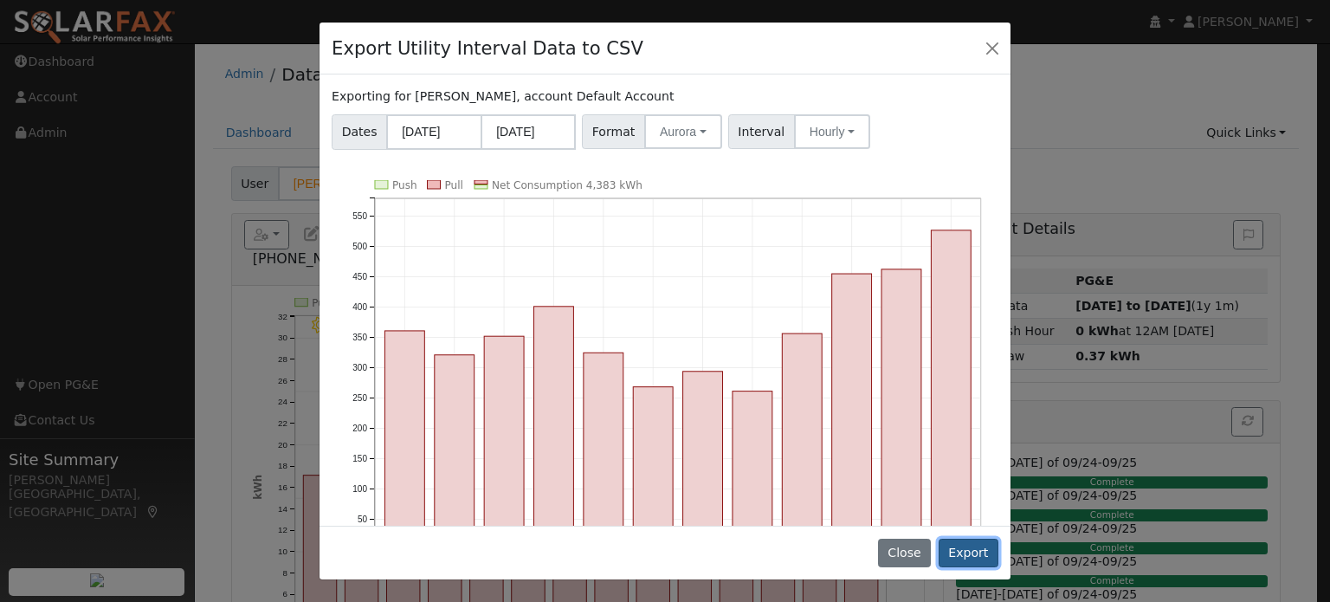
click at [970, 553] on button "Export" at bounding box center [968, 552] width 60 height 29
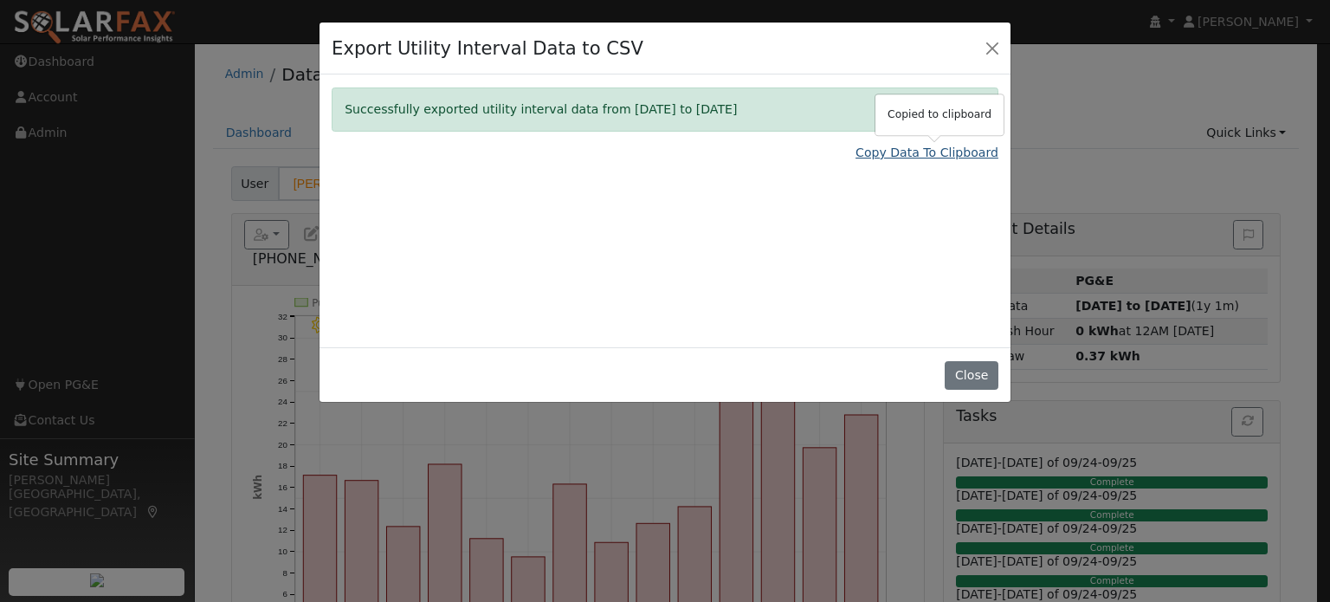
click at [917, 151] on link "Copy Data To Clipboard" at bounding box center [926, 153] width 143 height 18
click at [957, 158] on link "Copy Data To Clipboard" at bounding box center [926, 153] width 143 height 18
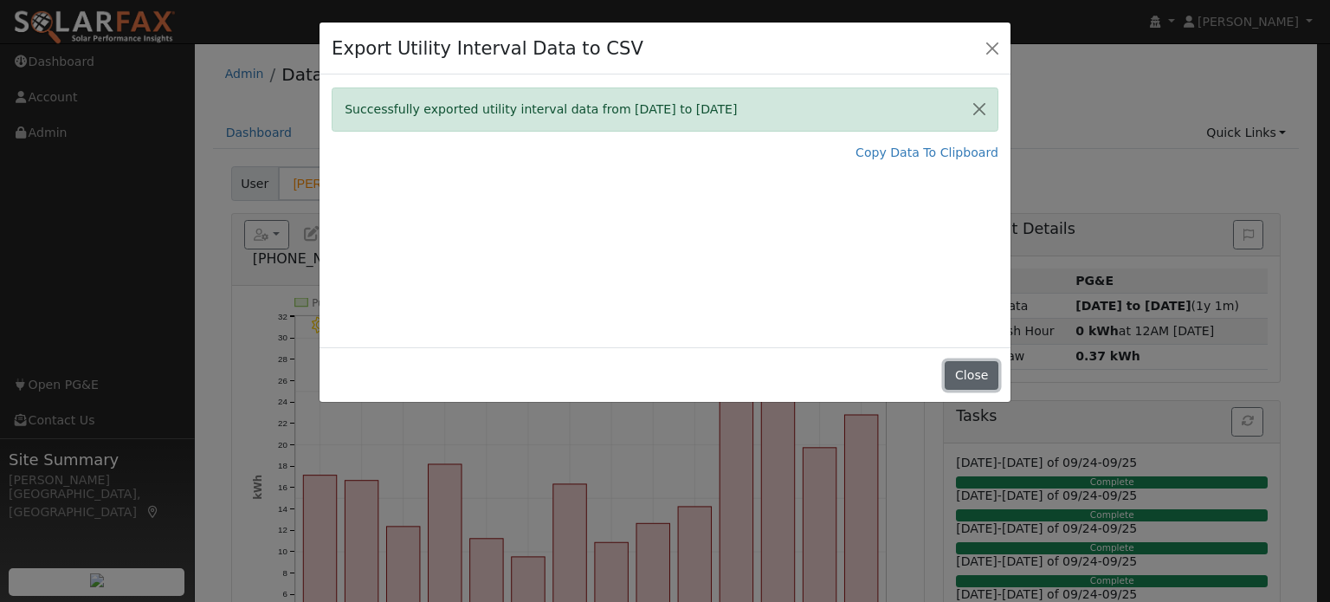
click at [976, 377] on button "Close" at bounding box center [970, 375] width 53 height 29
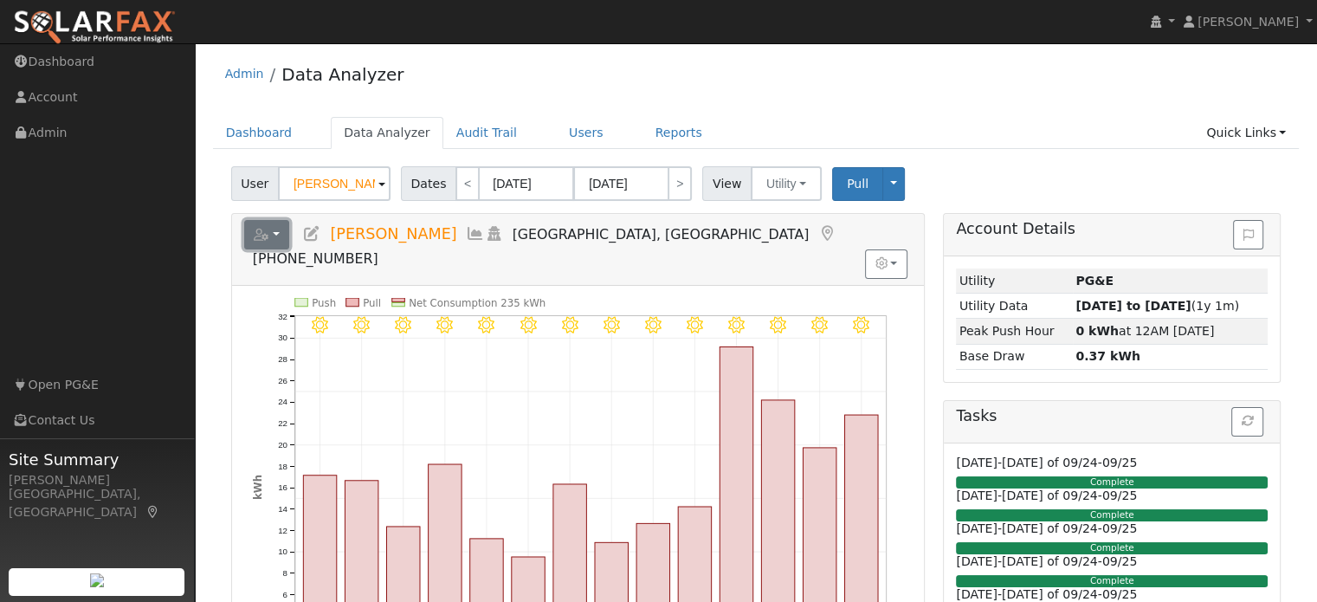
click at [254, 230] on icon "button" at bounding box center [262, 235] width 16 height 12
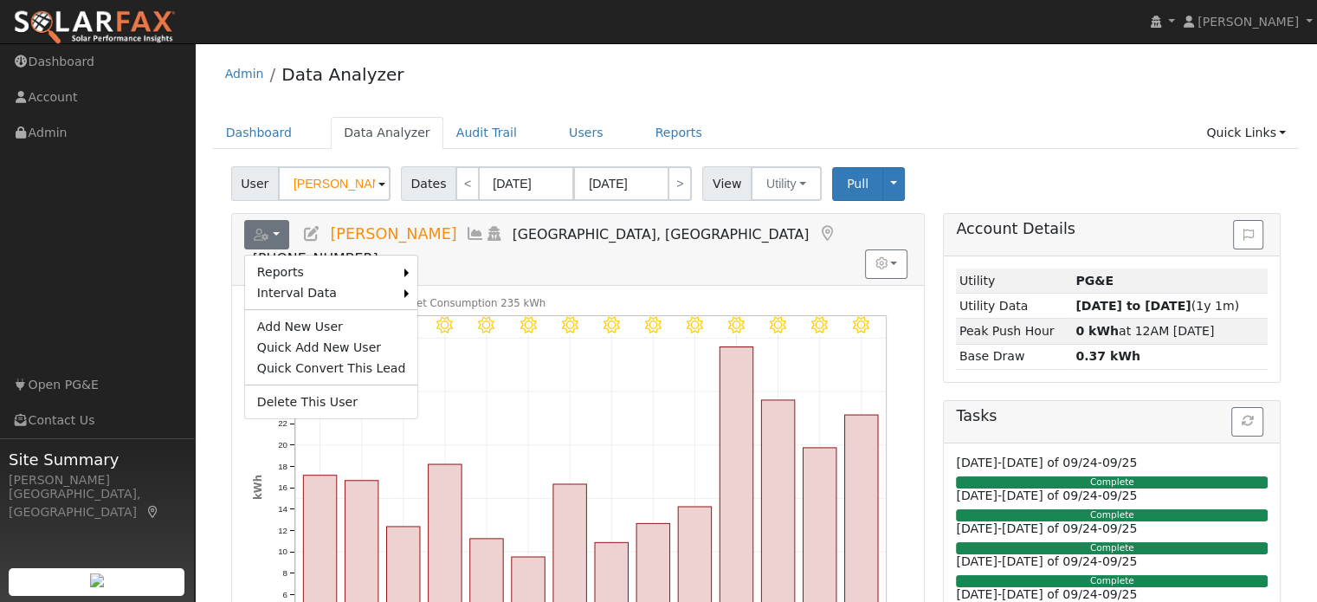
click at [0, 0] on link "Scenario" at bounding box center [0, 0] width 0 height 0
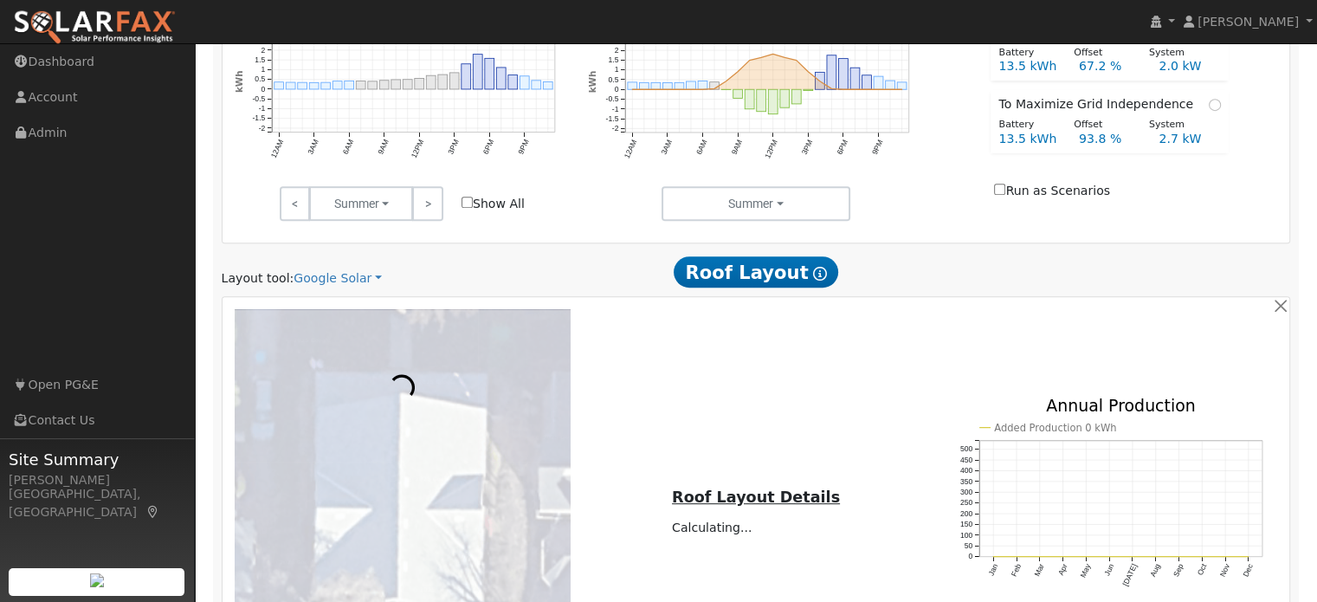
scroll to position [693, 0]
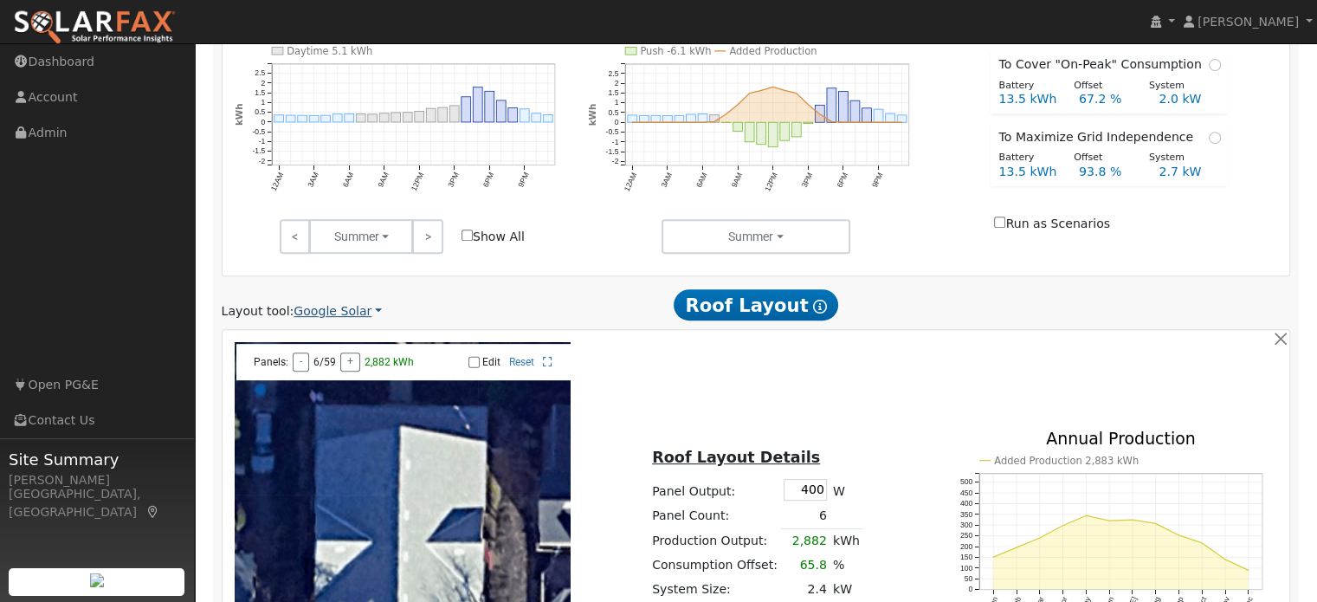
click at [312, 316] on link "Google Solar" at bounding box center [337, 311] width 88 height 18
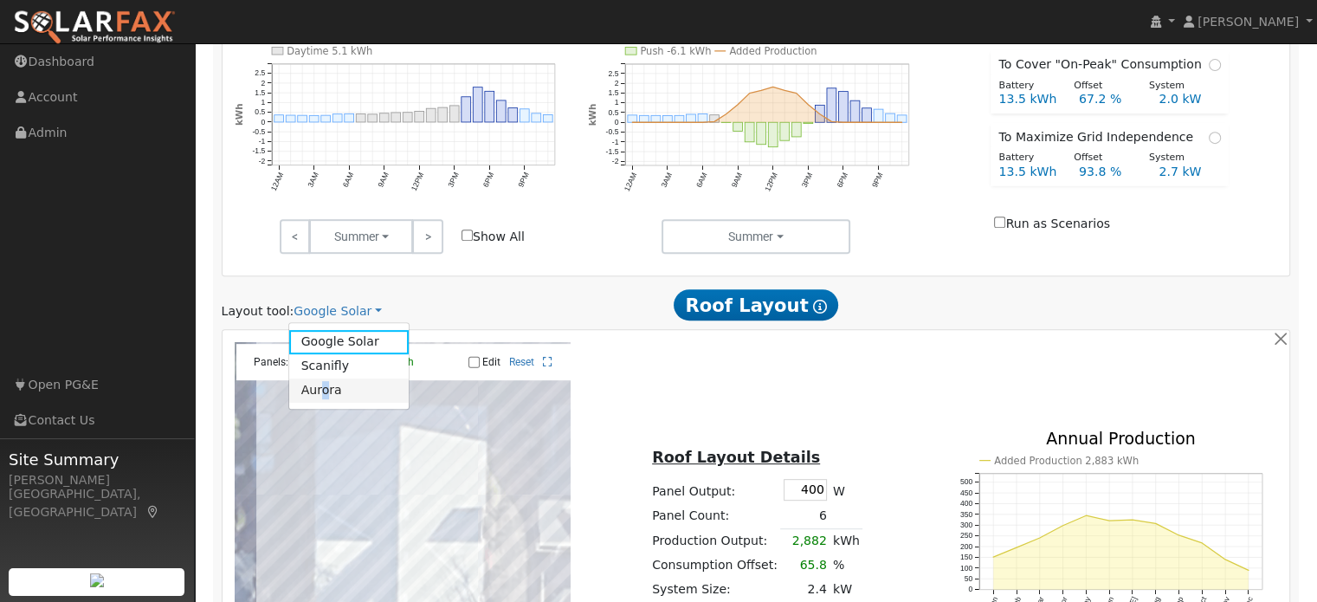
click at [322, 390] on link "Aurora" at bounding box center [349, 390] width 120 height 24
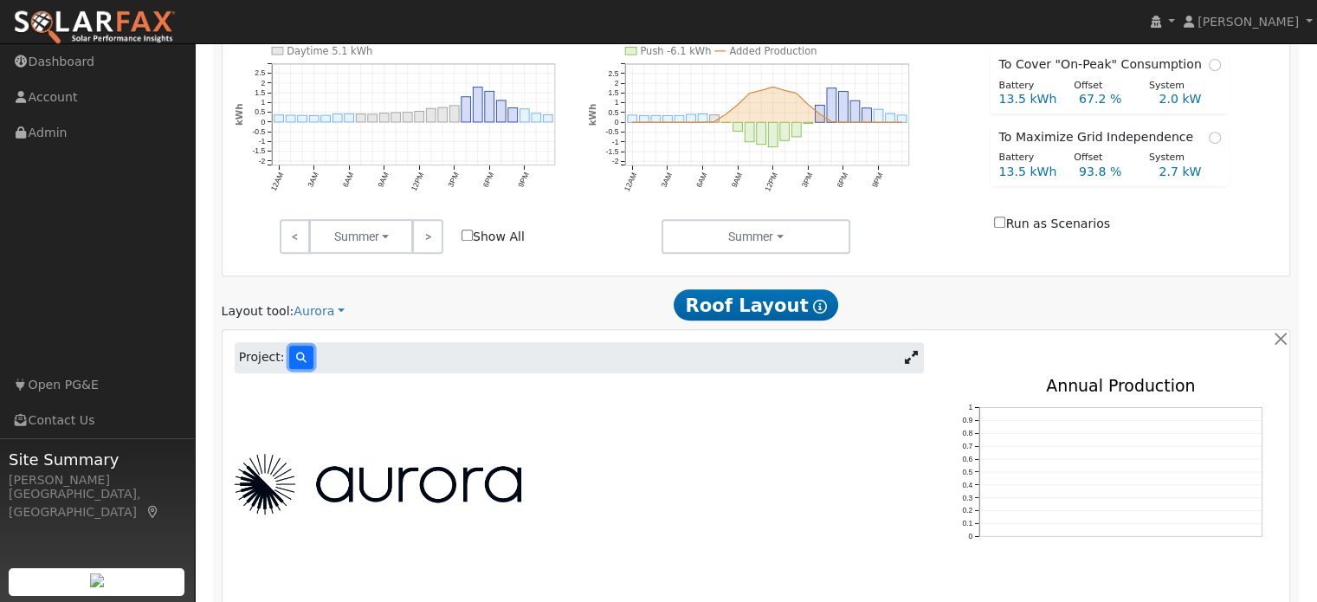
click at [301, 352] on button at bounding box center [301, 356] width 24 height 23
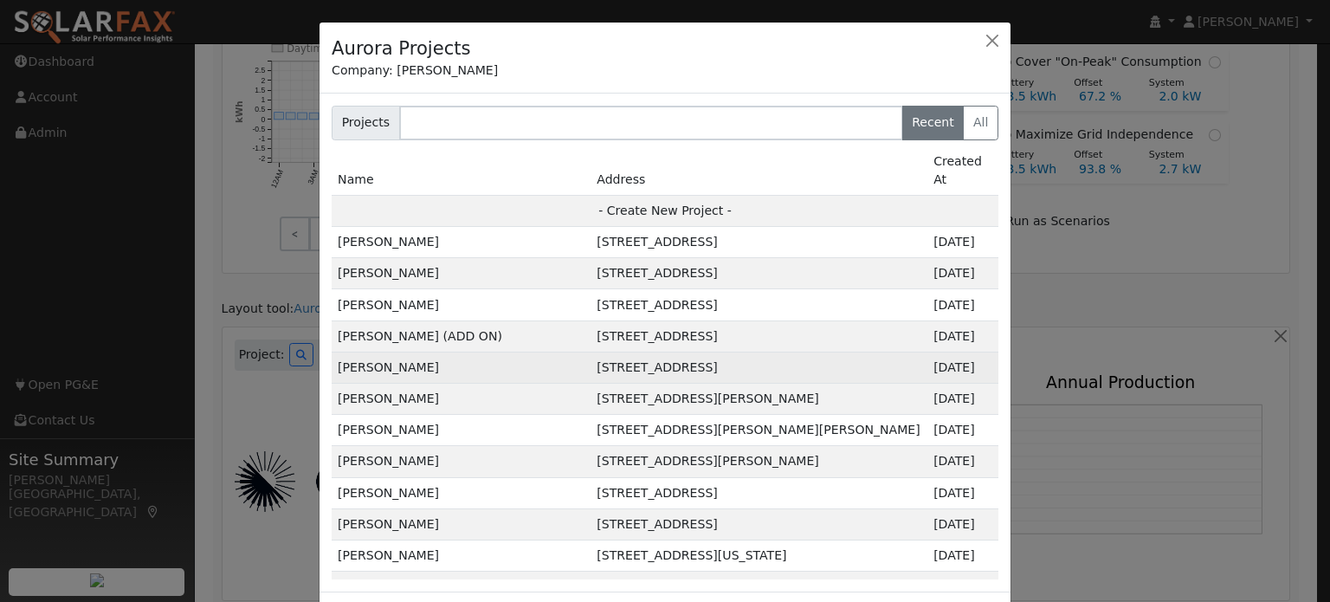
click at [635, 351] on td "112 Main St, Vacaville, CA 95688, USA" at bounding box center [758, 366] width 337 height 31
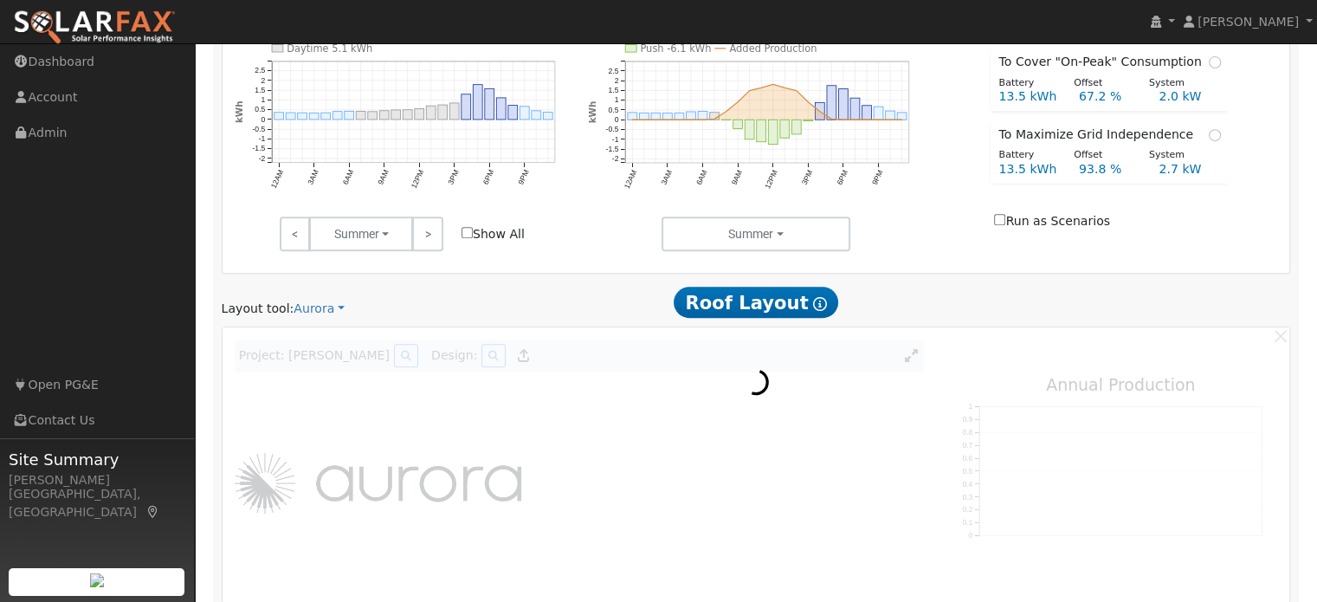
scroll to position [698, 0]
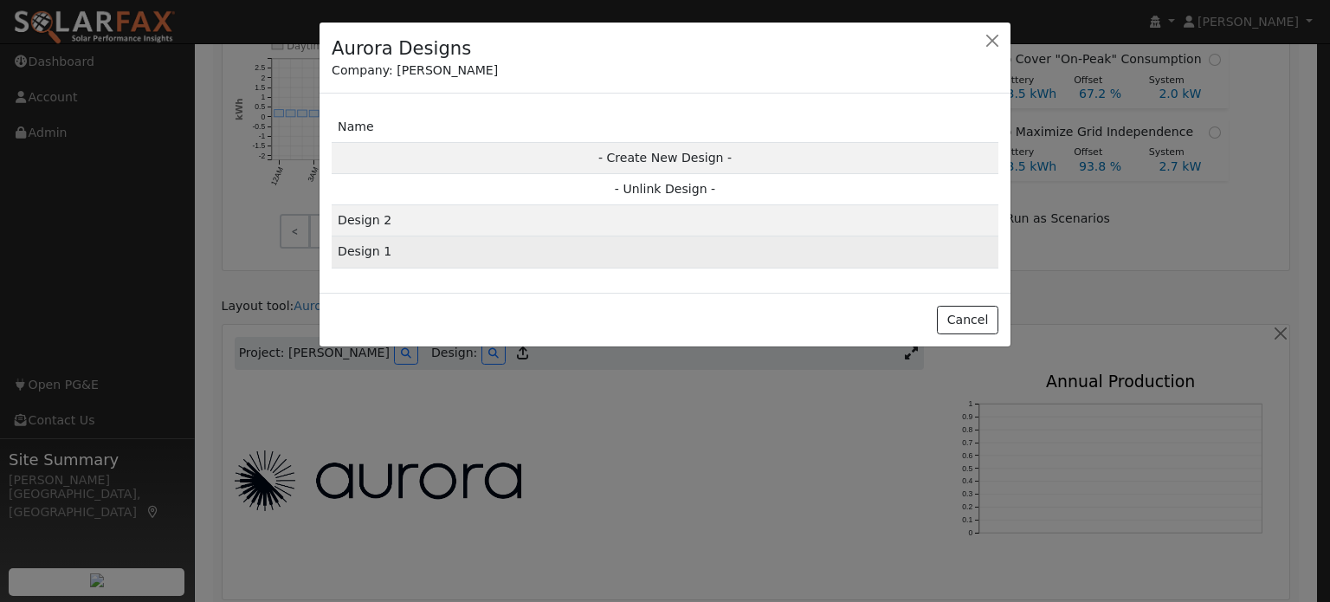
click at [667, 248] on td "Design 1" at bounding box center [665, 251] width 667 height 31
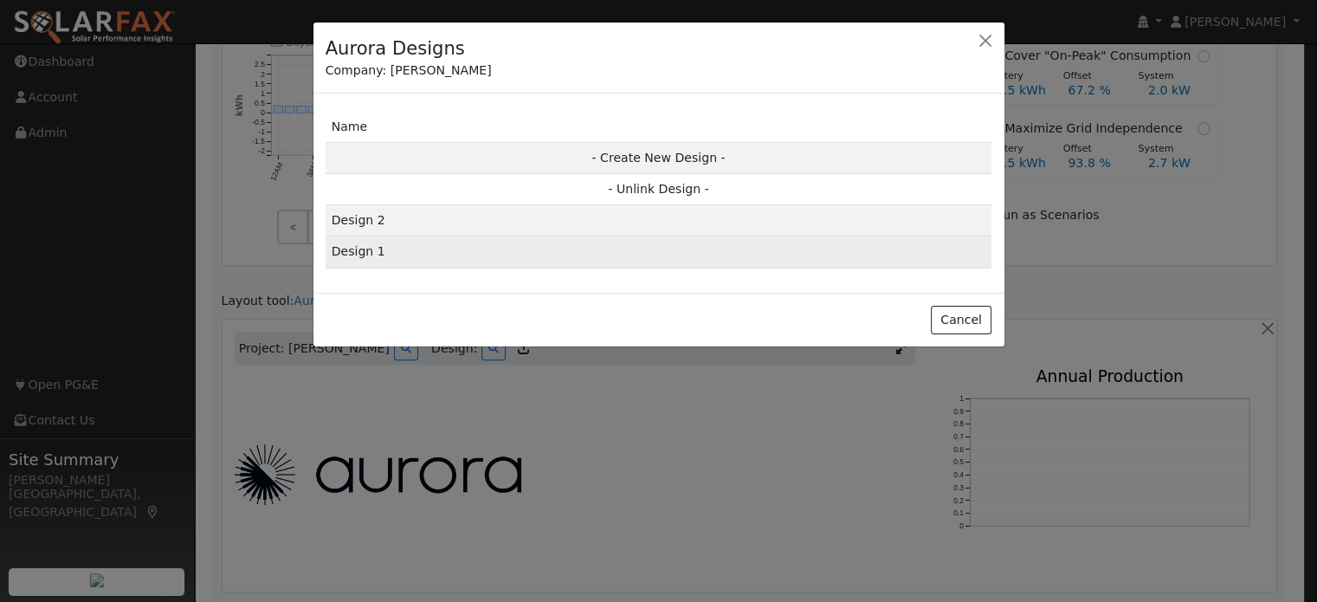
type input "0"
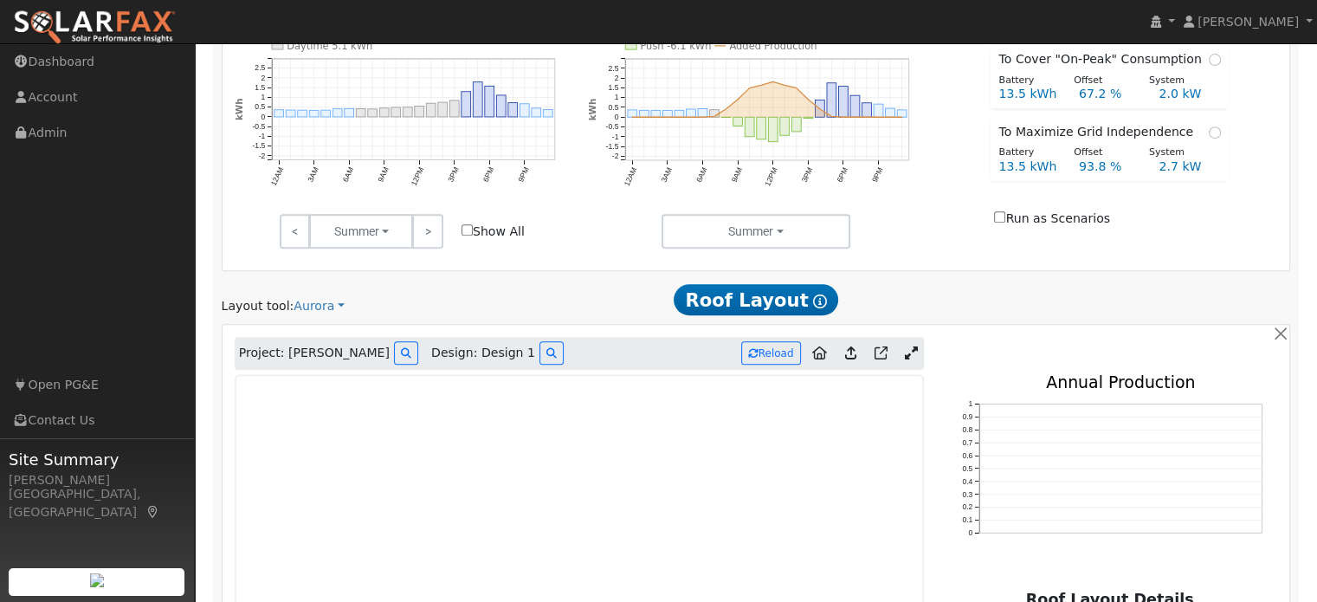
click at [906, 353] on icon at bounding box center [911, 352] width 13 height 13
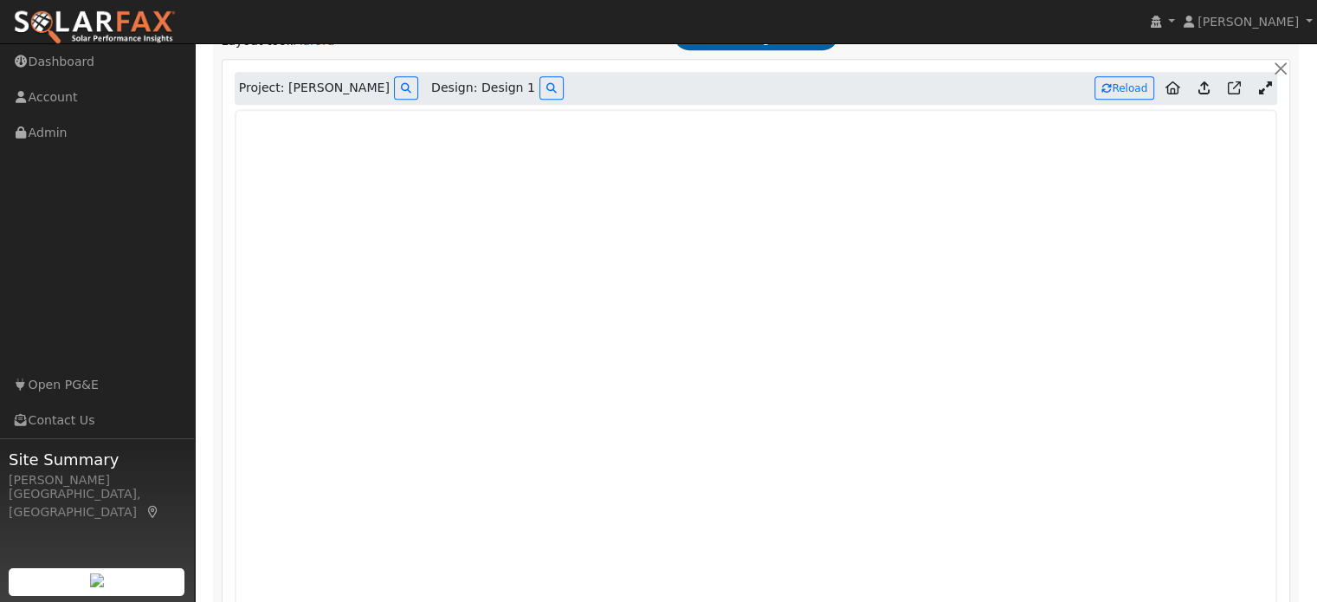
scroll to position [959, 0]
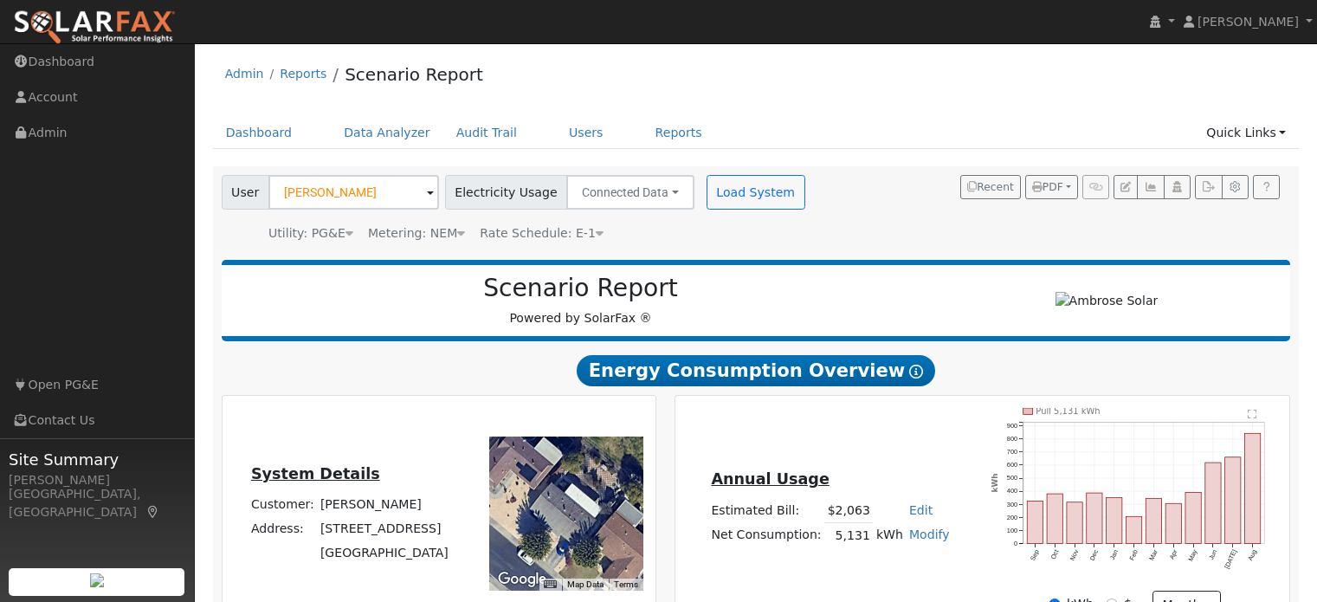
scroll to position [998, 0]
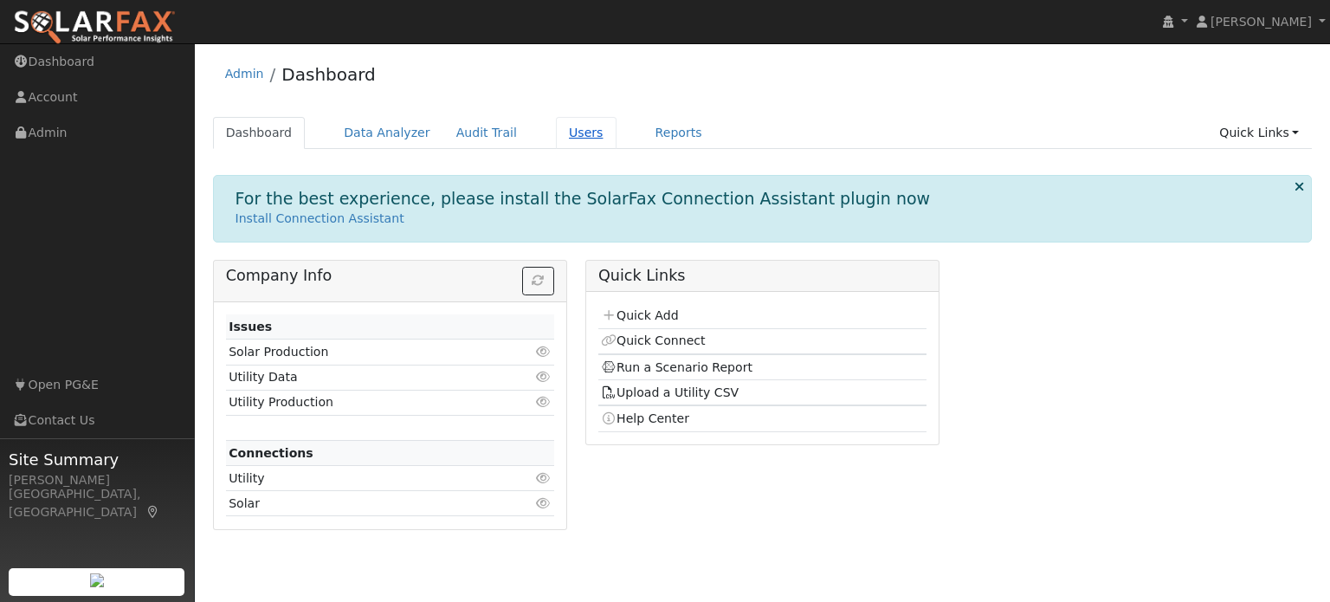
click at [556, 128] on link "Users" at bounding box center [586, 133] width 61 height 32
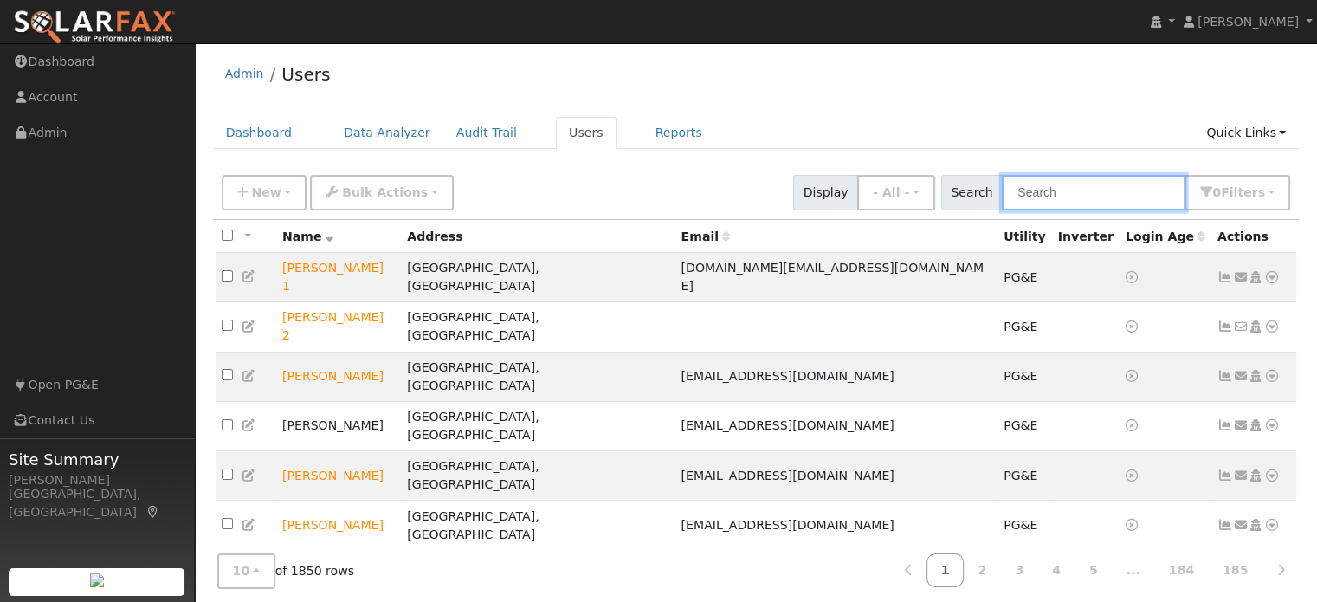
click at [1056, 203] on input "text" at bounding box center [1094, 192] width 184 height 35
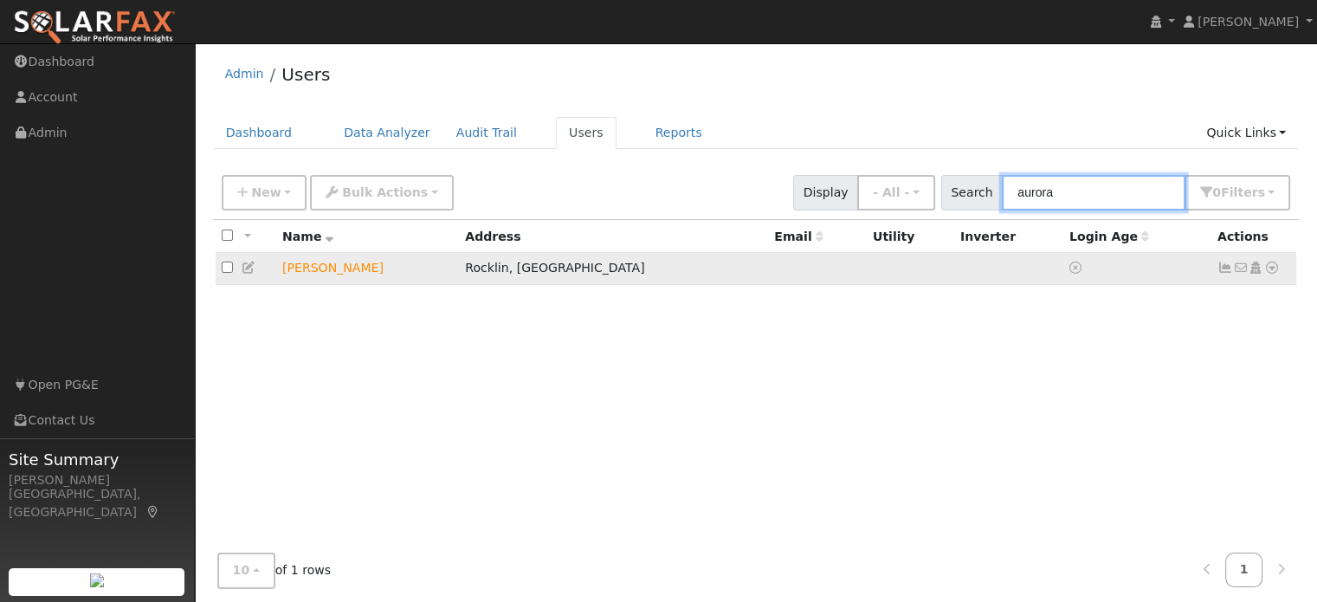
type input "aurora"
click at [1268, 268] on icon at bounding box center [1272, 267] width 16 height 12
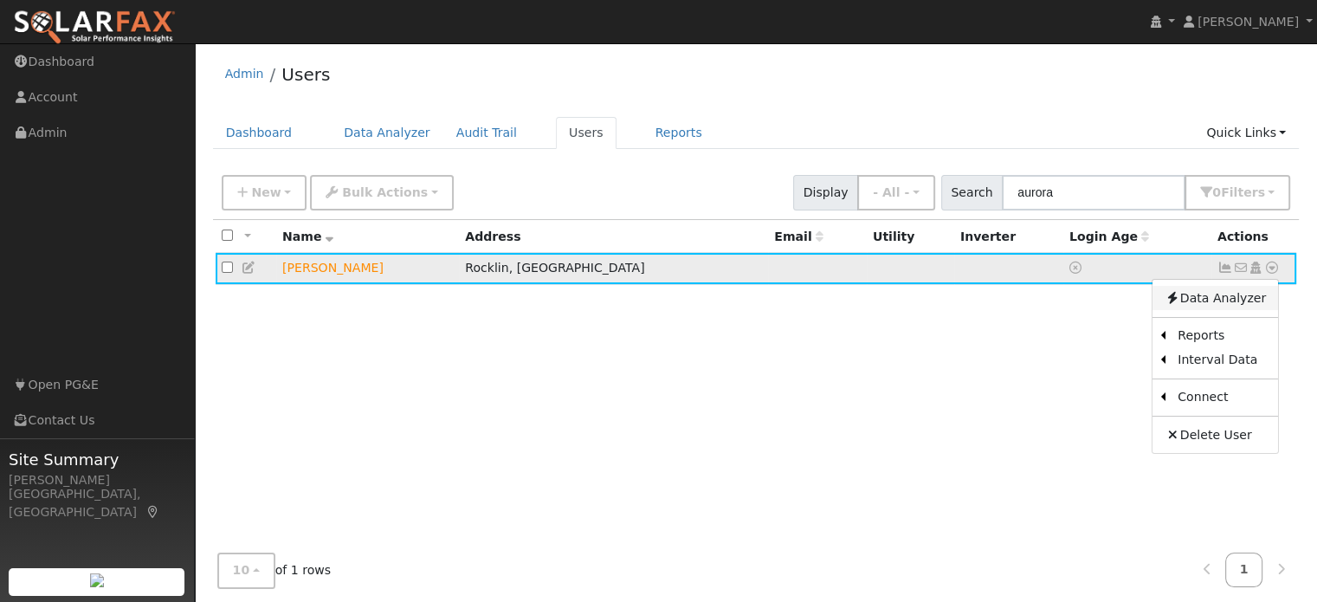
click at [1204, 298] on link "Data Analyzer" at bounding box center [1215, 298] width 126 height 24
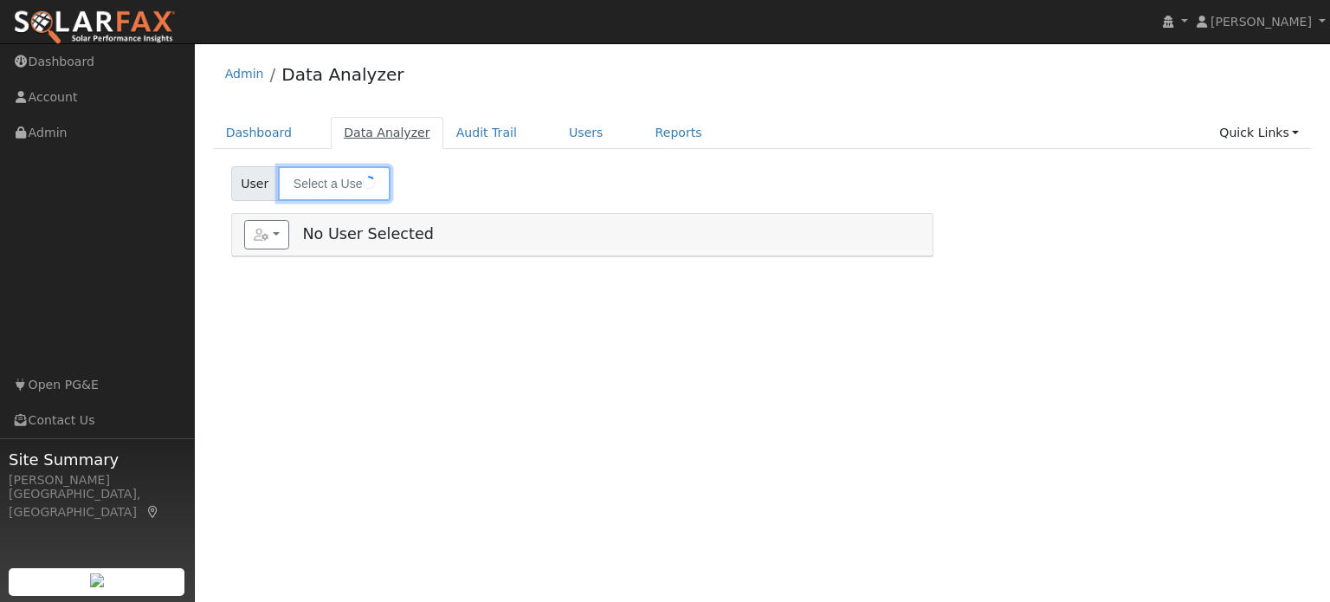
type input "[PERSON_NAME]"
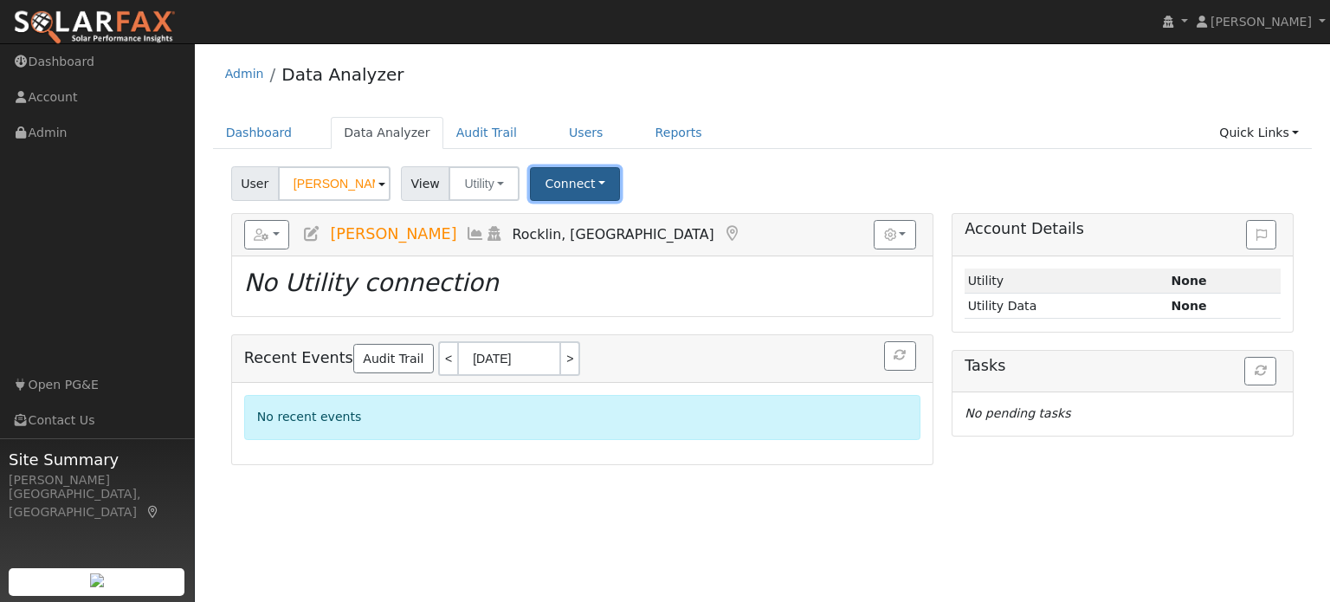
click at [559, 177] on button "Connect" at bounding box center [575, 184] width 90 height 34
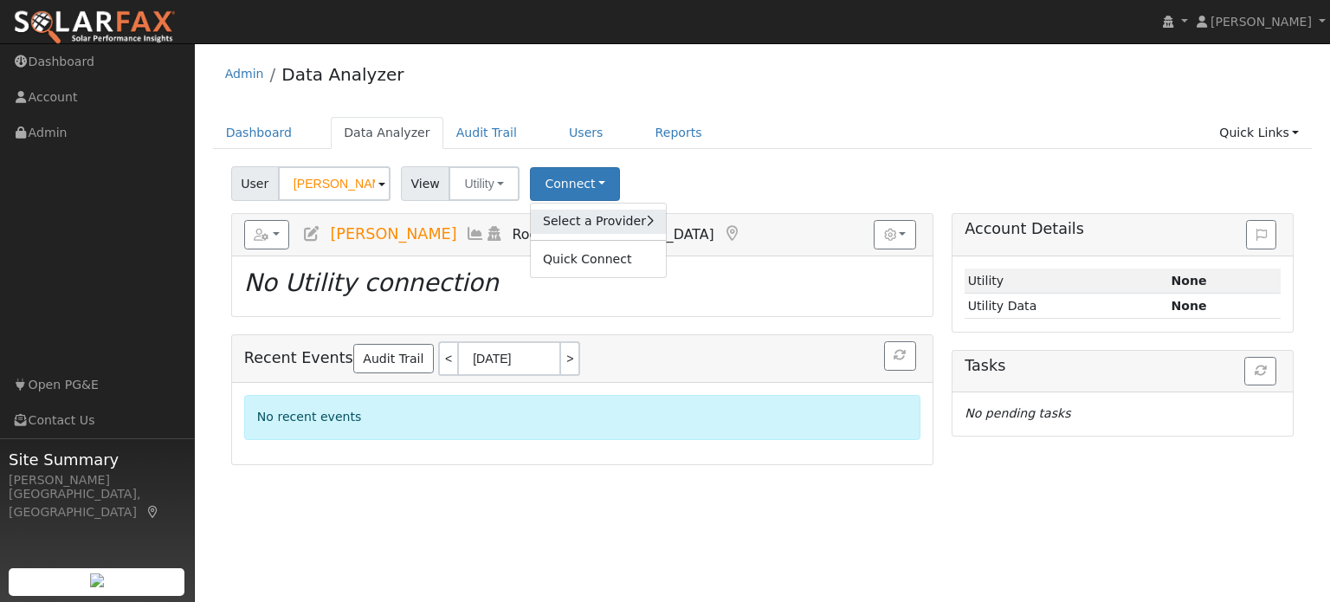
click at [576, 218] on link "Select a Provider" at bounding box center [598, 221] width 135 height 24
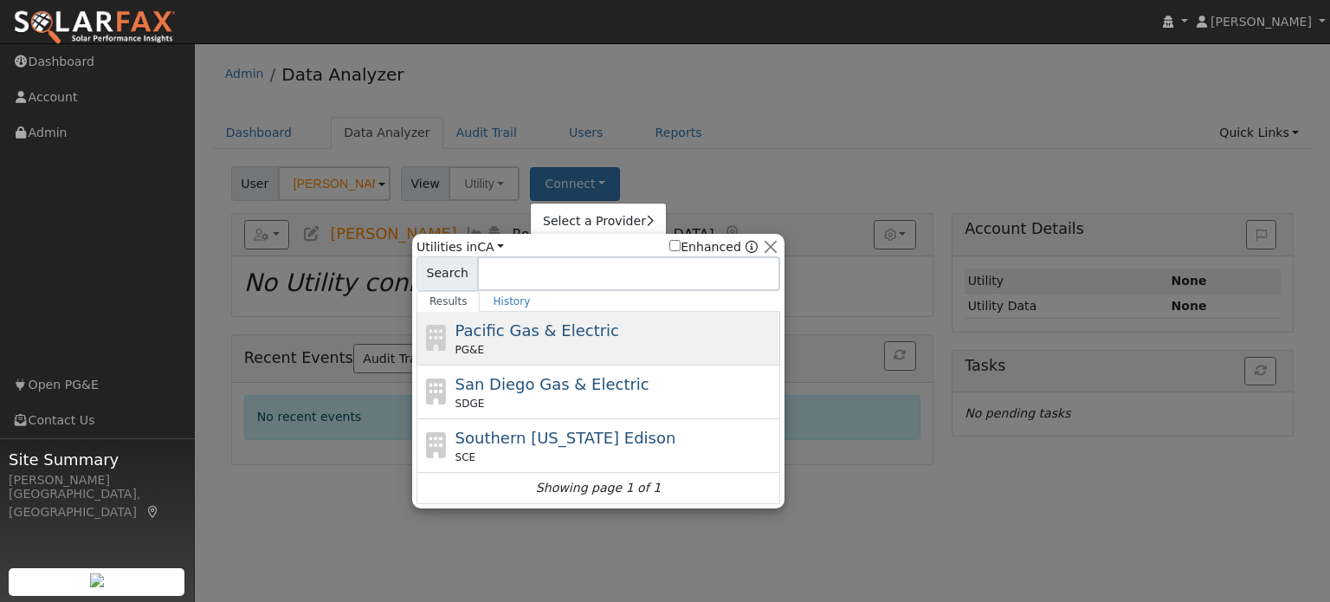
click at [523, 338] on span "Pacific Gas & Electric" at bounding box center [537, 330] width 164 height 18
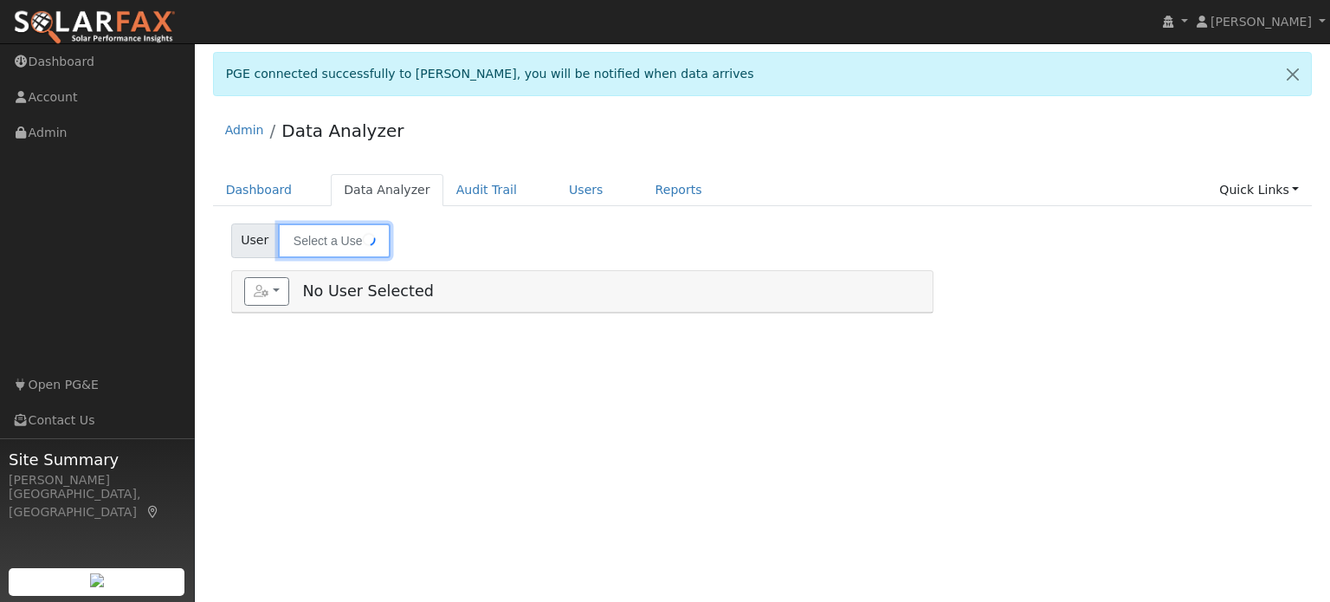
type input "[PERSON_NAME]"
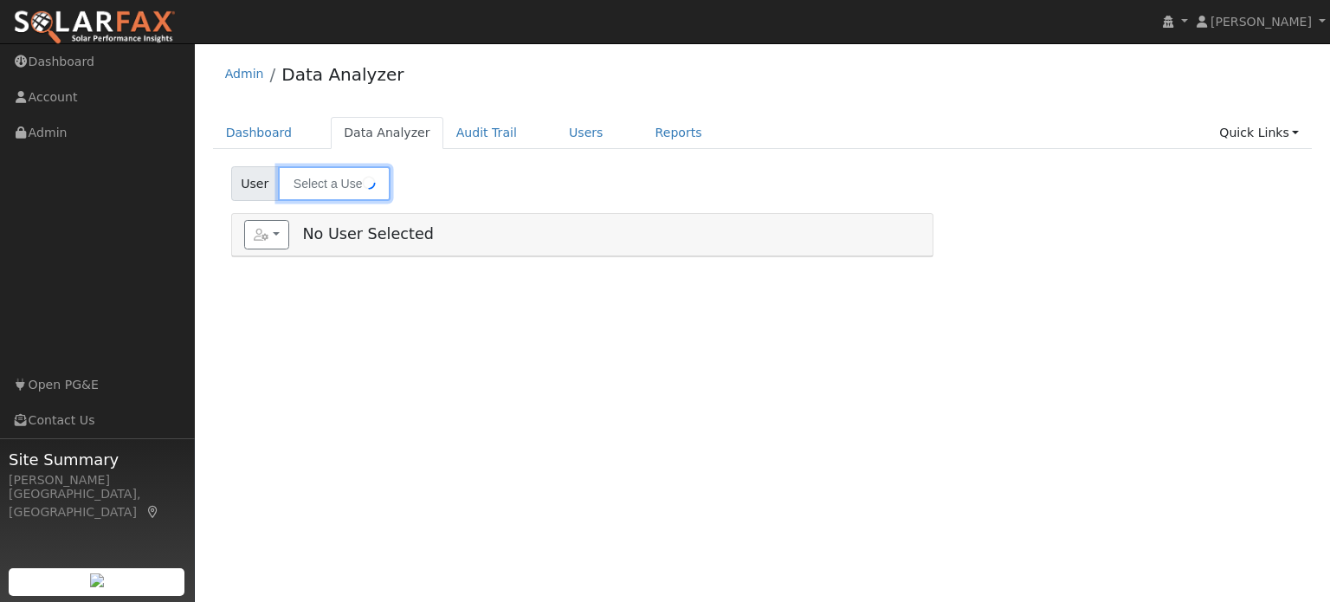
type input "[PERSON_NAME]"
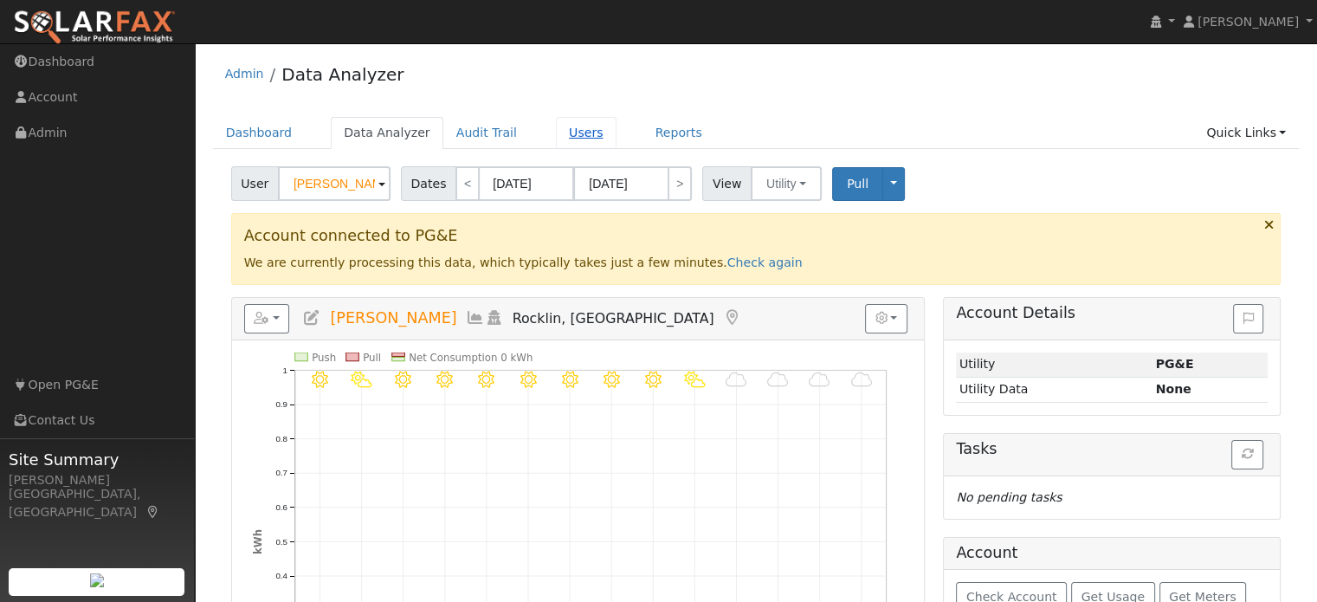
click at [556, 139] on link "Users" at bounding box center [586, 133] width 61 height 32
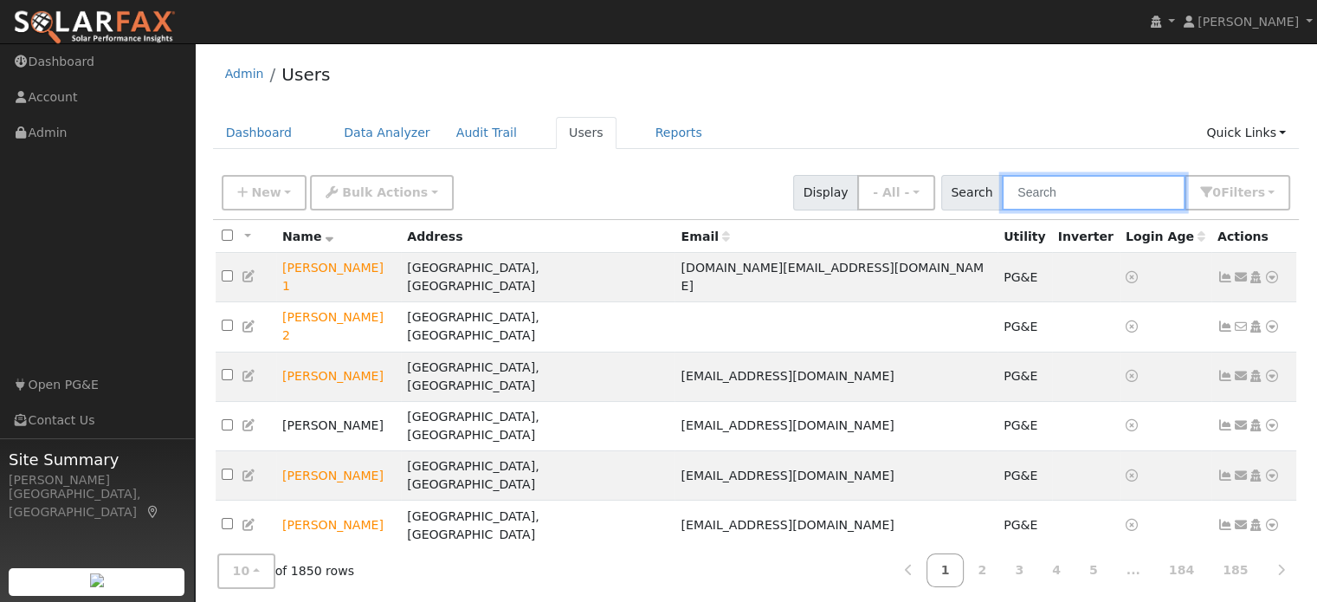
click at [1108, 208] on input "text" at bounding box center [1094, 192] width 184 height 35
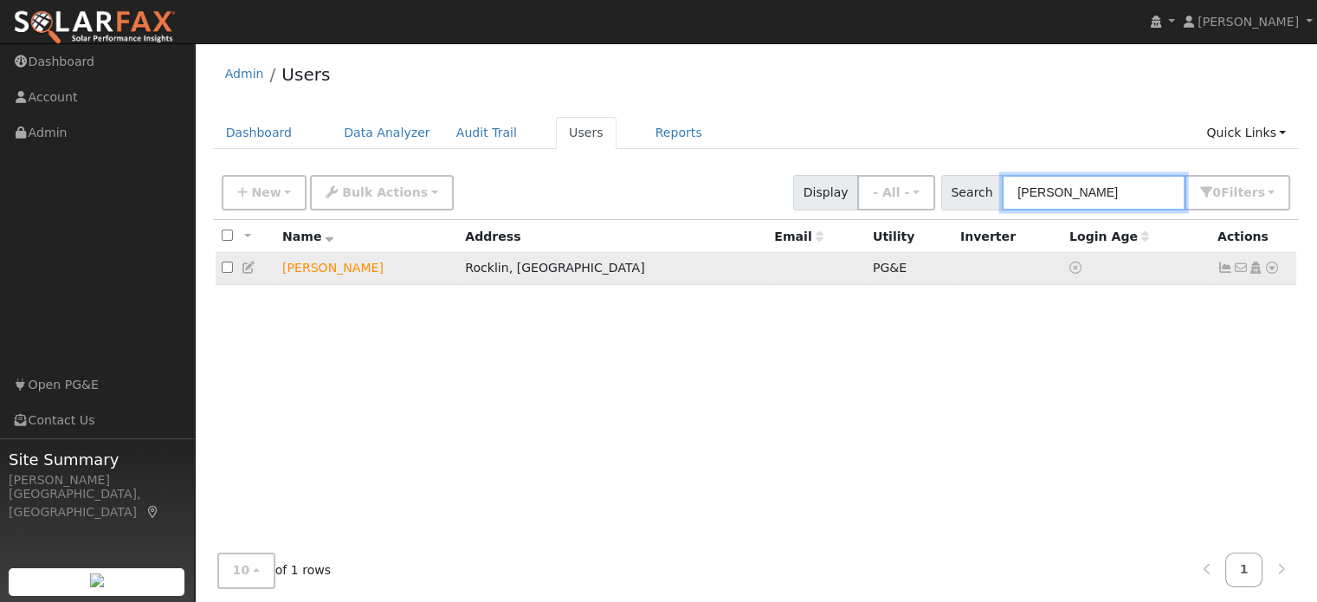
type input "[PERSON_NAME]"
click at [1269, 274] on icon at bounding box center [1272, 267] width 16 height 12
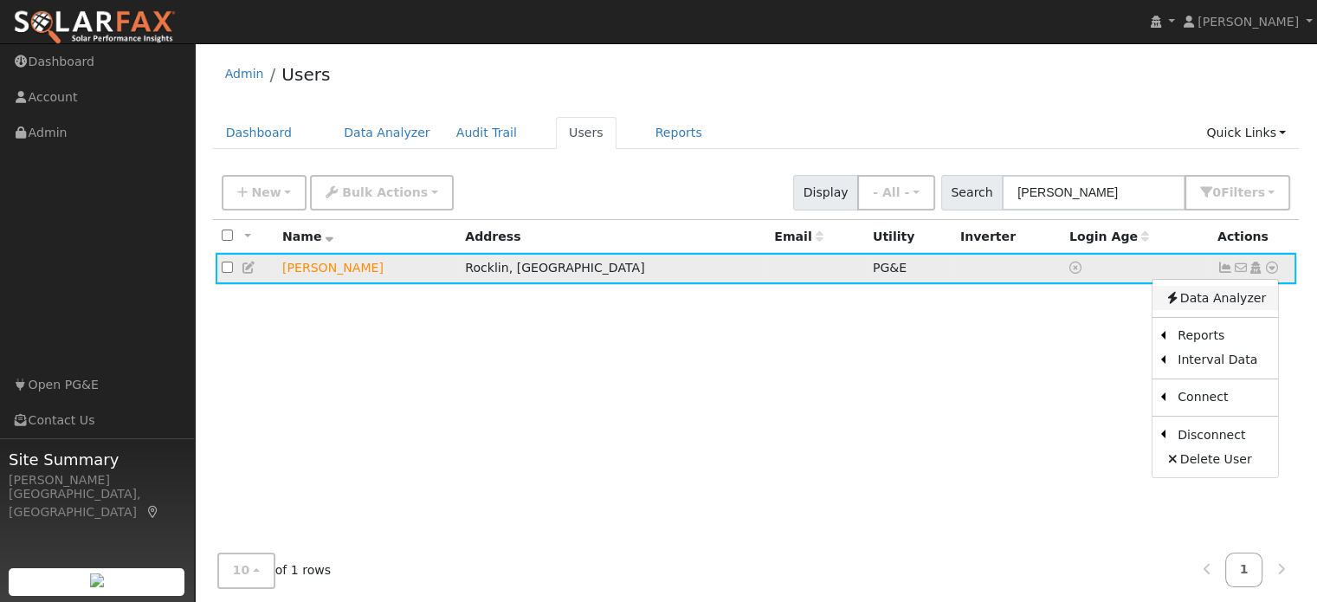
click at [1191, 293] on link "Data Analyzer" at bounding box center [1215, 298] width 126 height 24
